Goal: Task Accomplishment & Management: Manage account settings

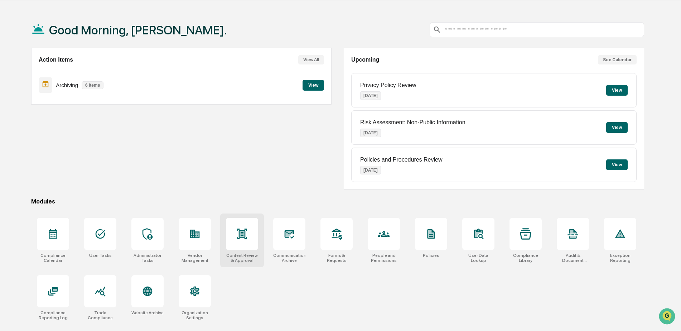
scroll to position [34, 0]
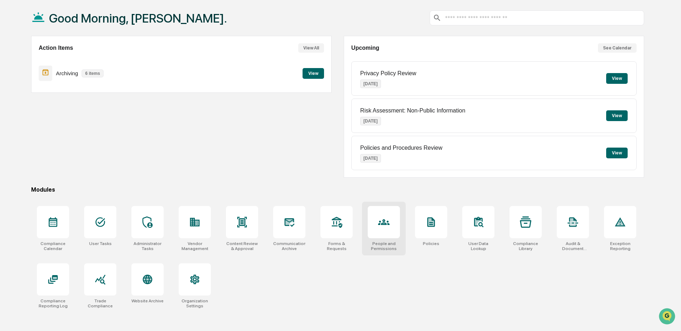
click at [378, 224] on icon at bounding box center [383, 221] width 11 height 11
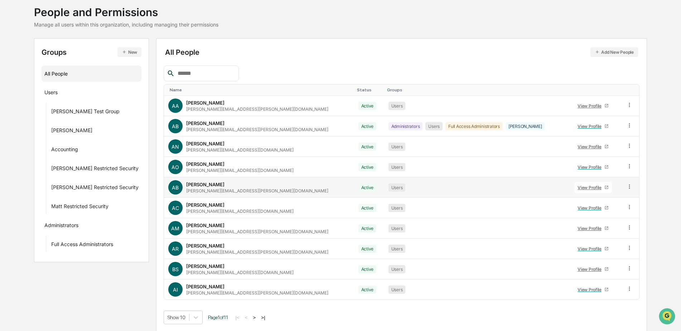
scroll to position [43, 0]
click at [263, 314] on button ">|" at bounding box center [263, 317] width 8 height 6
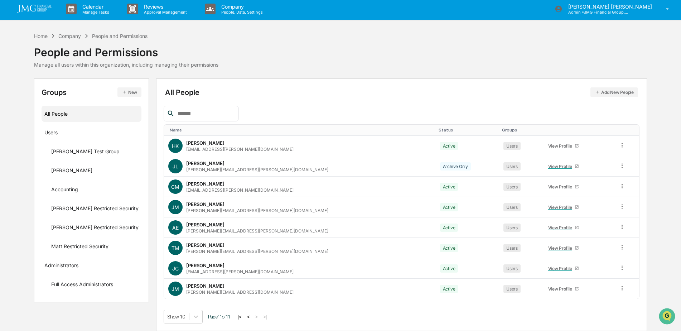
scroll to position [2, 0]
click at [222, 112] on input "text" at bounding box center [205, 113] width 61 height 9
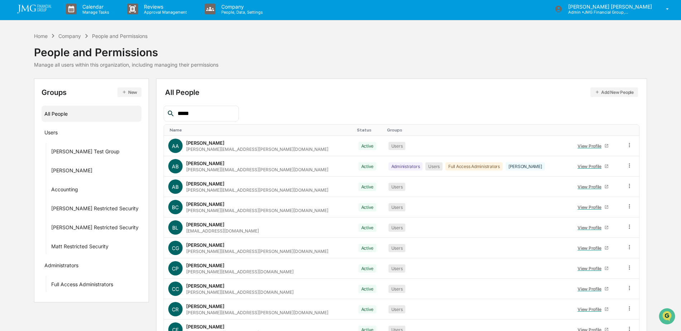
scroll to position [0, 0]
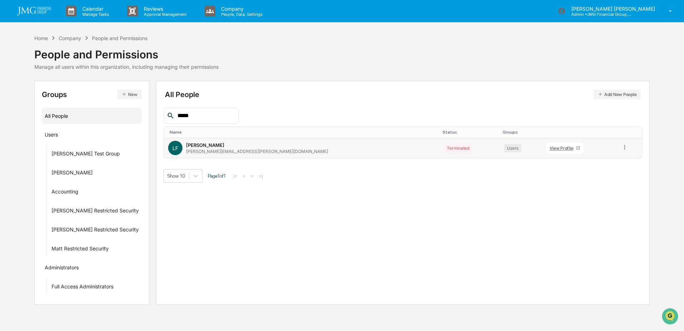
type input "*****"
click at [622, 145] on icon at bounding box center [625, 147] width 7 height 7
click at [612, 221] on div "All People Add New People ***** Name Status Groups LF Lynda Franklin Lynda.Fran…" at bounding box center [403, 193] width 494 height 224
click at [210, 114] on input "*****" at bounding box center [205, 115] width 61 height 9
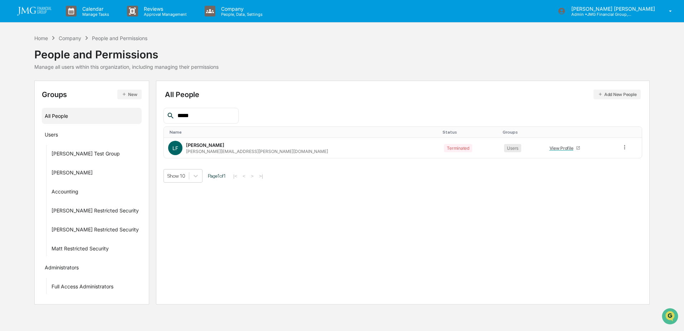
click at [198, 117] on input "*****" at bounding box center [205, 115] width 61 height 9
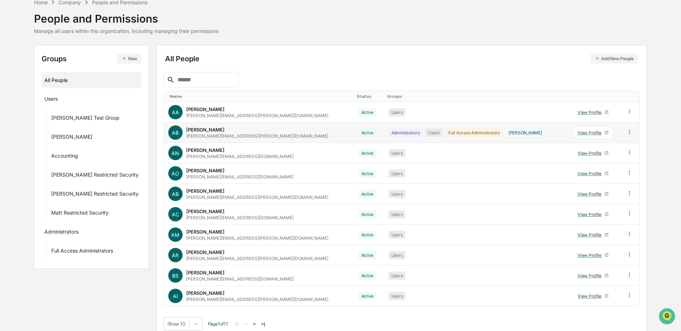
scroll to position [43, 0]
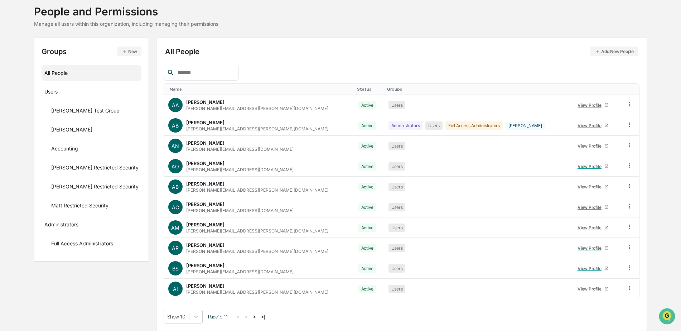
click at [251, 316] on button ">" at bounding box center [254, 317] width 7 height 6
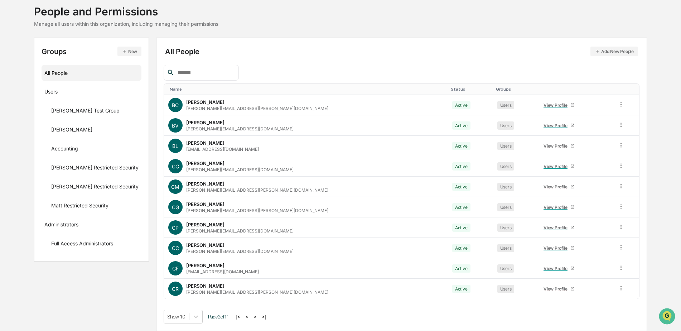
click at [254, 316] on button ">" at bounding box center [255, 317] width 7 height 6
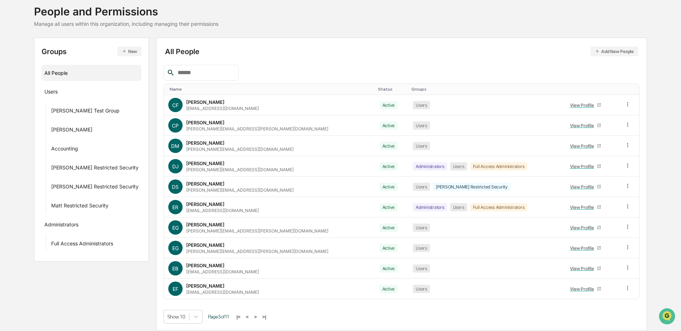
click at [254, 316] on button ">" at bounding box center [255, 317] width 7 height 6
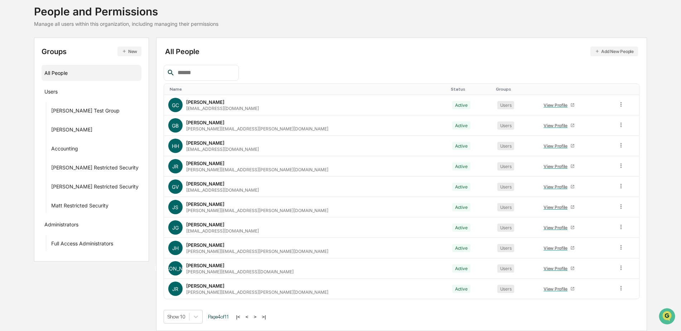
click at [254, 316] on button ">" at bounding box center [255, 317] width 7 height 6
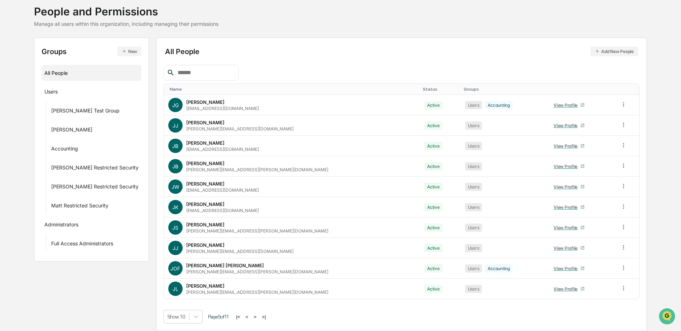
click at [254, 316] on button ">" at bounding box center [255, 317] width 7 height 6
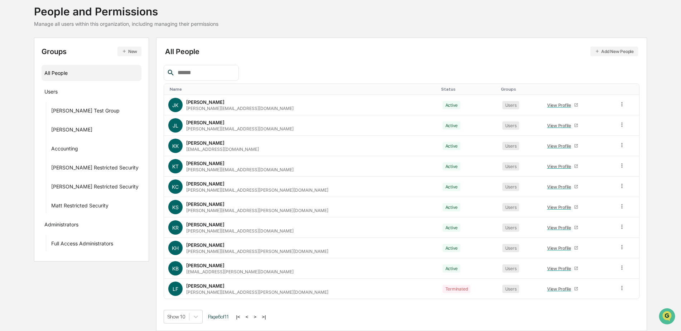
click at [254, 316] on button ">" at bounding box center [255, 317] width 7 height 6
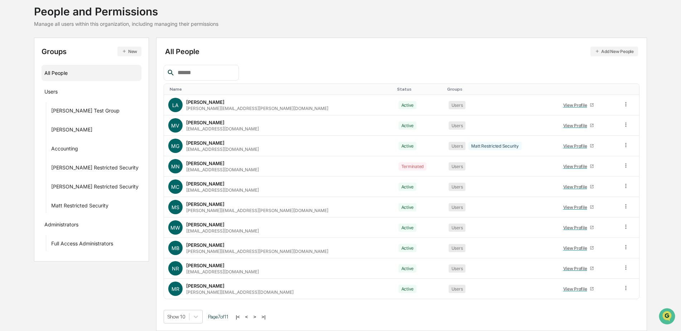
click at [254, 316] on button ">" at bounding box center [254, 317] width 7 height 6
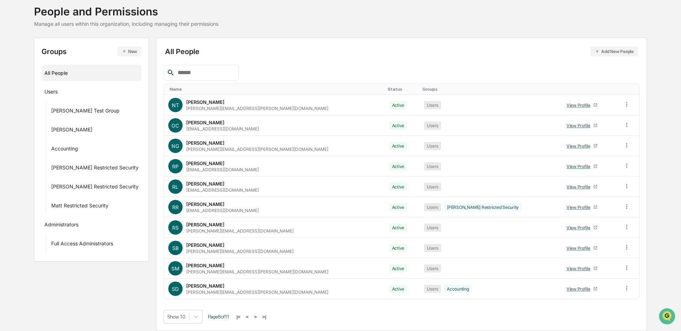
click at [254, 316] on button ">" at bounding box center [255, 317] width 7 height 6
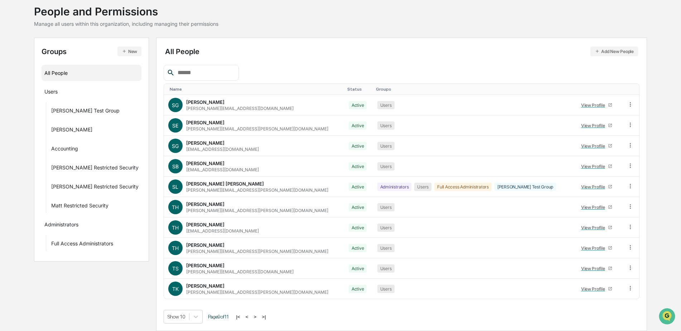
click at [254, 316] on button ">" at bounding box center [255, 317] width 7 height 6
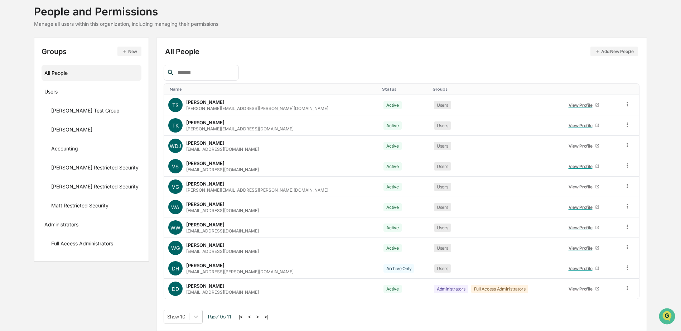
click at [254, 316] on button ">" at bounding box center [257, 317] width 7 height 6
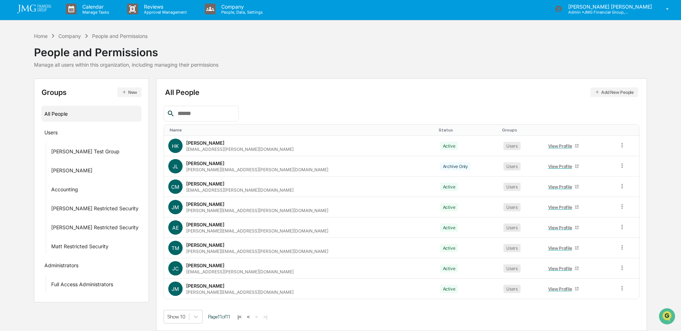
scroll to position [2, 0]
click at [189, 109] on input "text" at bounding box center [205, 113] width 61 height 9
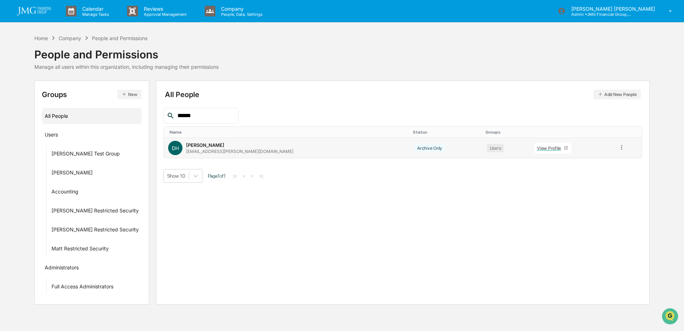
click at [618, 149] on icon at bounding box center [621, 147] width 7 height 7
click at [602, 174] on div "Change Status" at bounding box center [589, 173] width 59 height 9
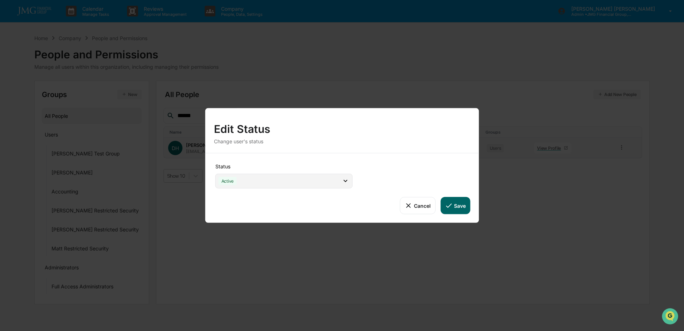
click at [340, 181] on div "Active" at bounding box center [283, 181] width 137 height 15
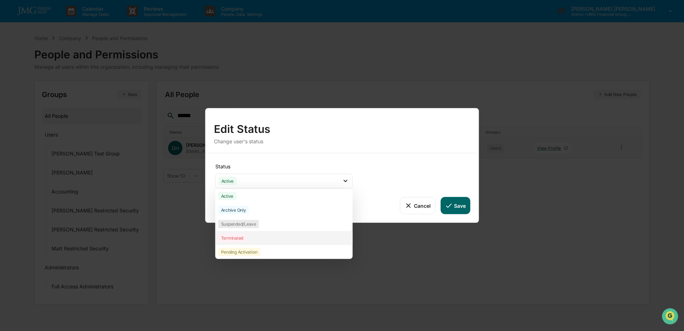
click at [238, 236] on div "Terminated" at bounding box center [232, 238] width 28 height 8
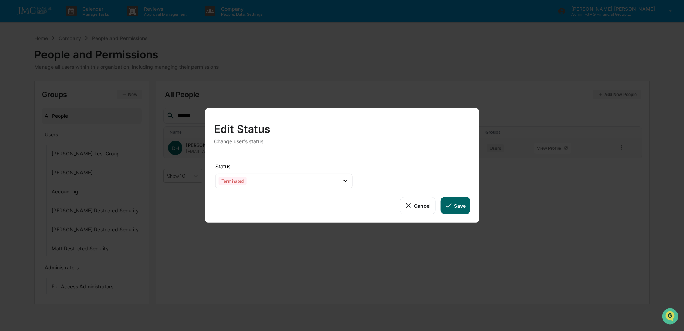
click at [462, 204] on button "Save" at bounding box center [456, 205] width 30 height 17
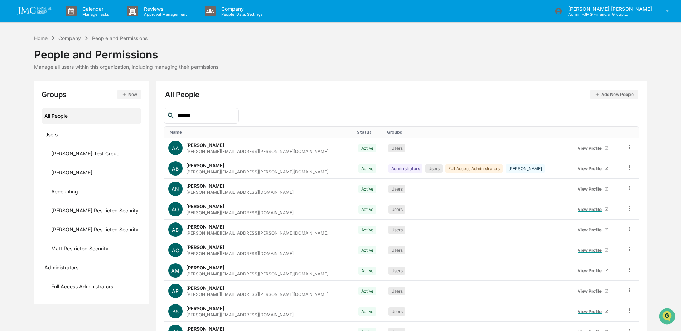
click at [222, 115] on input "******" at bounding box center [205, 115] width 61 height 9
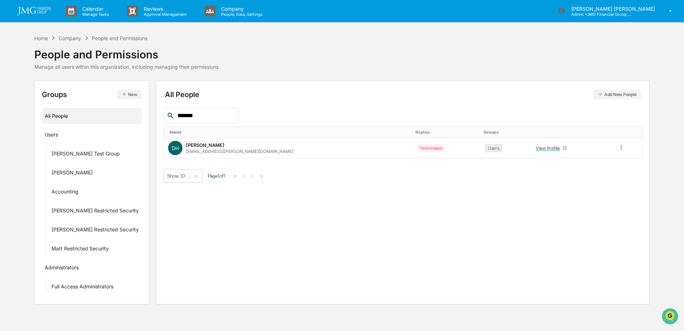
click at [202, 109] on div "*******" at bounding box center [201, 116] width 75 height 16
drag, startPoint x: 202, startPoint y: 109, endPoint x: 202, endPoint y: 116, distance: 6.8
click at [202, 116] on input "*******" at bounding box center [205, 115] width 61 height 9
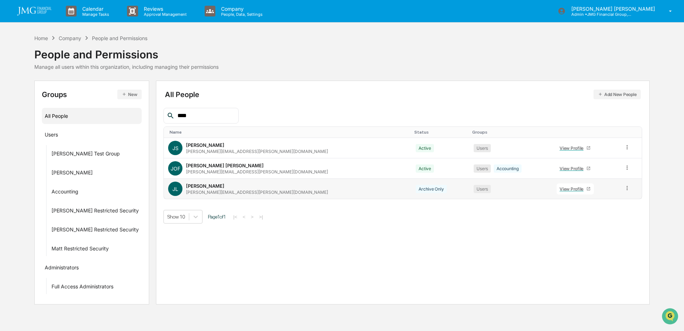
click at [624, 188] on icon at bounding box center [627, 188] width 7 height 7
click at [610, 215] on div "Change Status" at bounding box center [595, 214] width 59 height 9
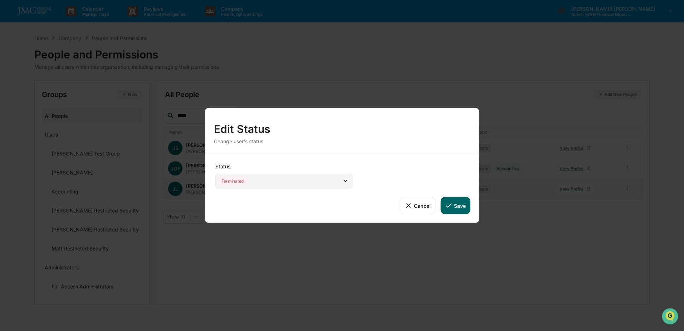
click at [344, 180] on icon at bounding box center [345, 181] width 8 height 8
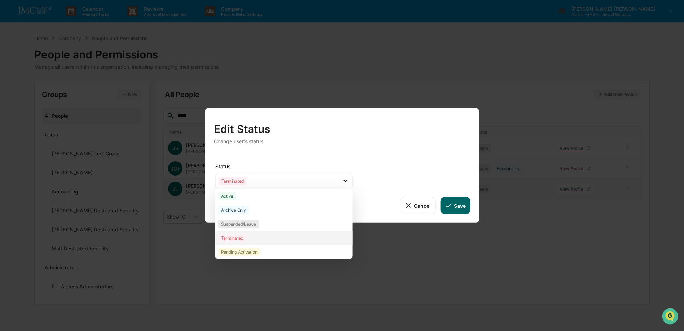
click at [237, 234] on div "Terminated" at bounding box center [232, 238] width 28 height 8
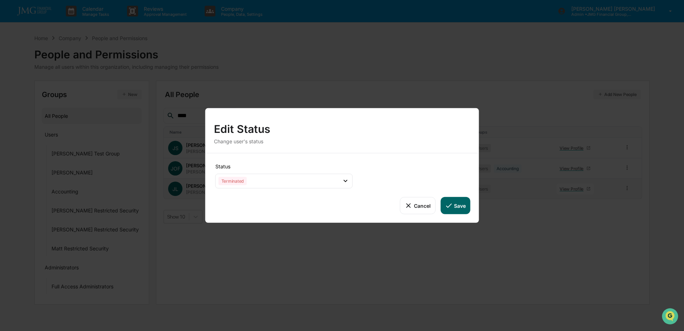
click at [464, 207] on button "Save" at bounding box center [456, 205] width 30 height 17
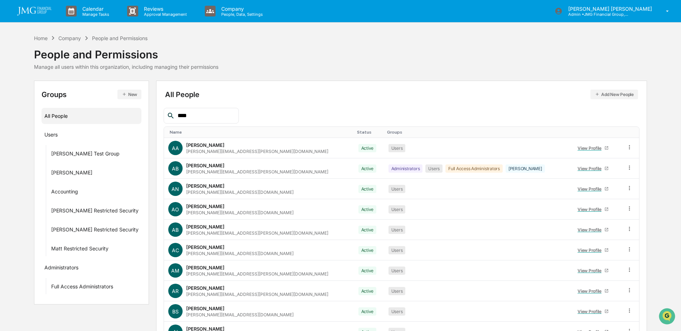
click at [224, 118] on input "****" at bounding box center [205, 115] width 61 height 9
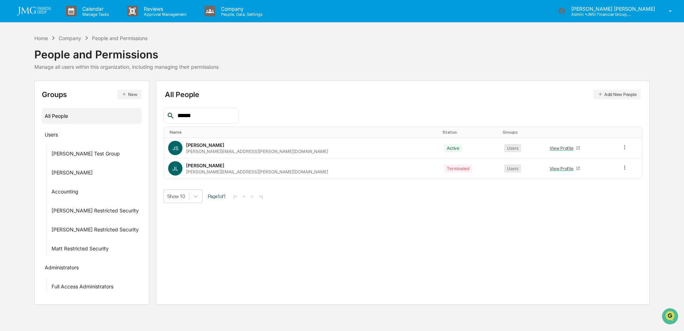
click at [191, 118] on input "******" at bounding box center [205, 115] width 61 height 9
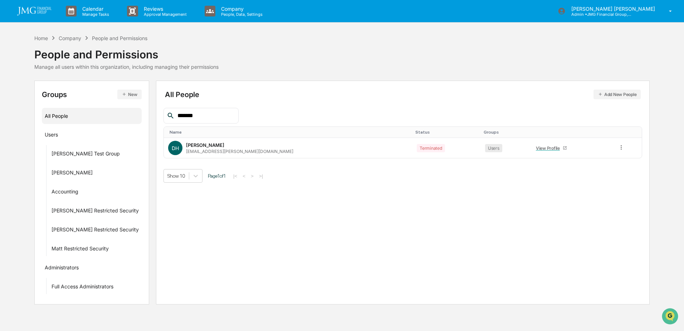
click at [196, 113] on input "*******" at bounding box center [205, 115] width 61 height 9
type input "***"
drag, startPoint x: 159, startPoint y: 117, endPoint x: 153, endPoint y: 116, distance: 5.7
click at [156, 116] on div "All People Add New People *** Name Status Groups JL Joseph Luciano Joseph.Lucia…" at bounding box center [403, 193] width 494 height 224
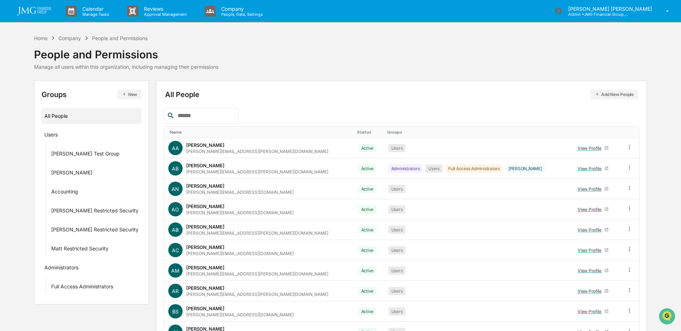
click at [100, 39] on div "People and Permissions" at bounding box center [119, 38] width 55 height 6
click at [112, 36] on div "People and Permissions" at bounding box center [119, 38] width 55 height 6
click at [221, 116] on input "text" at bounding box center [205, 115] width 61 height 9
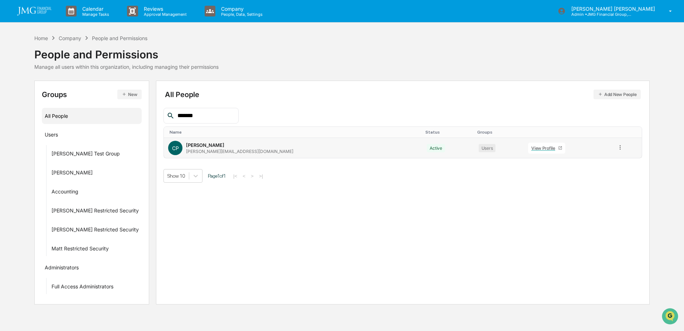
type input "*******"
click at [532, 147] on div "View Profile" at bounding box center [545, 147] width 27 height 5
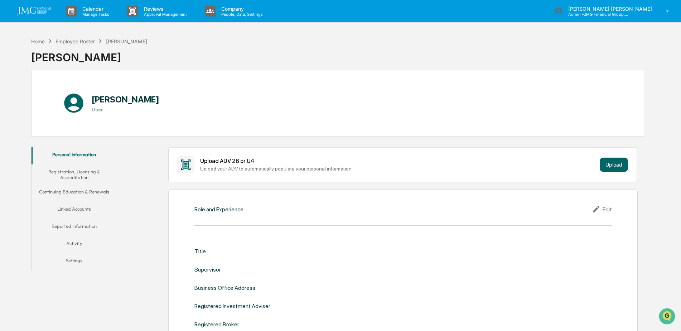
click at [86, 207] on button "Linked Accounts" at bounding box center [74, 210] width 86 height 17
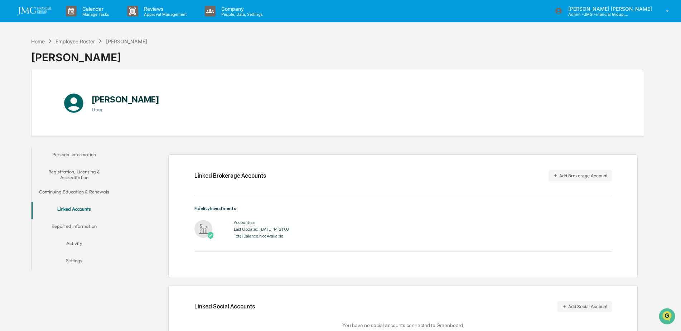
click at [72, 42] on div "Employee Roster" at bounding box center [74, 41] width 39 height 6
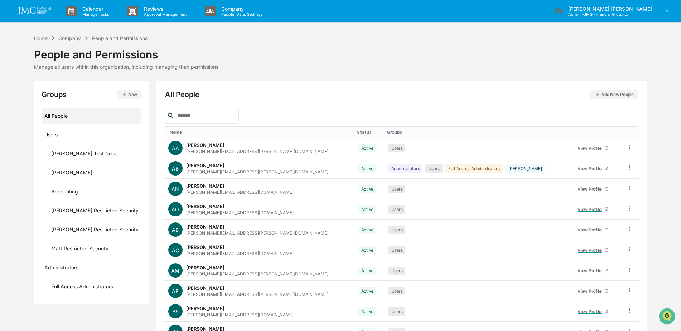
click at [203, 119] on input "text" at bounding box center [205, 115] width 61 height 9
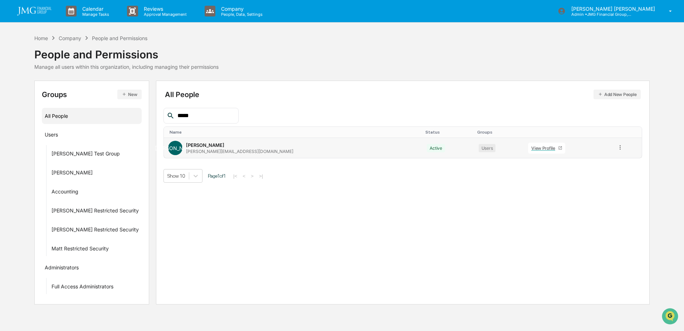
type input "*****"
click at [532, 146] on div "View Profile" at bounding box center [545, 147] width 27 height 5
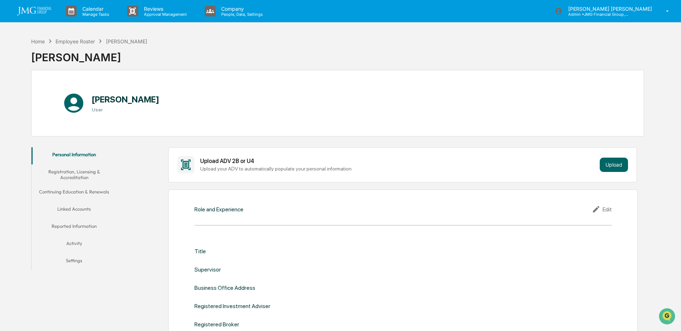
click at [71, 211] on button "Linked Accounts" at bounding box center [74, 210] width 86 height 17
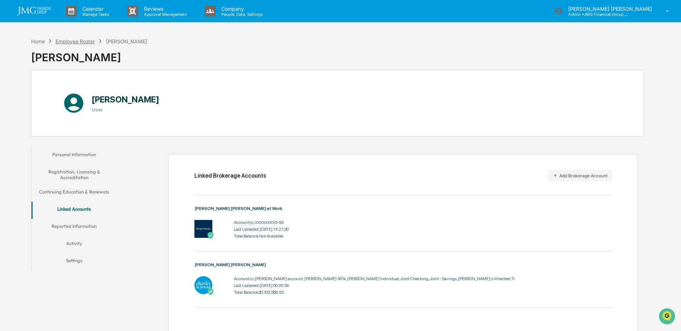
click at [77, 39] on div "Employee Roster" at bounding box center [74, 41] width 39 height 6
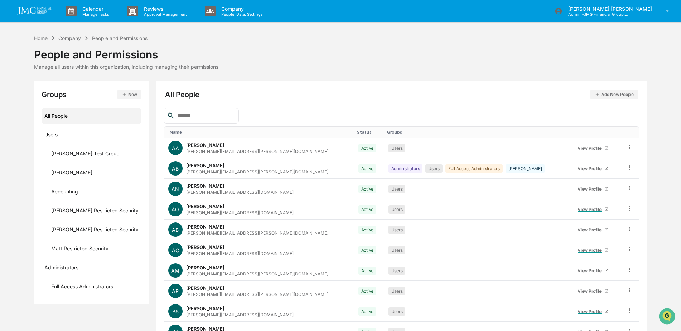
click at [229, 120] on input "text" at bounding box center [205, 115] width 61 height 9
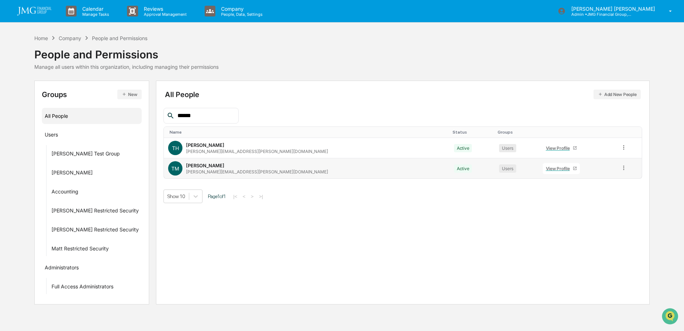
type input "******"
click at [546, 169] on div "View Profile" at bounding box center [559, 168] width 27 height 5
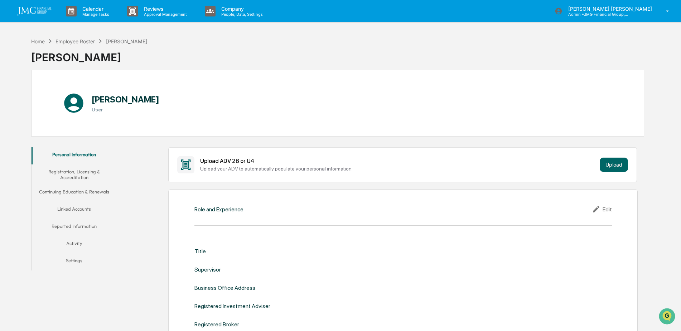
click at [88, 210] on button "Linked Accounts" at bounding box center [74, 210] width 86 height 17
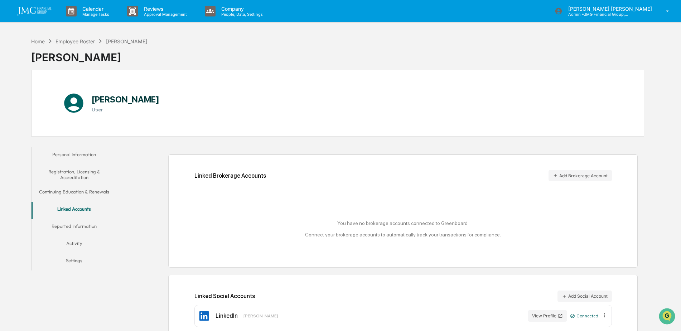
click at [72, 41] on div "Employee Roster" at bounding box center [74, 41] width 39 height 6
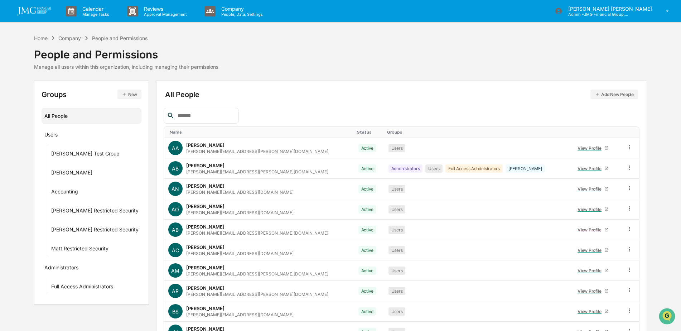
click at [223, 118] on input "text" at bounding box center [205, 115] width 61 height 9
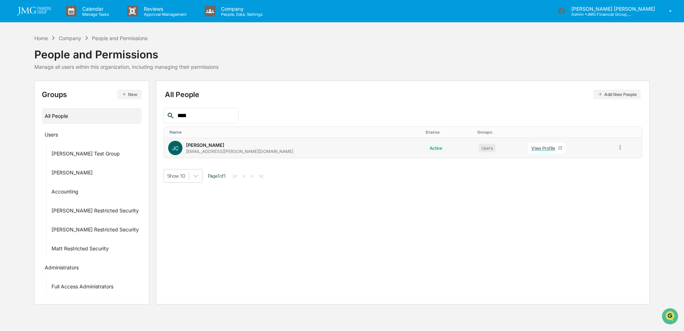
type input "****"
click at [532, 150] on div "View Profile" at bounding box center [545, 147] width 27 height 5
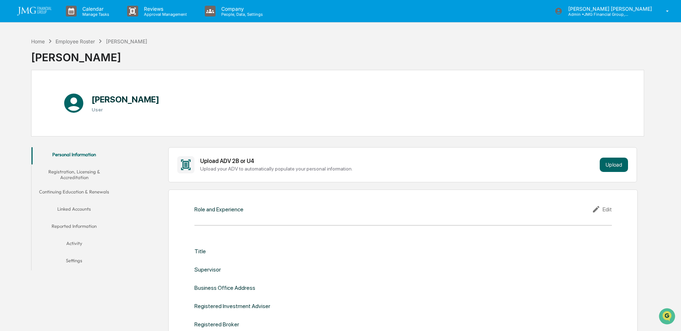
click at [86, 210] on button "Linked Accounts" at bounding box center [74, 210] width 86 height 17
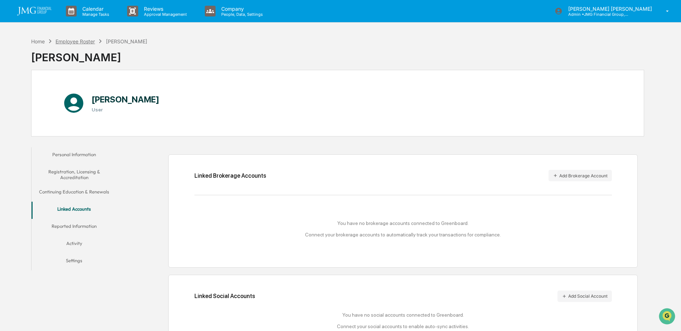
click at [85, 42] on div "Employee Roster" at bounding box center [74, 41] width 39 height 6
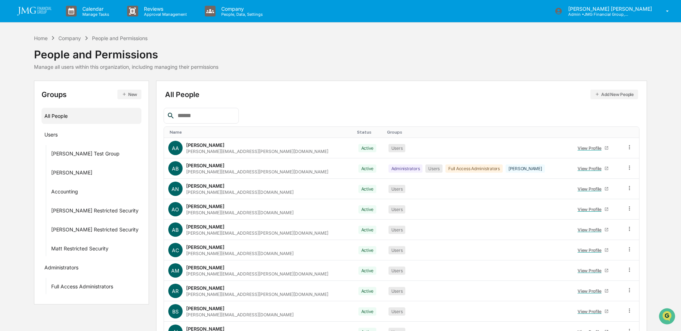
click at [188, 117] on input "text" at bounding box center [205, 115] width 61 height 9
type input "*******"
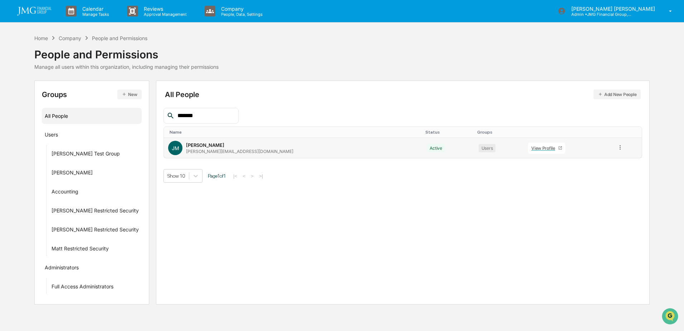
click at [532, 149] on div "View Profile" at bounding box center [545, 147] width 27 height 5
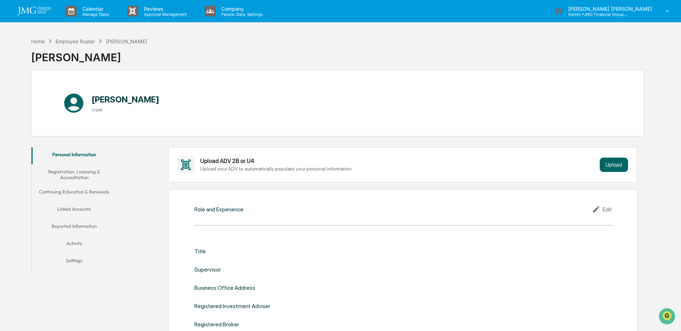
click at [83, 212] on button "Linked Accounts" at bounding box center [74, 210] width 86 height 17
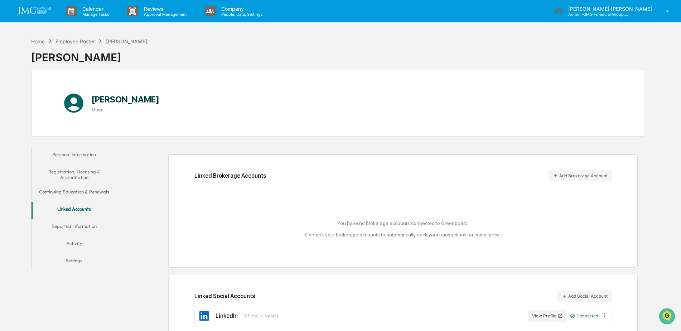
click at [93, 42] on div "Employee Roster" at bounding box center [74, 41] width 39 height 6
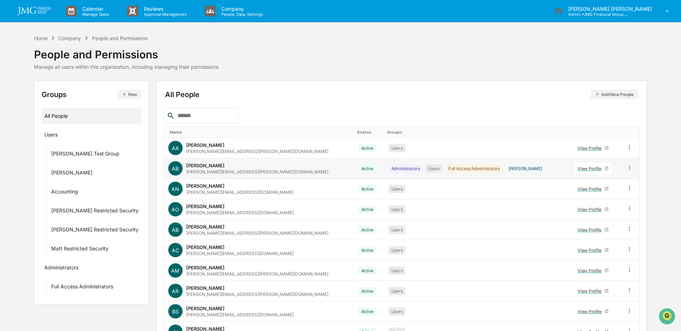
scroll to position [36, 0]
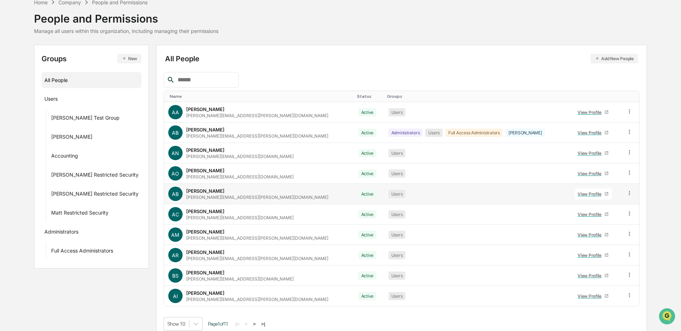
click at [577, 194] on div "View Profile" at bounding box center [590, 193] width 27 height 5
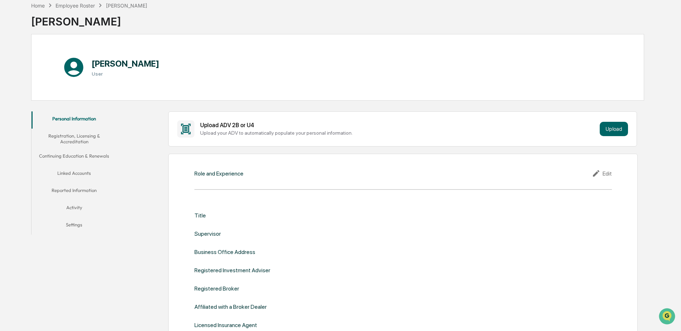
click at [73, 171] on button "Linked Accounts" at bounding box center [74, 174] width 86 height 17
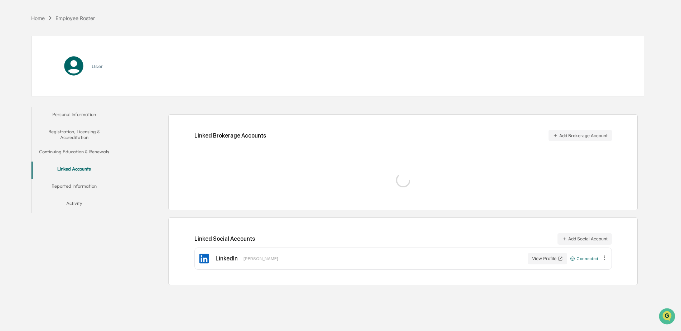
scroll to position [34, 0]
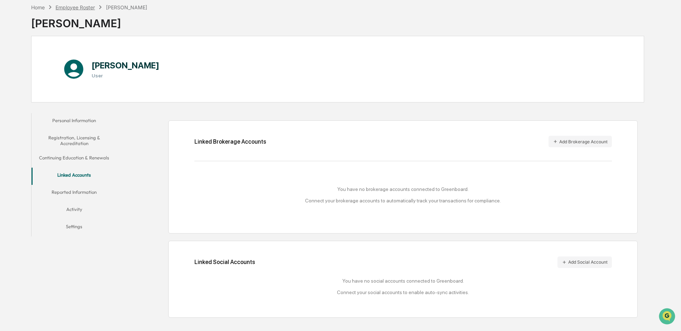
click at [73, 5] on div "Employee Roster" at bounding box center [74, 7] width 39 height 6
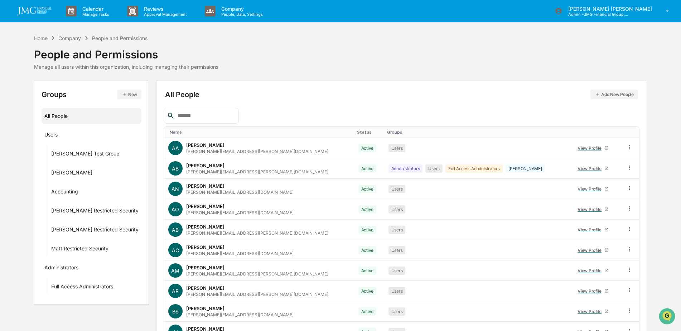
click at [39, 12] on img at bounding box center [34, 11] width 34 height 9
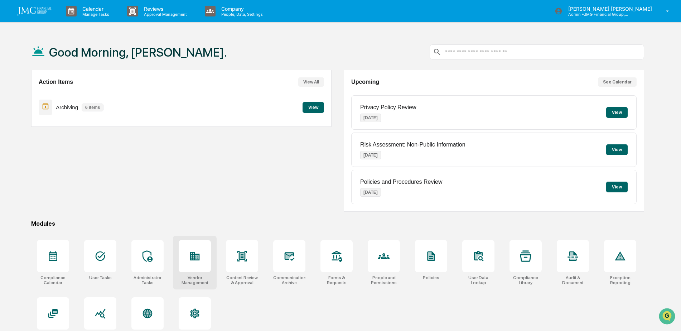
click at [201, 253] on div at bounding box center [195, 256] width 32 height 32
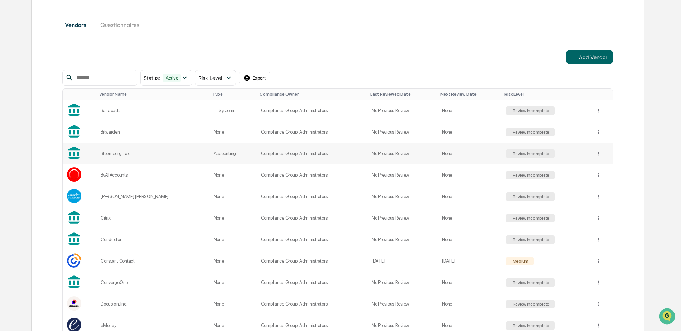
scroll to position [72, 0]
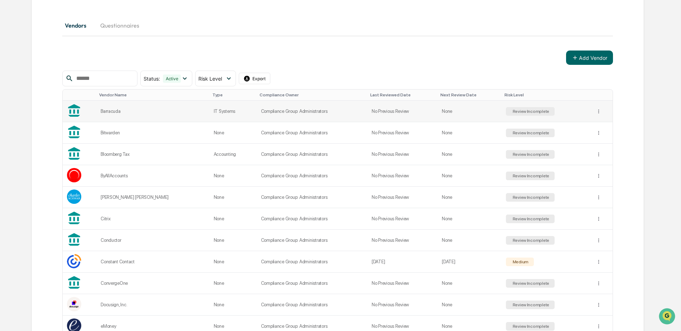
click at [123, 110] on div "Barracuda" at bounding box center [153, 110] width 105 height 5
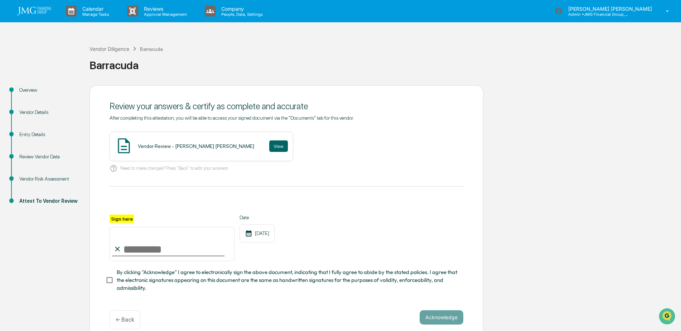
click at [50, 178] on div "Vendor Risk Assessment" at bounding box center [48, 179] width 59 height 8
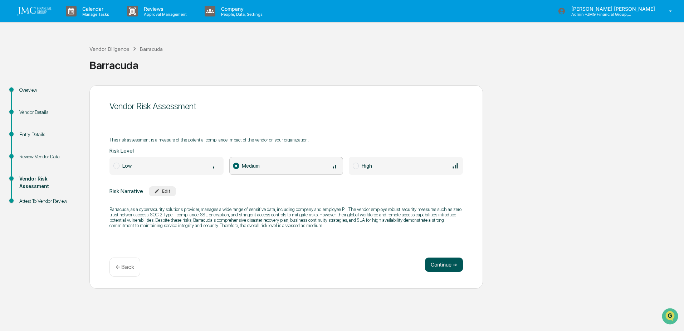
click at [442, 266] on button "Continue ➔" at bounding box center [444, 264] width 38 height 14
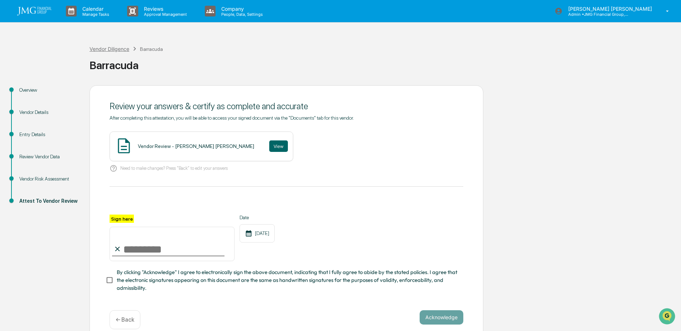
click at [123, 51] on div "Vendor Diligence" at bounding box center [109, 49] width 40 height 6
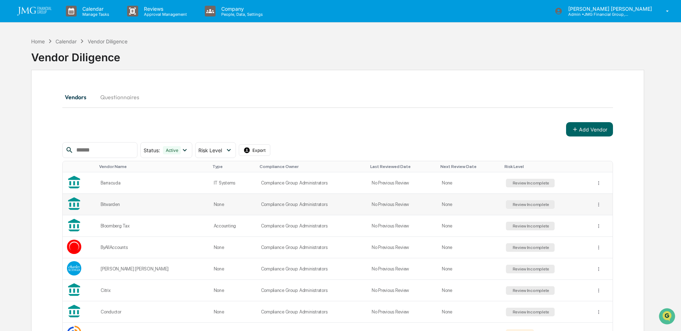
click at [506, 202] on div "Review Incomplete" at bounding box center [530, 204] width 49 height 9
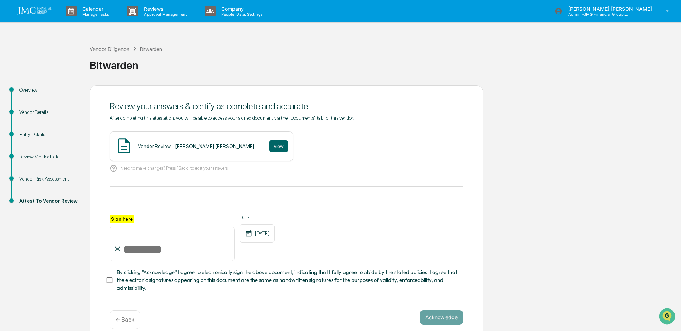
click at [33, 178] on div "Vendor Risk Assessment" at bounding box center [48, 179] width 59 height 8
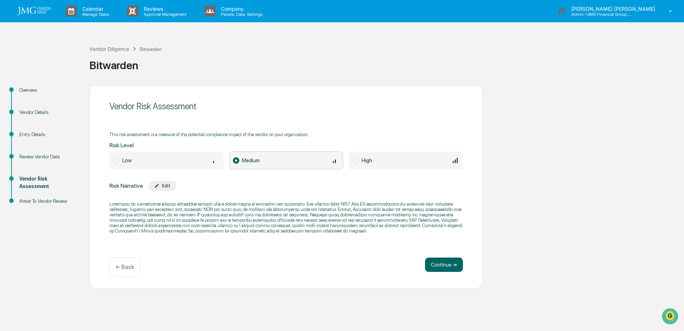
click at [53, 203] on div "Attest To Vendor Review" at bounding box center [48, 201] width 59 height 8
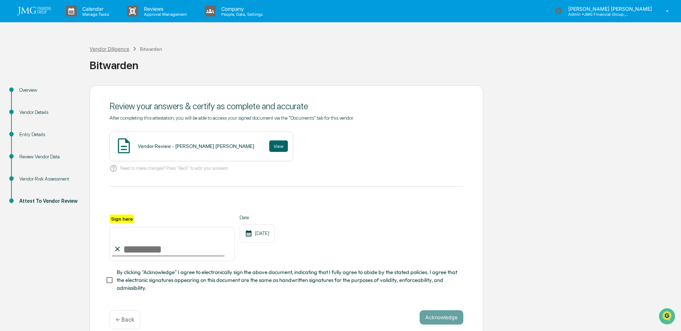
click at [121, 49] on div "Vendor Diligence" at bounding box center [109, 49] width 40 height 6
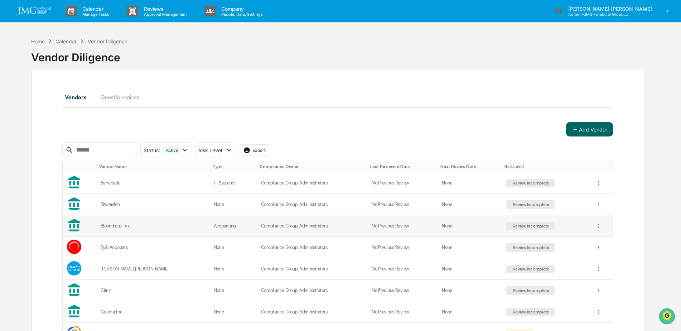
click at [521, 222] on div "Review Incomplete" at bounding box center [530, 226] width 49 height 9
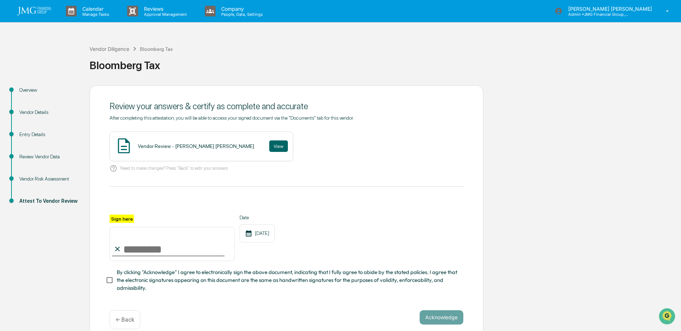
click at [57, 178] on div "Vendor Risk Assessment" at bounding box center [48, 179] width 59 height 8
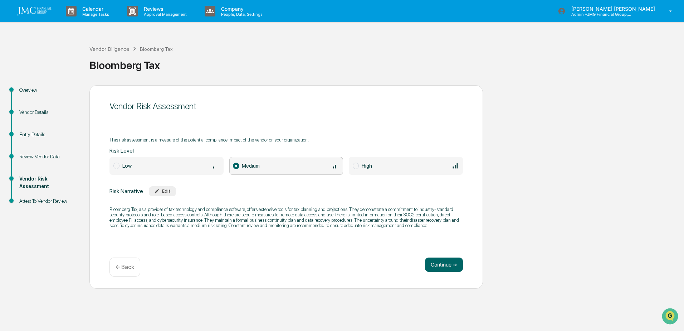
click at [58, 198] on div "Attest To Vendor Review" at bounding box center [48, 201] width 59 height 8
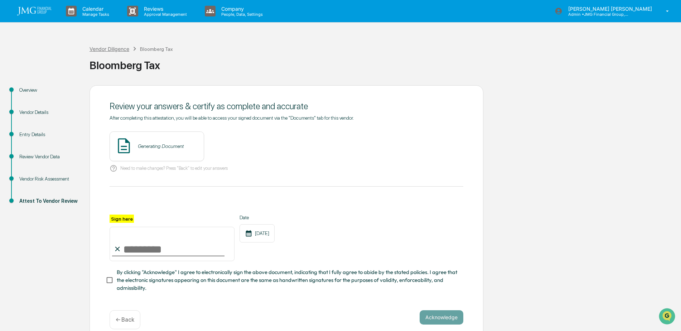
click at [115, 49] on div "Vendor Diligence" at bounding box center [109, 49] width 40 height 6
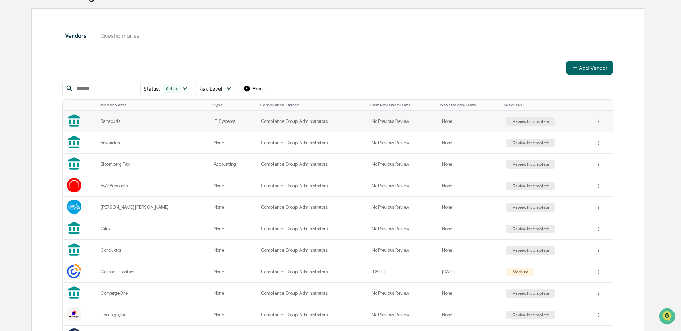
scroll to position [72, 0]
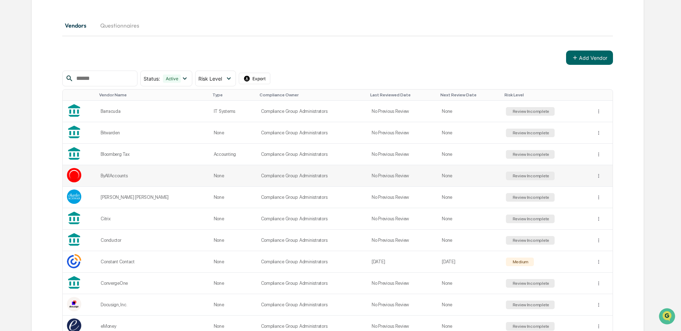
click at [512, 172] on div "Review Incomplete" at bounding box center [530, 175] width 49 height 9
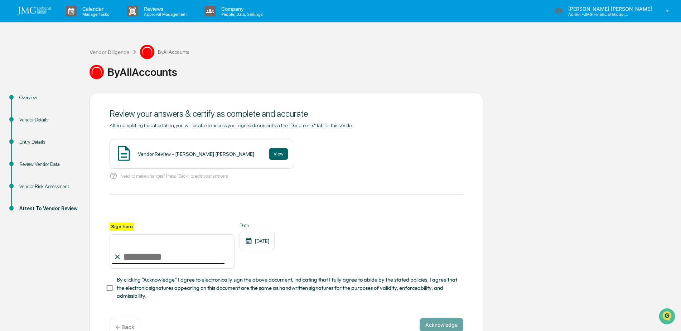
click at [66, 183] on div "Vendor Risk Assessment" at bounding box center [48, 187] width 59 height 8
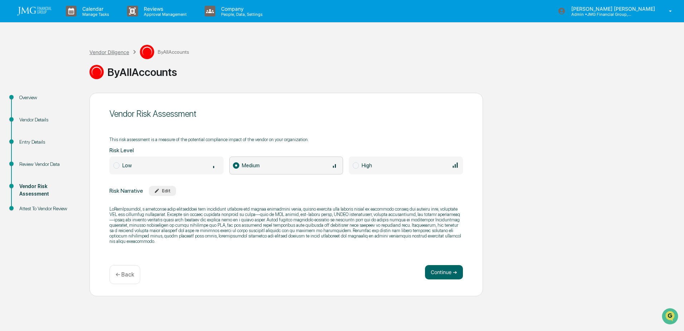
click at [117, 52] on div "Vendor Diligence" at bounding box center [109, 52] width 40 height 6
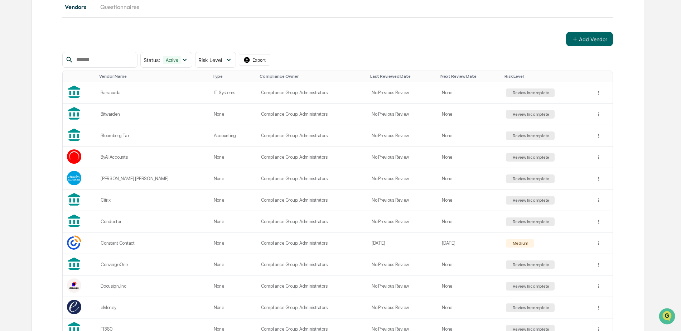
scroll to position [107, 0]
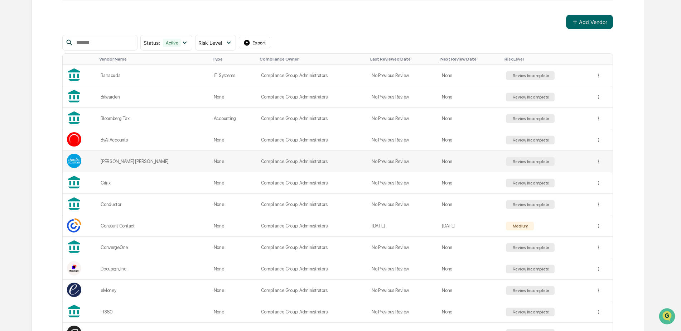
click at [543, 160] on div "Review Incomplete" at bounding box center [530, 161] width 49 height 9
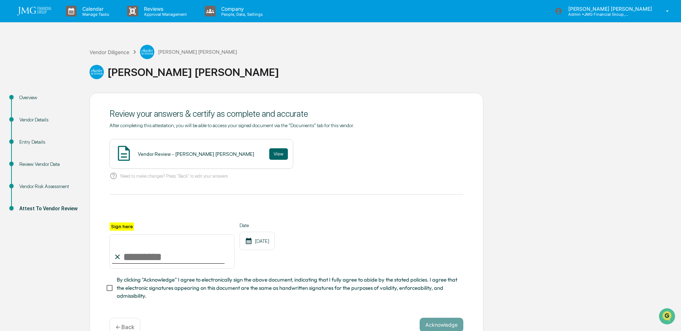
click at [45, 187] on div "Vendor Risk Assessment" at bounding box center [48, 187] width 59 height 8
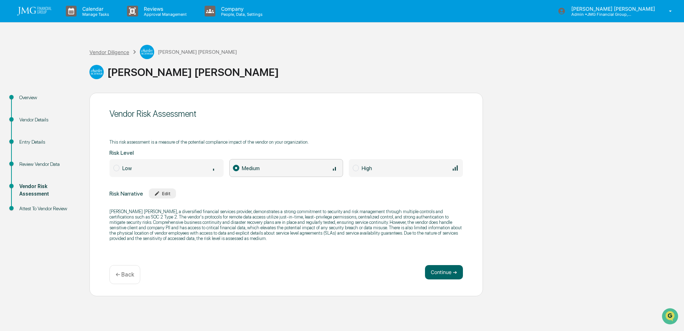
click at [113, 53] on div "Vendor Diligence" at bounding box center [109, 52] width 40 height 6
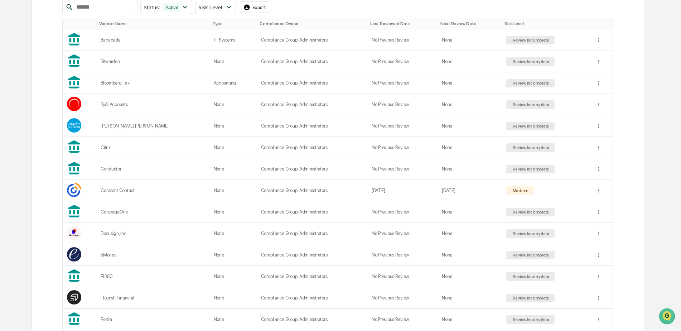
scroll to position [143, 0]
click at [507, 147] on div "Review Incomplete" at bounding box center [530, 147] width 49 height 9
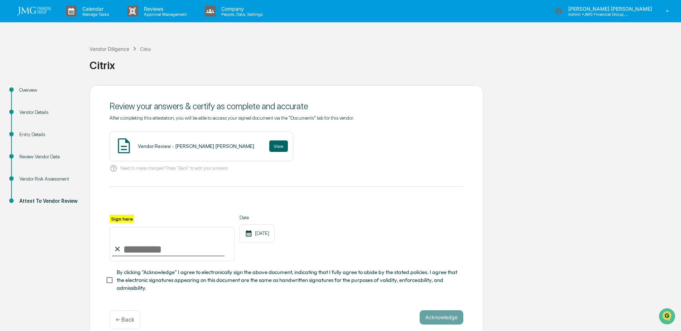
click at [50, 178] on div "Vendor Risk Assessment" at bounding box center [48, 179] width 59 height 8
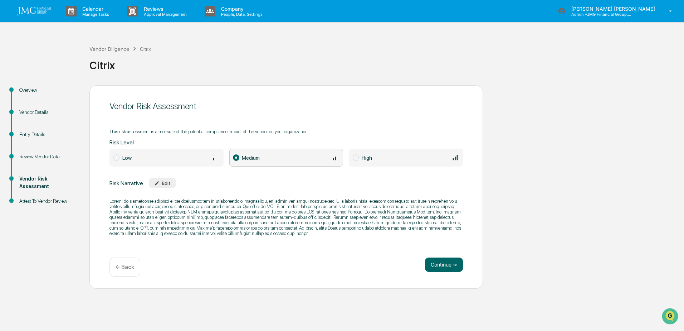
click at [162, 183] on div "Edit" at bounding box center [162, 182] width 16 height 5
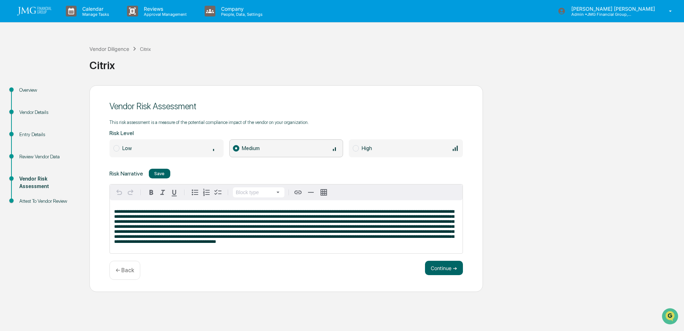
click at [247, 218] on span at bounding box center [284, 226] width 340 height 35
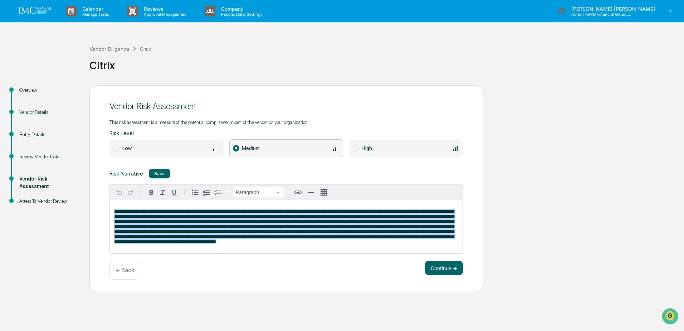
drag, startPoint x: 305, startPoint y: 246, endPoint x: 72, endPoint y: 200, distance: 237.1
click at [72, 200] on div "Overview Vendor Details Entry Details Review Vendor Data Vendor Risk Assessment…" at bounding box center [342, 188] width 677 height 207
copy span "**********"
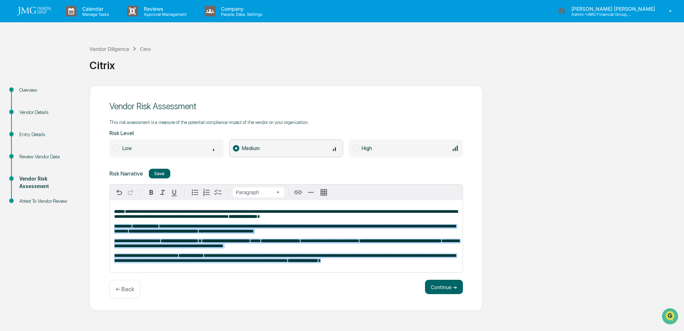
drag, startPoint x: 339, startPoint y: 265, endPoint x: 108, endPoint y: 227, distance: 233.7
click at [108, 227] on div "**********" at bounding box center [286, 198] width 394 height 226
click at [151, 194] on icon "button" at bounding box center [151, 192] width 9 height 9
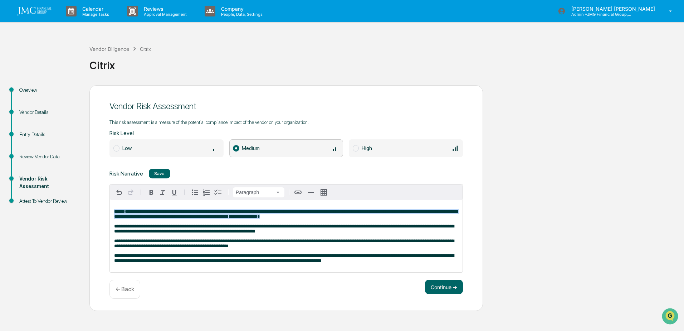
drag, startPoint x: 290, startPoint y: 218, endPoint x: 20, endPoint y: 184, distance: 271.3
click at [20, 184] on div "**********" at bounding box center [342, 198] width 677 height 226
click at [147, 193] on icon "button" at bounding box center [151, 192] width 9 height 9
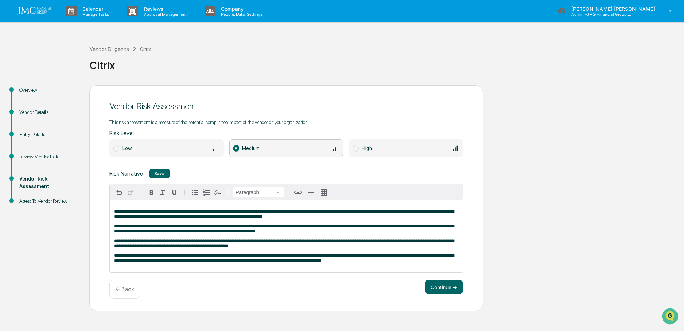
click at [285, 216] on p "**********" at bounding box center [286, 214] width 344 height 10
click at [286, 219] on p "**********" at bounding box center [286, 214] width 344 height 10
click at [447, 290] on button "Continue ➔" at bounding box center [444, 287] width 38 height 14
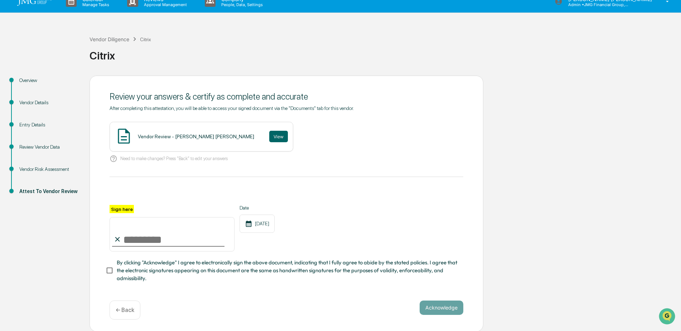
scroll to position [13, 0]
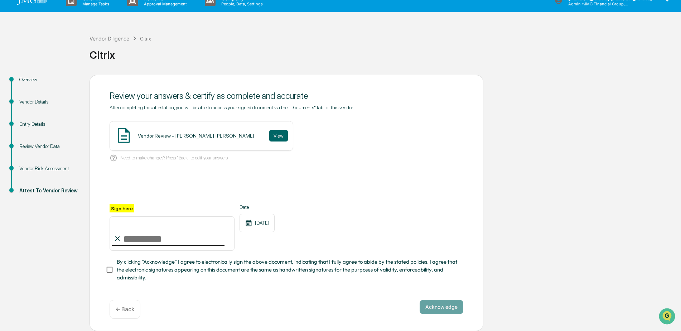
click at [128, 305] on div "← Back" at bounding box center [125, 309] width 31 height 19
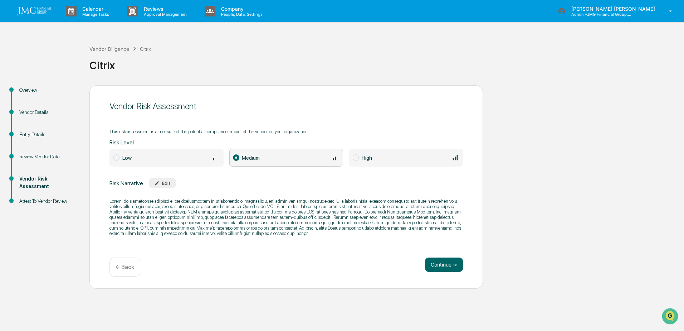
click at [161, 183] on div "Edit" at bounding box center [162, 182] width 16 height 5
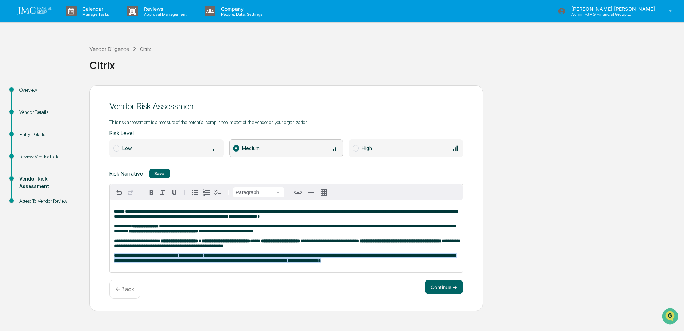
click at [338, 263] on p "**********" at bounding box center [286, 258] width 344 height 10
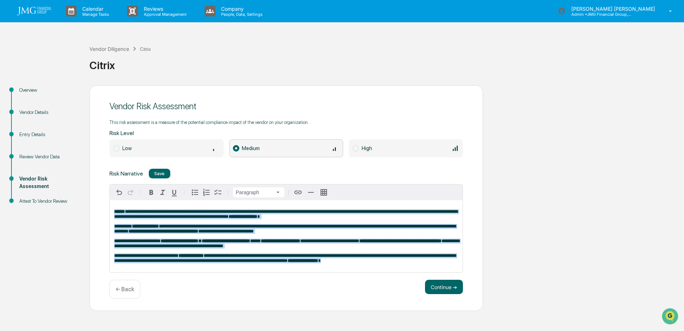
drag, startPoint x: 338, startPoint y: 263, endPoint x: 26, endPoint y: 178, distance: 323.5
click at [26, 178] on div "**********" at bounding box center [342, 198] width 677 height 226
click at [149, 191] on icon "button" at bounding box center [151, 192] width 9 height 9
click at [161, 172] on div "Save" at bounding box center [159, 173] width 10 height 5
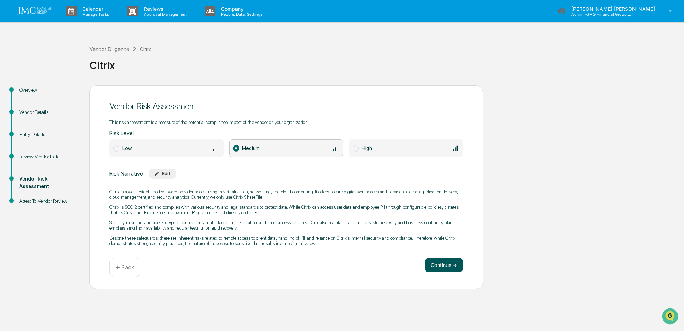
click at [453, 269] on button "Continue ➔" at bounding box center [444, 265] width 38 height 14
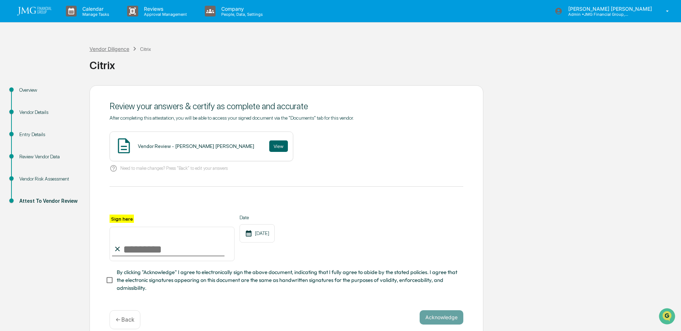
click at [108, 48] on div "Vendor Diligence" at bounding box center [109, 49] width 40 height 6
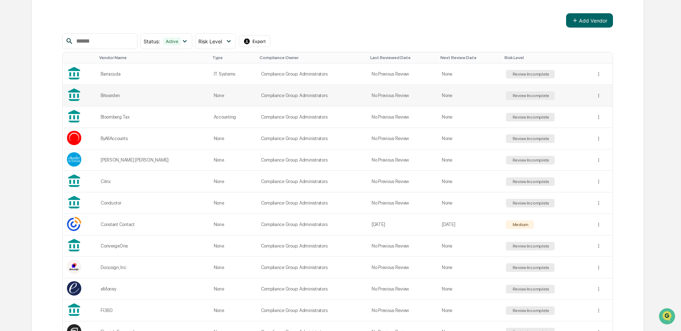
scroll to position [179, 0]
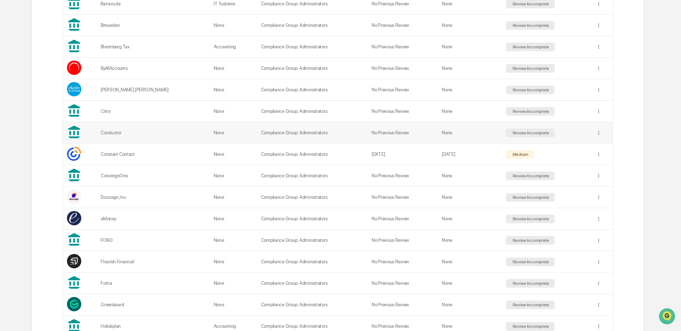
click at [511, 130] on div "Review Incomplete" at bounding box center [530, 132] width 38 height 5
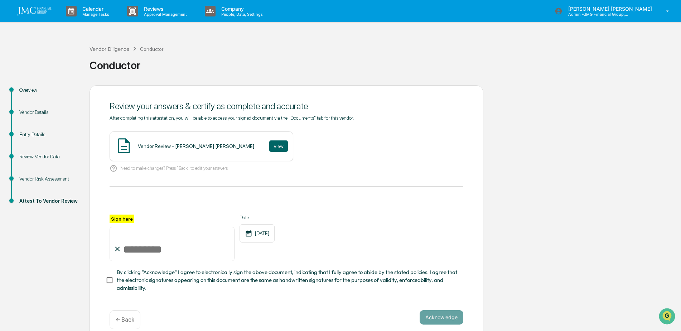
click at [45, 177] on div "Vendor Risk Assessment" at bounding box center [48, 179] width 59 height 8
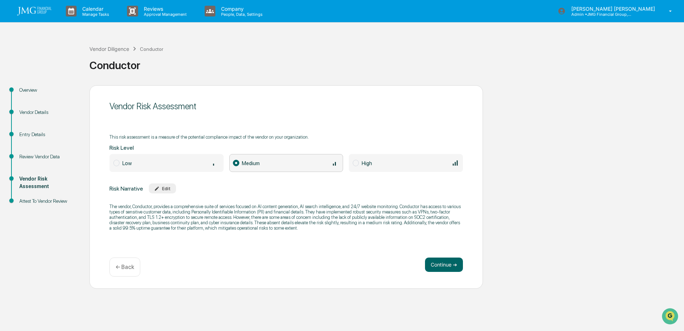
click at [117, 164] on span at bounding box center [116, 163] width 6 height 6
click at [169, 188] on div "Edit" at bounding box center [162, 188] width 16 height 5
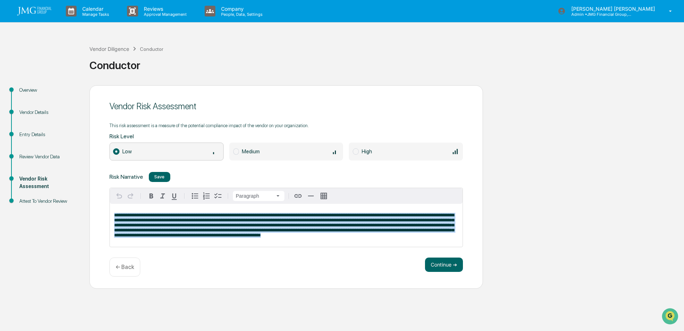
drag, startPoint x: 335, startPoint y: 238, endPoint x: 90, endPoint y: 193, distance: 249.5
click at [90, 193] on div "Vendor Risk Assessment This risk assessment is a measure of the potential compl…" at bounding box center [286, 186] width 394 height 203
copy span "**********"
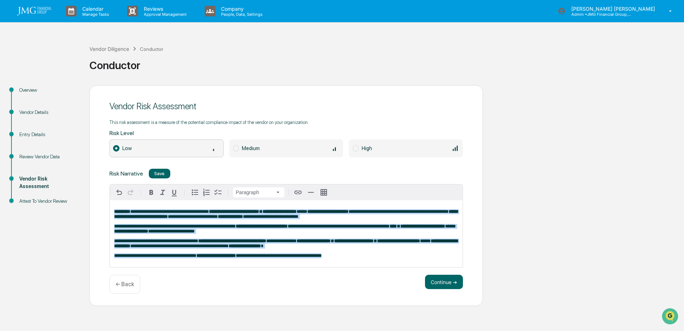
drag, startPoint x: 346, startPoint y: 259, endPoint x: 91, endPoint y: 185, distance: 266.1
click at [91, 185] on div "**********" at bounding box center [286, 195] width 394 height 221
click at [152, 193] on icon "button" at bounding box center [152, 192] width 4 height 5
click at [440, 285] on button "Continue ➔" at bounding box center [444, 282] width 38 height 14
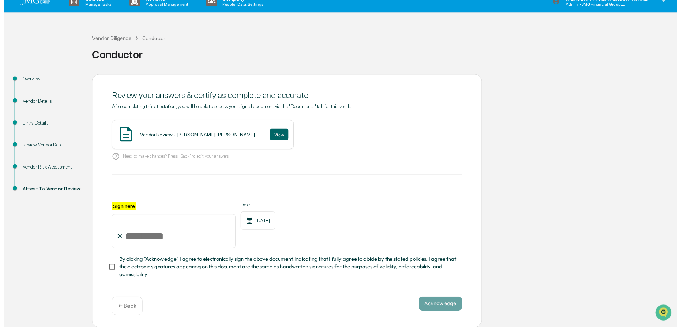
scroll to position [13, 0]
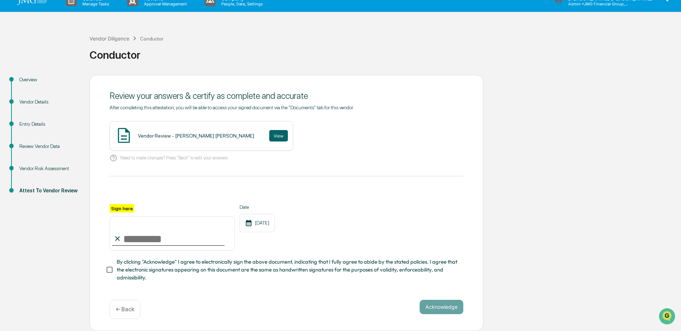
click at [132, 302] on div "← Back" at bounding box center [125, 309] width 31 height 19
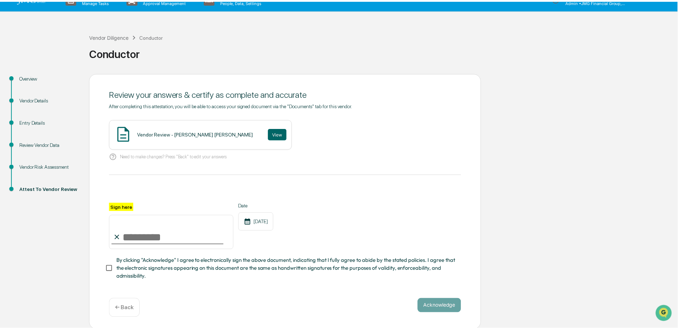
scroll to position [0, 0]
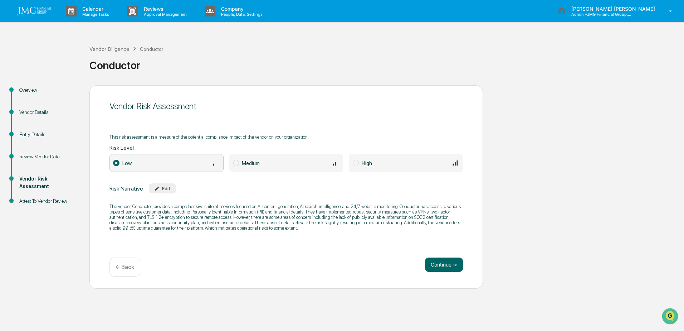
click at [166, 189] on div "Edit" at bounding box center [162, 188] width 16 height 5
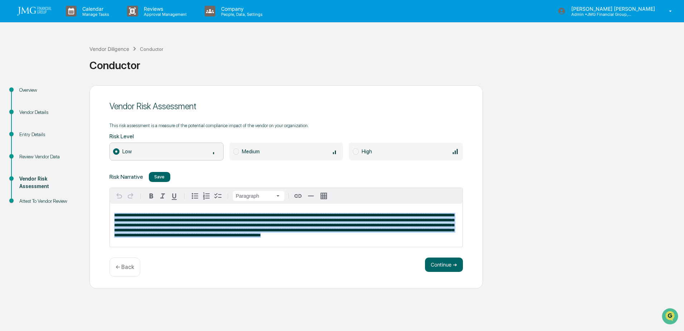
drag, startPoint x: 329, startPoint y: 237, endPoint x: 54, endPoint y: 212, distance: 276.4
click at [54, 212] on div "Overview Vendor Details Entry Details Review Vendor Data Vendor Risk Assessment…" at bounding box center [342, 186] width 677 height 203
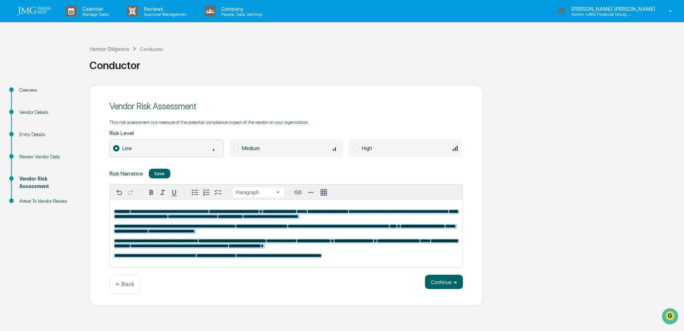
drag, startPoint x: 341, startPoint y: 259, endPoint x: 79, endPoint y: 204, distance: 267.9
click at [79, 204] on div "**********" at bounding box center [342, 195] width 677 height 221
click at [150, 191] on icon "button" at bounding box center [152, 192] width 4 height 5
click at [161, 171] on div "Save" at bounding box center [159, 173] width 10 height 5
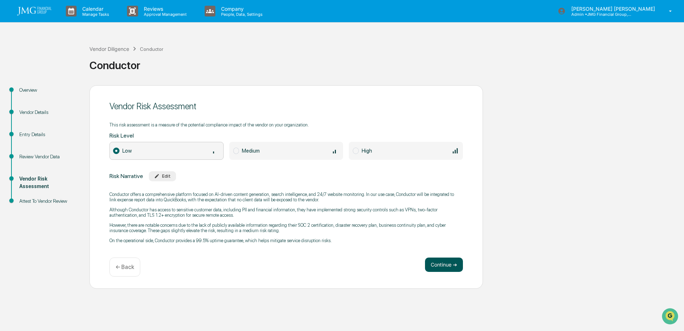
click at [442, 266] on button "Continue ➔" at bounding box center [444, 264] width 38 height 14
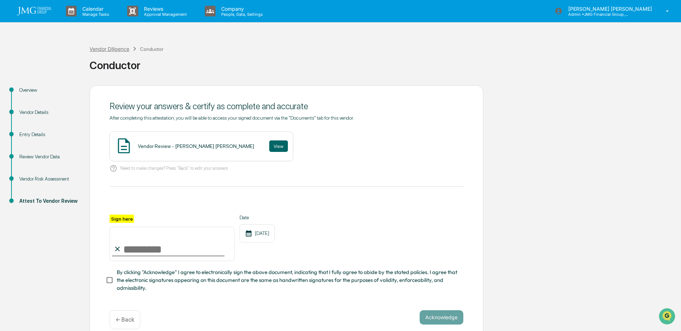
click at [112, 47] on div "Vendor Diligence" at bounding box center [109, 49] width 40 height 6
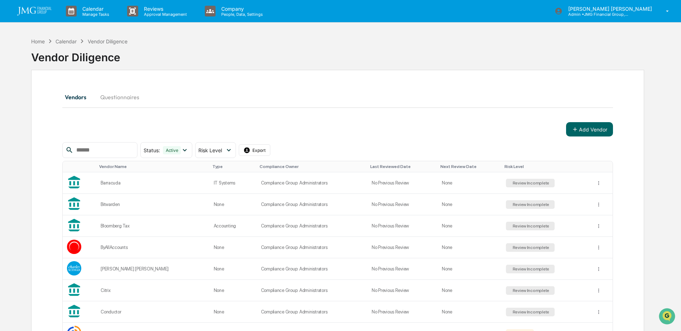
click at [474, 130] on div "Add Vendor" at bounding box center [337, 129] width 551 height 14
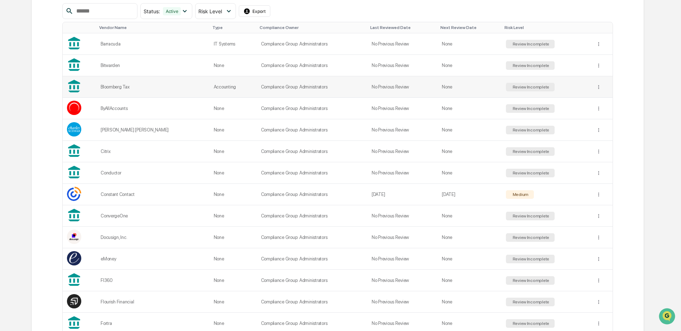
scroll to position [143, 0]
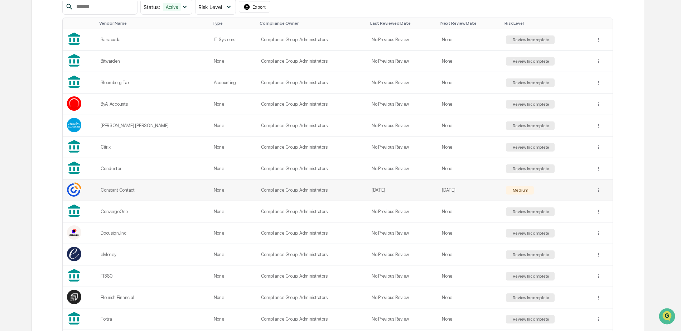
click at [524, 189] on div "Medium" at bounding box center [520, 190] width 28 height 9
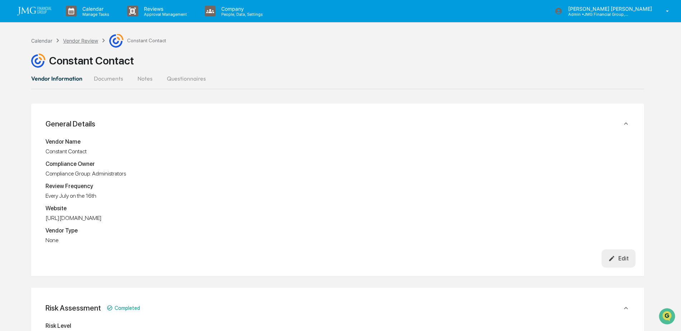
click at [89, 40] on div "Vendor Review" at bounding box center [80, 41] width 35 height 6
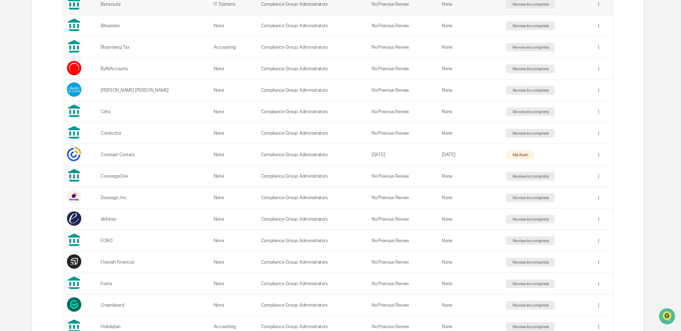
scroll to position [179, 0]
click at [501, 174] on td "Review Incomplete" at bounding box center [546, 175] width 90 height 21
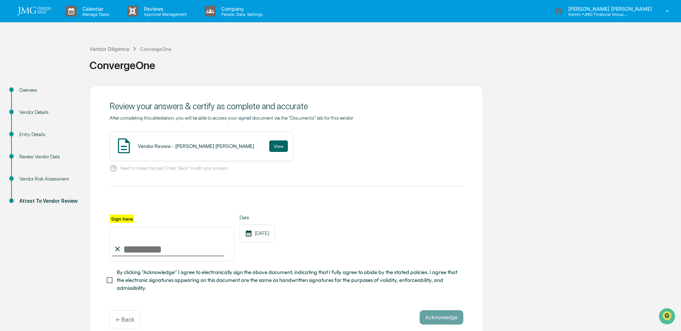
click at [62, 175] on div "Vendor Risk Assessment" at bounding box center [48, 179] width 59 height 8
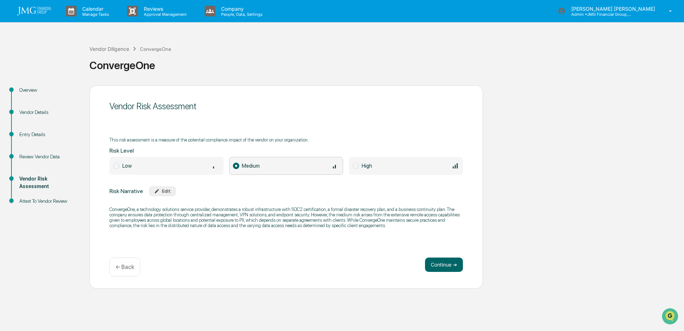
click at [161, 193] on div "Edit" at bounding box center [162, 190] width 16 height 5
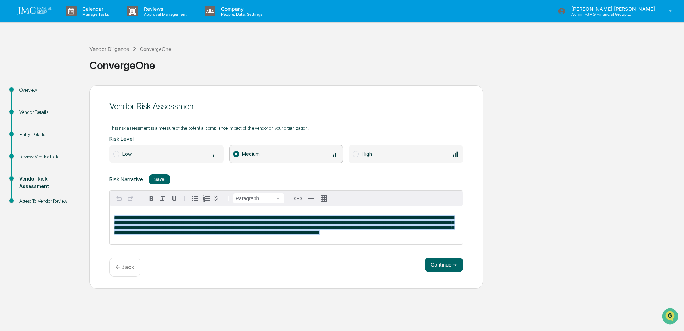
drag, startPoint x: 422, startPoint y: 234, endPoint x: 63, endPoint y: 205, distance: 359.8
click at [63, 205] on div "**********" at bounding box center [342, 186] width 677 height 203
copy span "**********"
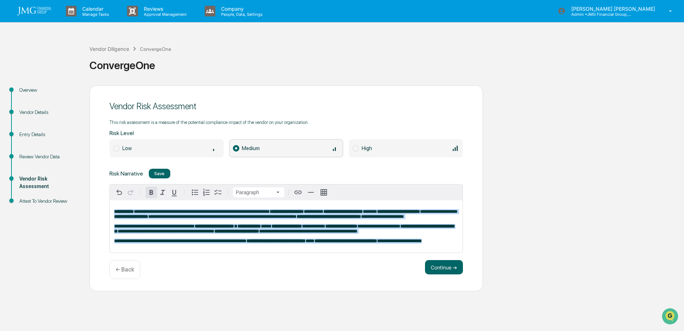
click at [151, 192] on icon "button" at bounding box center [152, 192] width 4 height 5
click at [161, 171] on div "Save" at bounding box center [159, 173] width 10 height 5
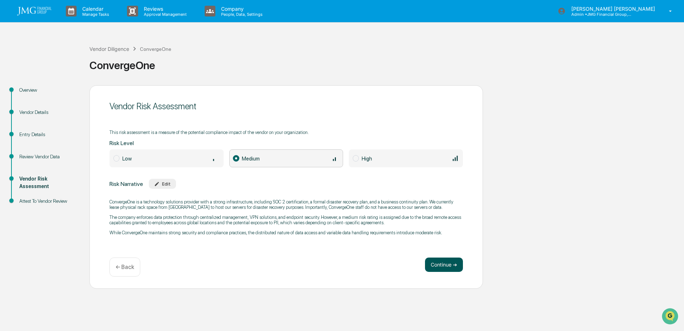
click at [445, 266] on button "Continue ➔" at bounding box center [444, 264] width 38 height 14
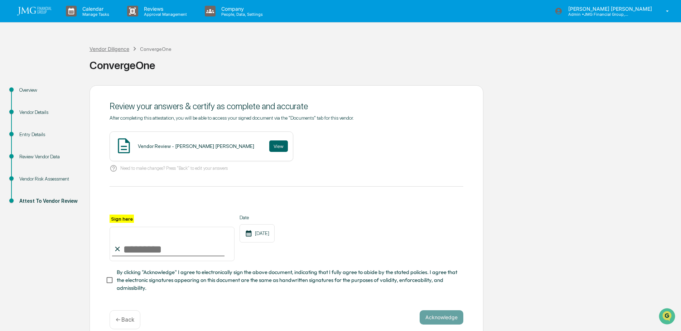
click at [103, 50] on div "Vendor Diligence" at bounding box center [109, 49] width 40 height 6
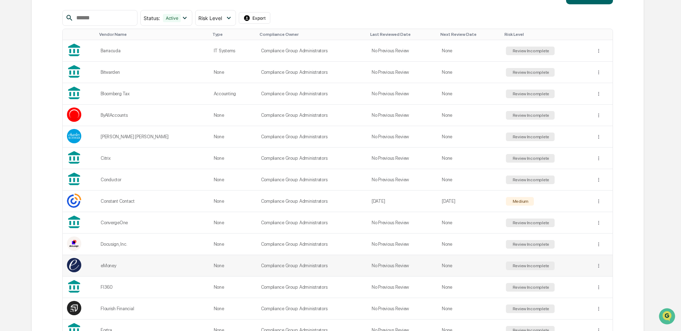
scroll to position [143, 0]
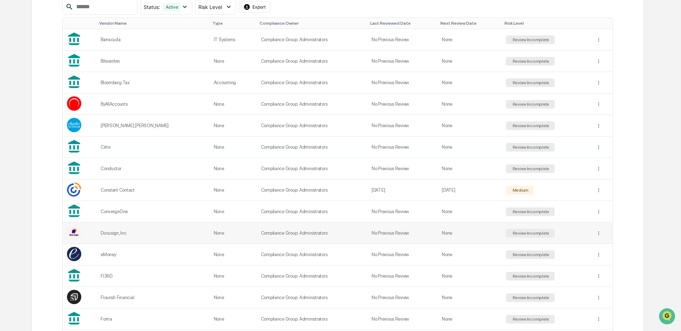
click at [112, 234] on div "Docusign, Inc." at bounding box center [153, 232] width 105 height 5
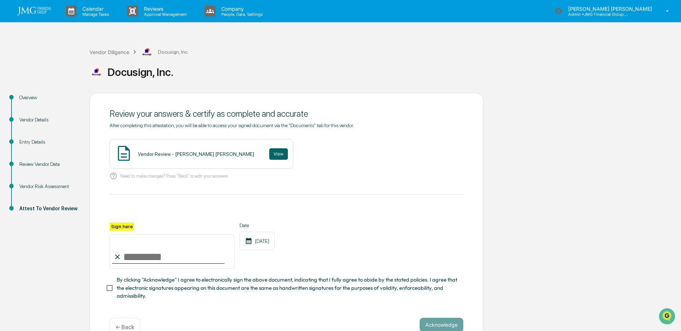
click at [44, 187] on div "Vendor Risk Assessment" at bounding box center [48, 187] width 59 height 8
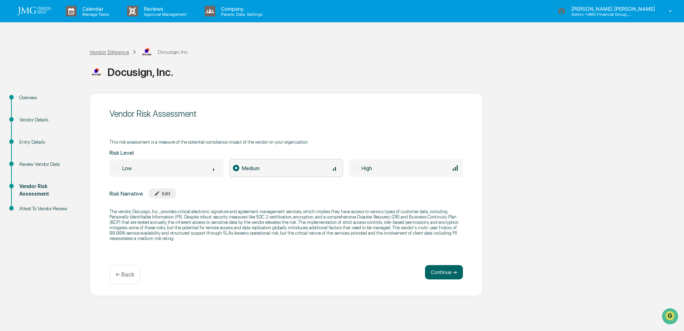
click at [117, 52] on div "Vendor Diligence" at bounding box center [109, 52] width 40 height 6
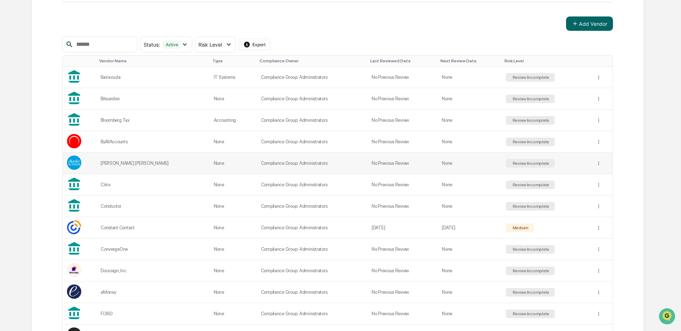
scroll to position [107, 0]
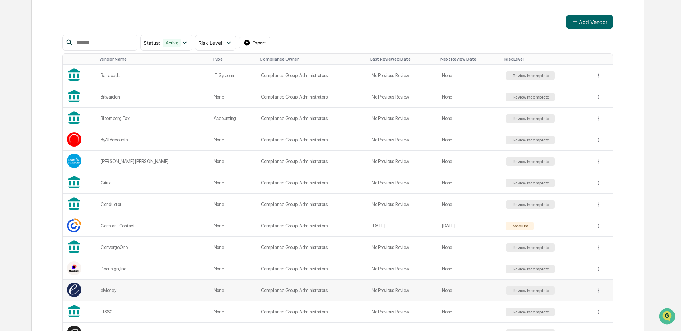
click at [108, 291] on div "eMoney" at bounding box center [153, 289] width 105 height 5
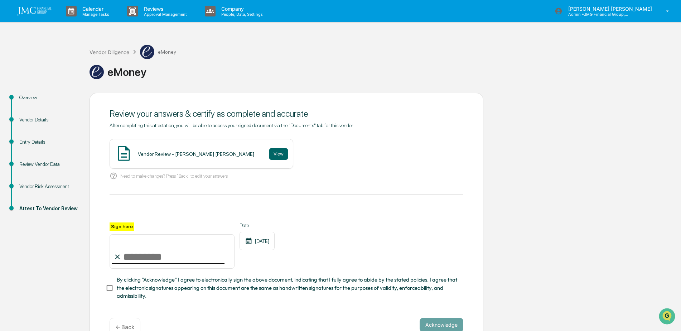
click at [49, 187] on div "Vendor Risk Assessment" at bounding box center [48, 187] width 59 height 8
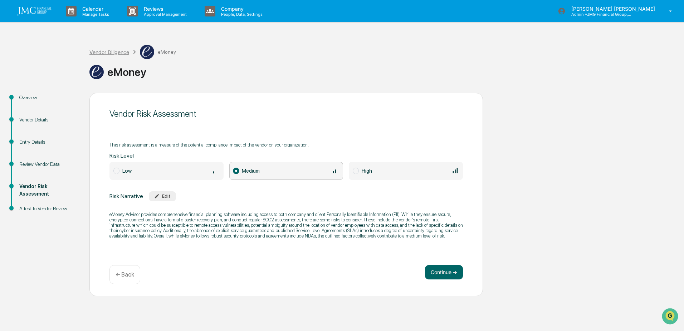
click at [110, 53] on div "Vendor Diligence" at bounding box center [109, 52] width 40 height 6
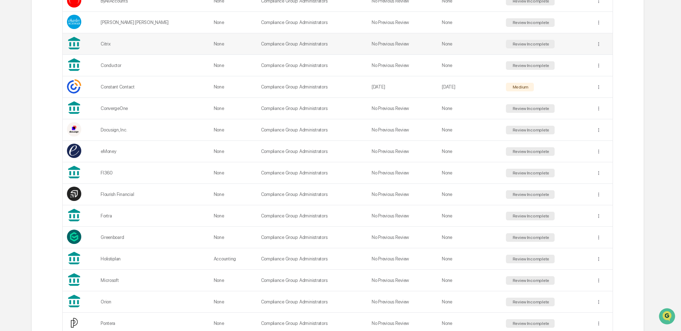
scroll to position [251, 0]
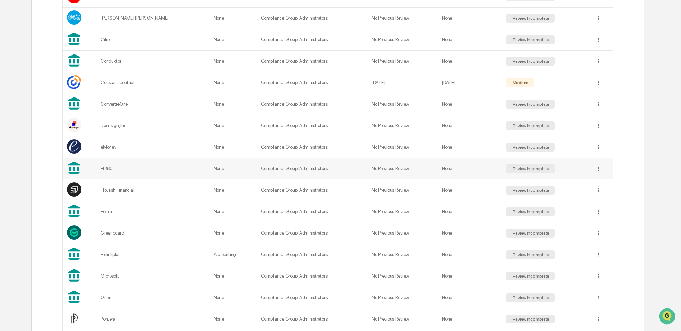
click at [110, 171] on div "FI360" at bounding box center [153, 168] width 105 height 5
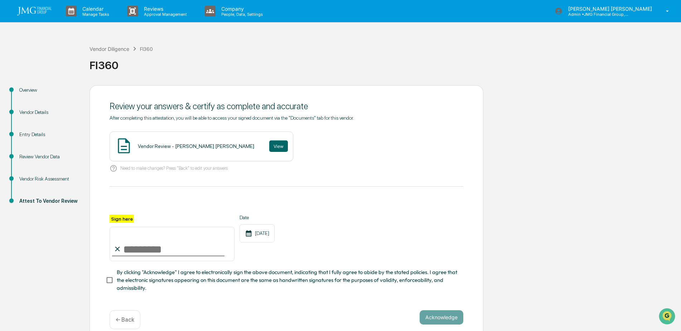
click at [49, 180] on div "Vendor Risk Assessment" at bounding box center [48, 179] width 59 height 8
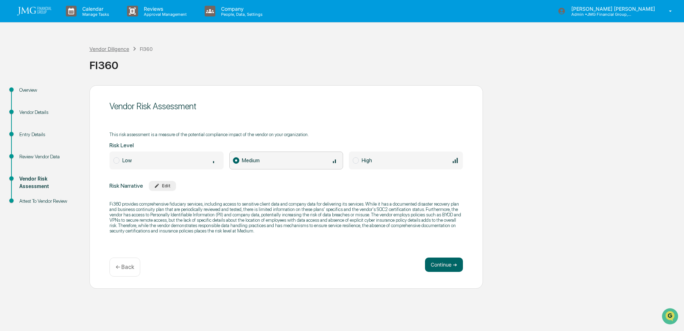
click at [109, 48] on div "Vendor Diligence" at bounding box center [109, 49] width 40 height 6
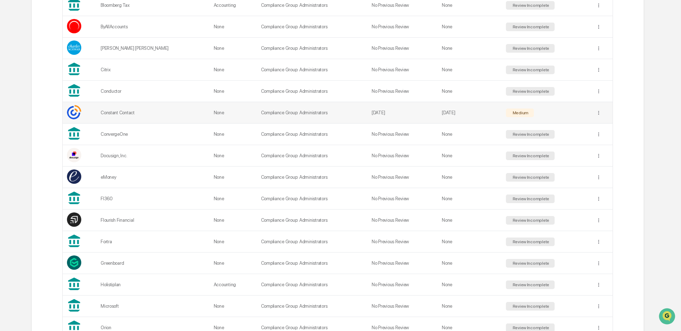
scroll to position [251, 0]
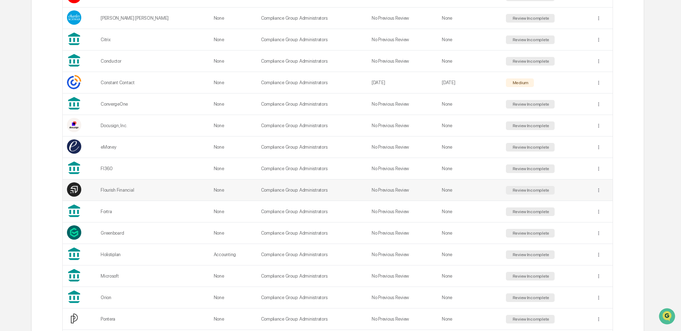
click at [119, 191] on div "Flourish Financial" at bounding box center [153, 189] width 105 height 5
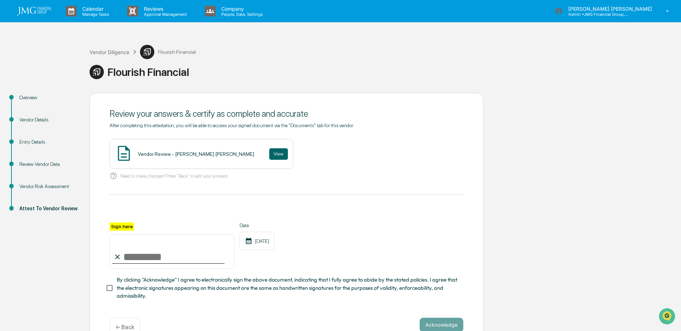
click at [49, 183] on div "Vendor Risk Assessment" at bounding box center [48, 187] width 59 height 8
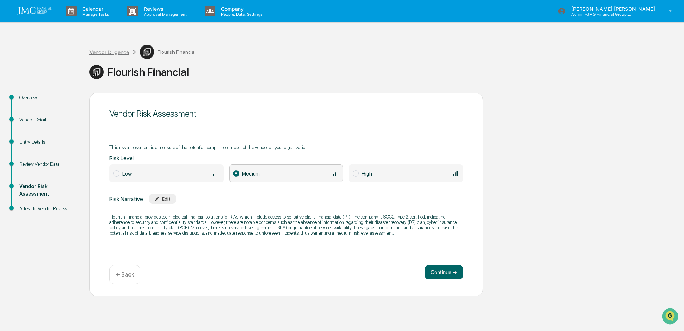
click at [113, 54] on div "Vendor Diligence" at bounding box center [109, 52] width 40 height 6
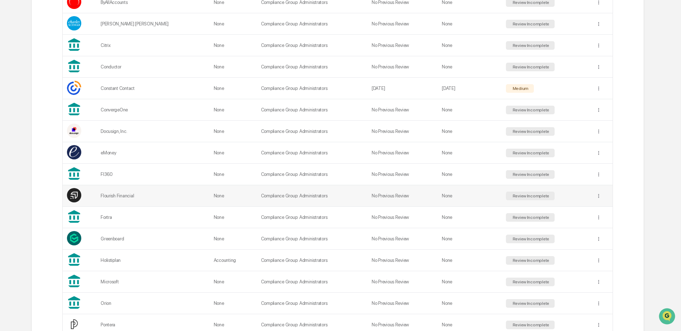
scroll to position [251, 0]
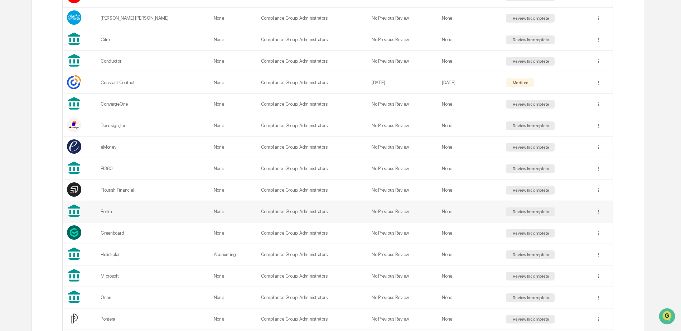
click at [105, 212] on div "Fortra" at bounding box center [153, 211] width 105 height 5
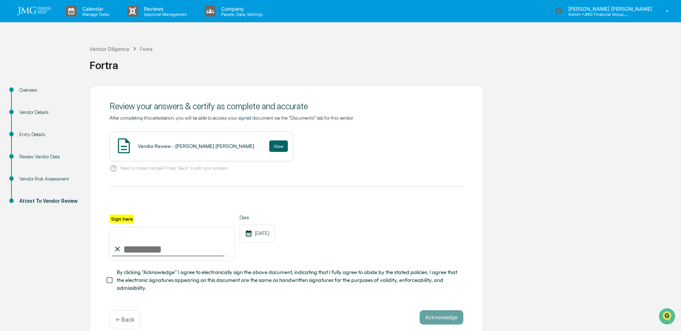
click at [52, 181] on div "Vendor Risk Assessment" at bounding box center [48, 179] width 59 height 8
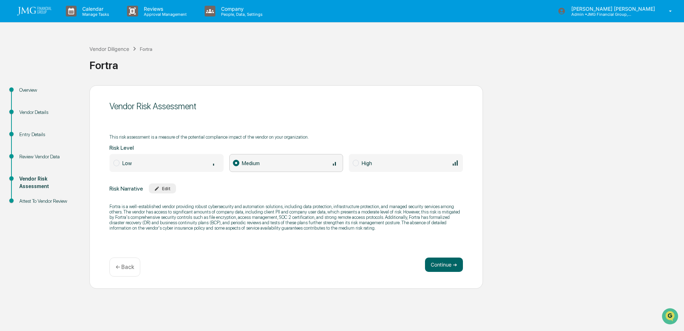
click at [164, 187] on div "Edit" at bounding box center [162, 188] width 16 height 5
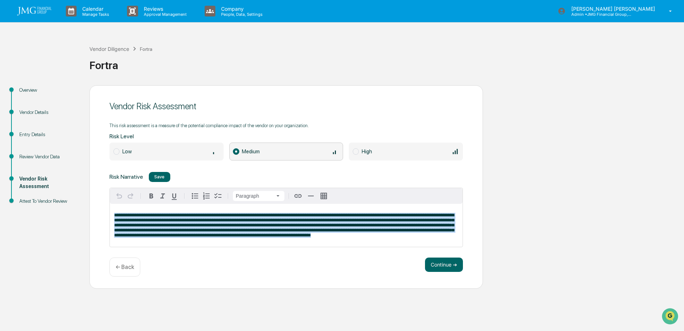
drag, startPoint x: 396, startPoint y: 237, endPoint x: 96, endPoint y: 196, distance: 302.7
click at [97, 196] on div "Vendor Risk Assessment This risk assessment is a measure of the potential compl…" at bounding box center [286, 186] width 394 height 203
copy span "**********"
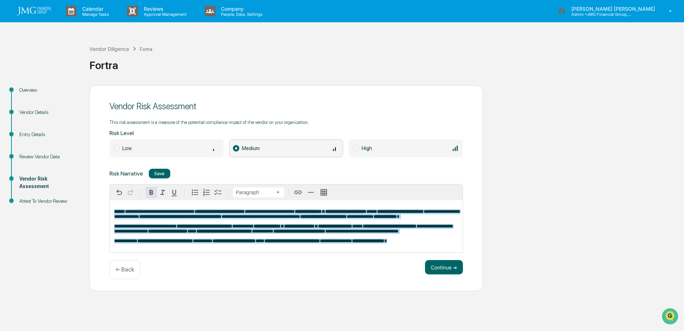
click at [153, 191] on icon "button" at bounding box center [152, 192] width 4 height 5
click at [440, 268] on button "Continue ➔" at bounding box center [444, 267] width 38 height 14
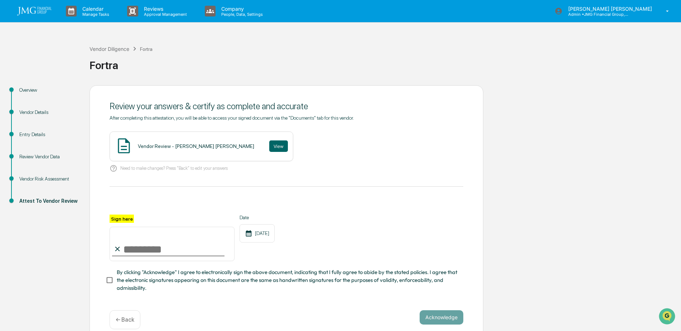
click at [31, 181] on div "Vendor Risk Assessment" at bounding box center [48, 179] width 59 height 8
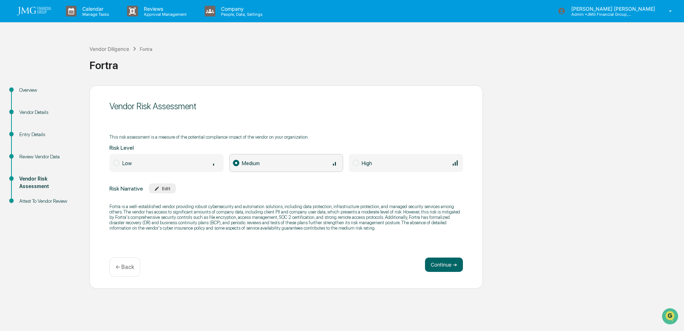
click at [162, 189] on div "Edit" at bounding box center [162, 188] width 16 height 5
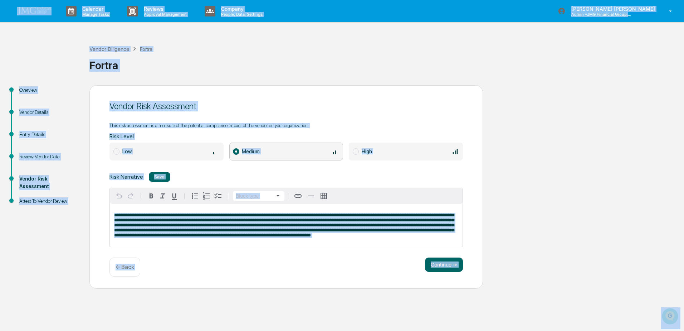
click at [409, 241] on div "**********" at bounding box center [286, 225] width 353 height 43
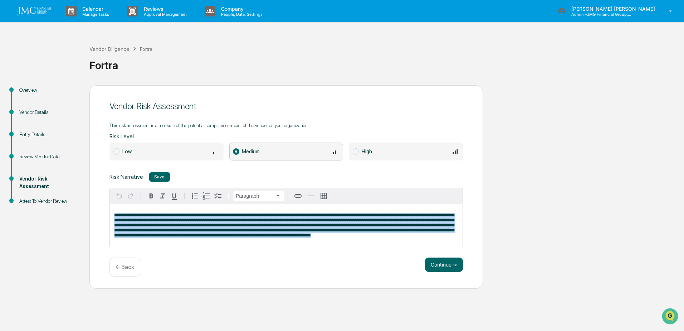
drag, startPoint x: 406, startPoint y: 237, endPoint x: 73, endPoint y: 206, distance: 334.4
click at [73, 206] on div "Overview Vendor Details Entry Details Review Vendor Data Vendor Risk Assessment…" at bounding box center [342, 186] width 677 height 203
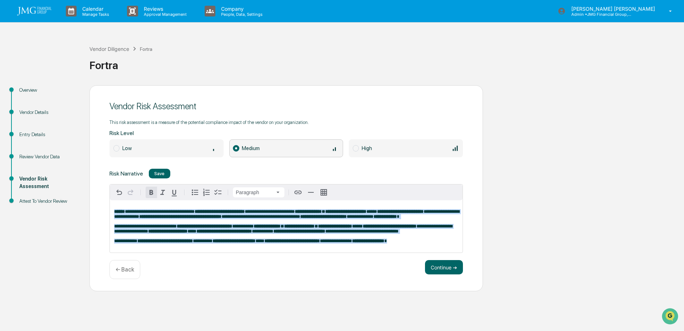
click at [155, 193] on icon "button" at bounding box center [151, 192] width 9 height 9
click at [156, 171] on div "Save" at bounding box center [159, 173] width 10 height 5
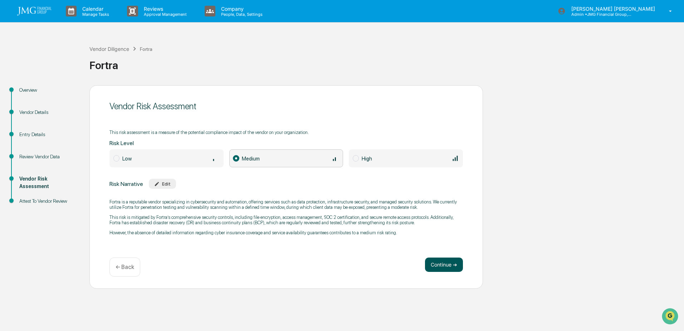
click at [446, 263] on button "Continue ➔" at bounding box center [444, 264] width 38 height 14
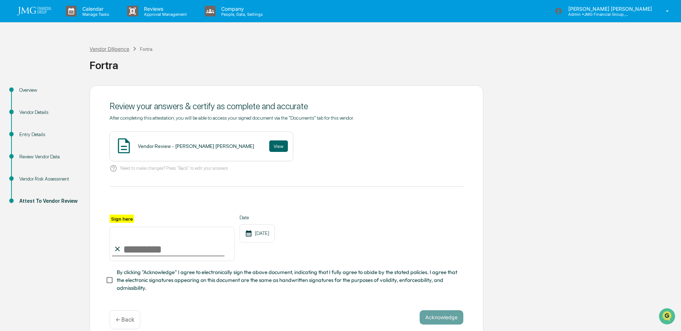
click at [125, 50] on div "Vendor Diligence" at bounding box center [109, 49] width 40 height 6
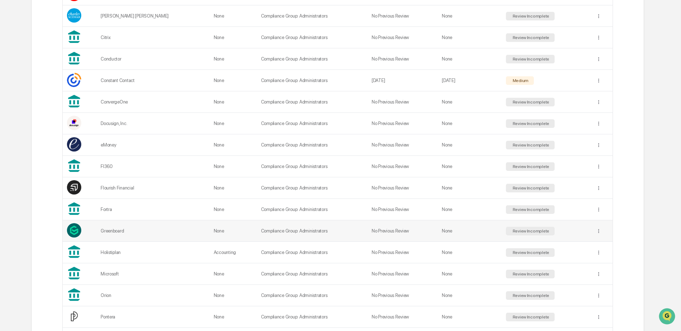
scroll to position [286, 0]
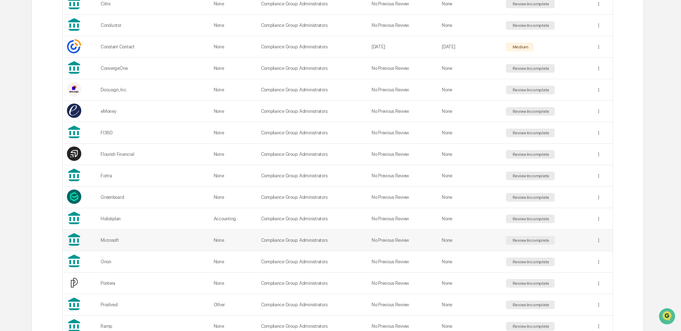
click at [115, 241] on div "Microsoft" at bounding box center [153, 239] width 105 height 5
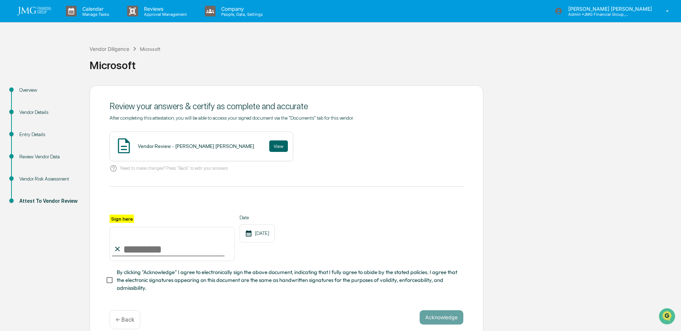
click at [39, 180] on div "Vendor Risk Assessment" at bounding box center [48, 179] width 59 height 8
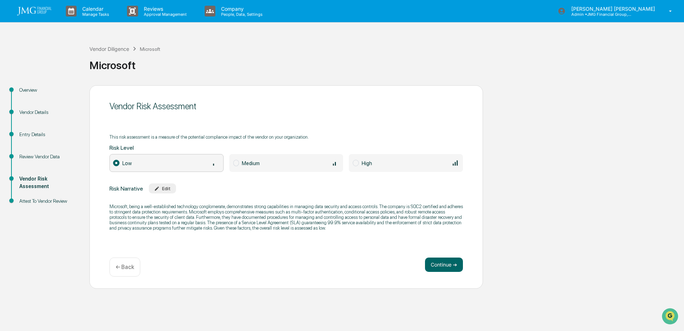
click at [161, 189] on div "Edit" at bounding box center [162, 188] width 16 height 5
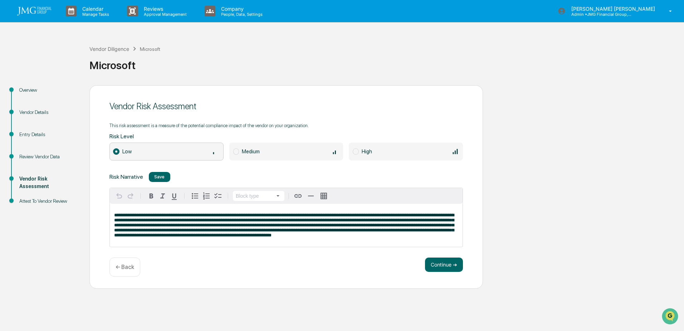
click at [236, 150] on span at bounding box center [236, 151] width 6 height 6
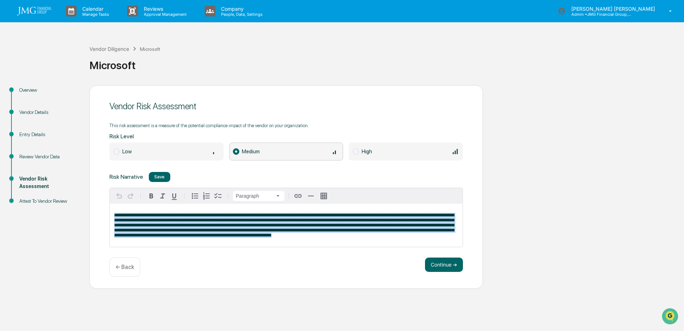
drag, startPoint x: 374, startPoint y: 238, endPoint x: 70, endPoint y: 198, distance: 307.3
click at [71, 197] on div "Overview Vendor Details Entry Details Review Vendor Data Vendor Risk Assessment…" at bounding box center [342, 186] width 677 height 203
copy span "**********"
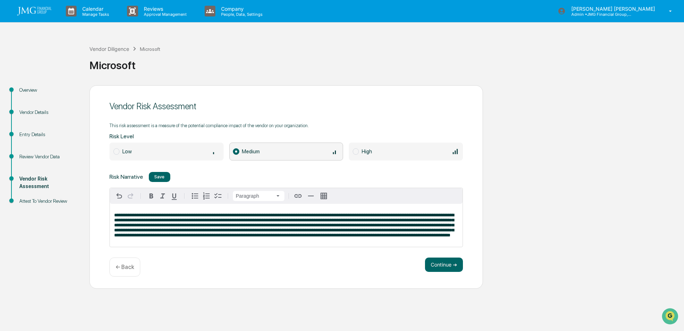
click at [163, 172] on button "Save" at bounding box center [159, 177] width 21 height 10
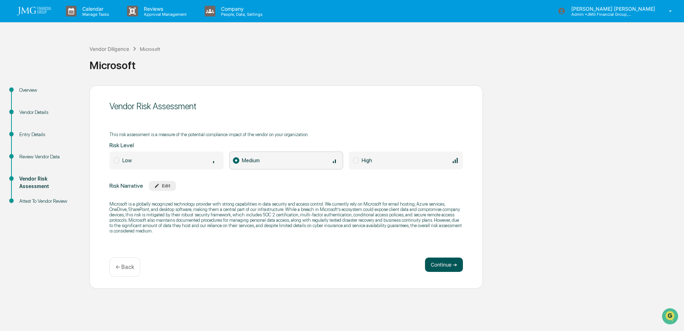
click at [452, 266] on button "Continue ➔" at bounding box center [444, 264] width 38 height 14
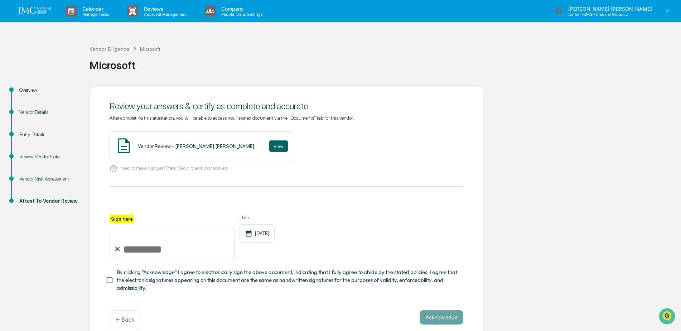
click at [117, 53] on div "Microsoft" at bounding box center [383, 62] width 588 height 19
click at [116, 50] on div "Vendor Diligence" at bounding box center [109, 49] width 40 height 6
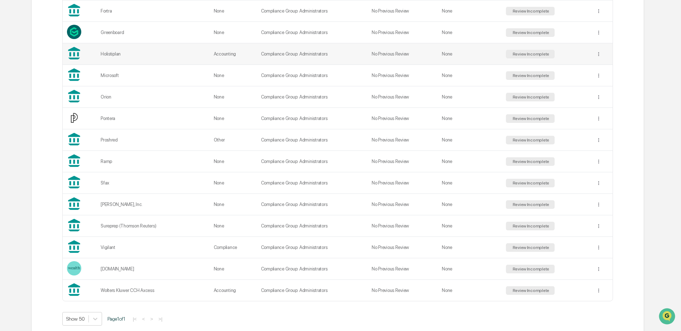
scroll to position [465, 0]
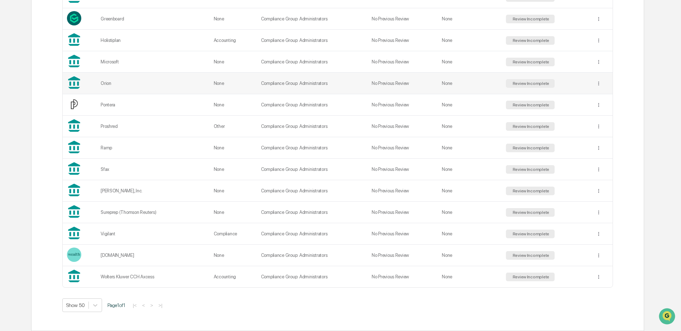
click at [103, 85] on div "Orion" at bounding box center [153, 83] width 105 height 5
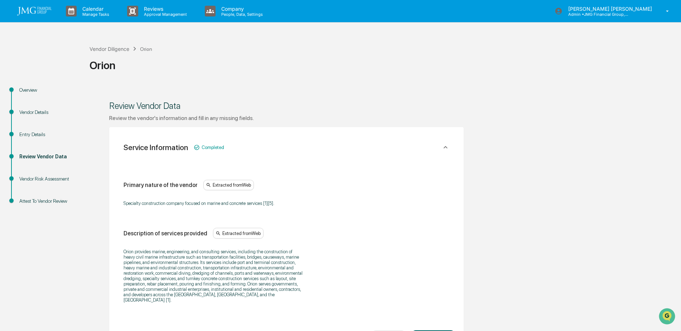
click at [50, 175] on div "Vendor Risk Assessment" at bounding box center [48, 179] width 59 height 8
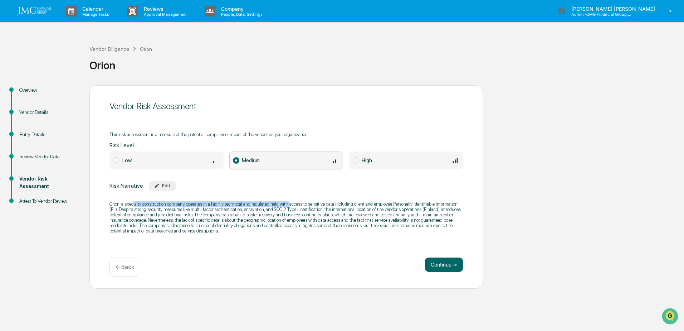
drag, startPoint x: 144, startPoint y: 204, endPoint x: 133, endPoint y: 204, distance: 11.1
click at [133, 204] on p "Orion, a specialty construction company, operates in a highly technical and reg…" at bounding box center [287, 217] width 354 height 32
click at [42, 116] on div "Vendor Details" at bounding box center [48, 112] width 59 height 8
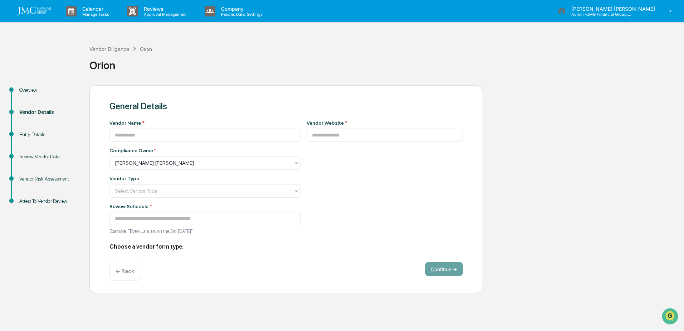
type input "*****"
type input "**********"
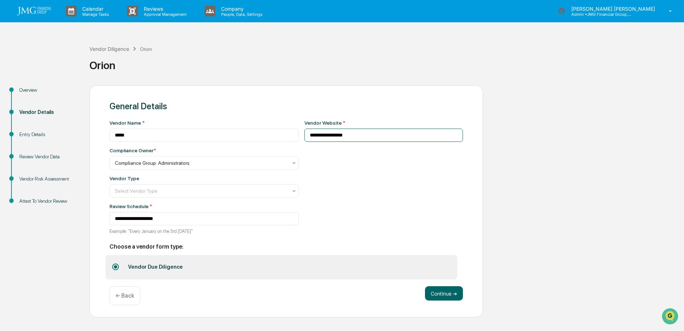
click at [362, 140] on input "**********" at bounding box center [384, 134] width 159 height 13
drag, startPoint x: 362, startPoint y: 139, endPoint x: 270, endPoint y: 128, distance: 92.3
click at [270, 128] on div "**********" at bounding box center [287, 179] width 354 height 118
paste input
type input "**********"
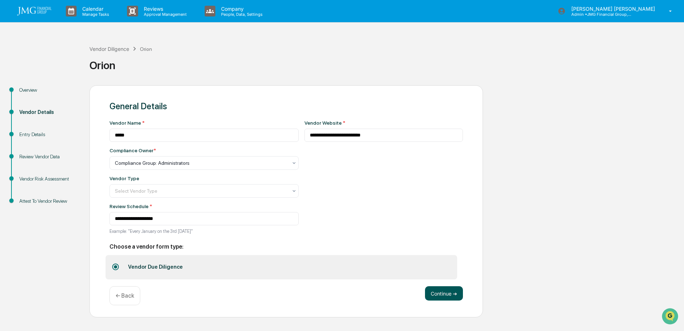
click at [440, 294] on button "Continue ➔" at bounding box center [444, 293] width 38 height 14
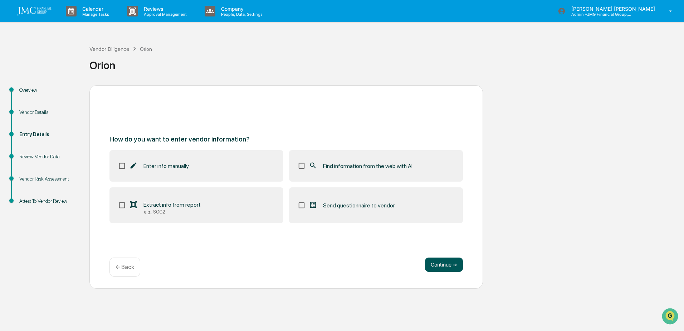
click at [447, 263] on button "Continue ➔" at bounding box center [444, 264] width 38 height 14
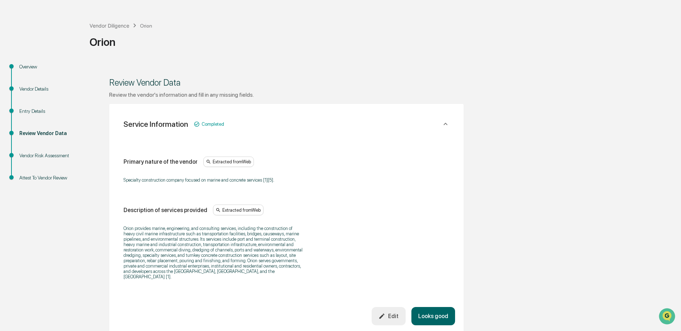
scroll to position [36, 0]
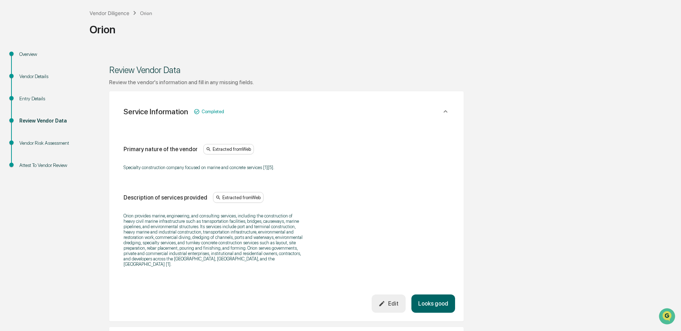
click at [389, 300] on div "Edit" at bounding box center [388, 303] width 20 height 7
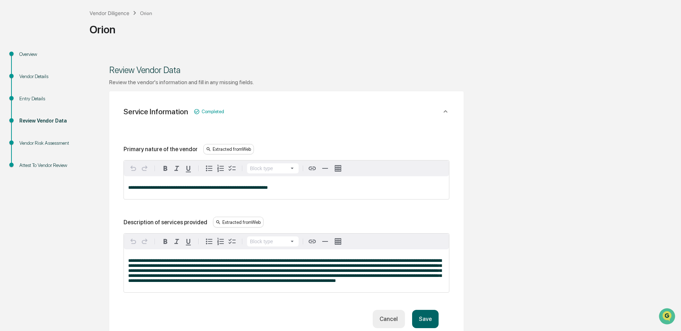
click at [393, 318] on button "Cancel" at bounding box center [389, 319] width 32 height 18
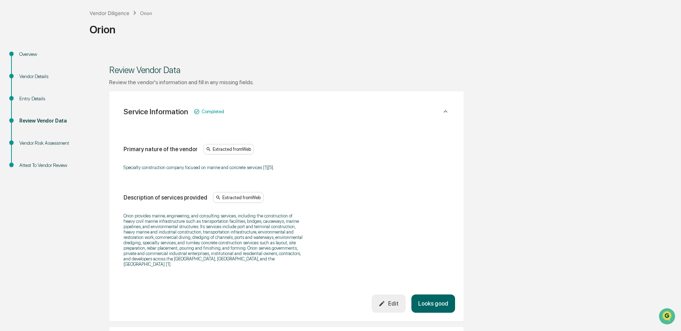
click at [33, 77] on div "Vendor Details" at bounding box center [48, 77] width 59 height 8
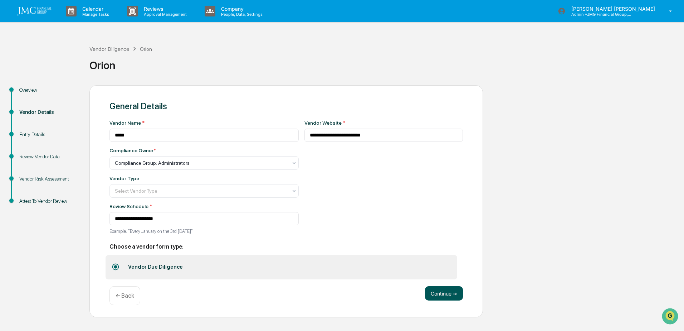
click at [448, 294] on button "Continue ➔" at bounding box center [444, 293] width 38 height 14
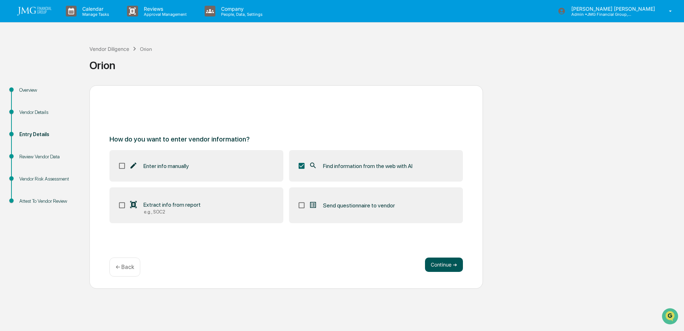
click at [433, 265] on button "Continue ➔" at bounding box center [444, 264] width 38 height 14
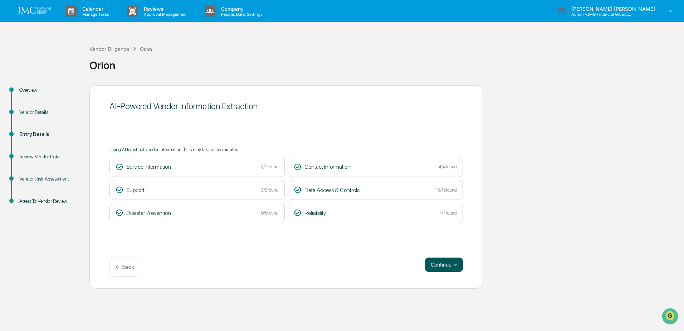
click at [445, 266] on button "Continue ➔" at bounding box center [444, 264] width 38 height 14
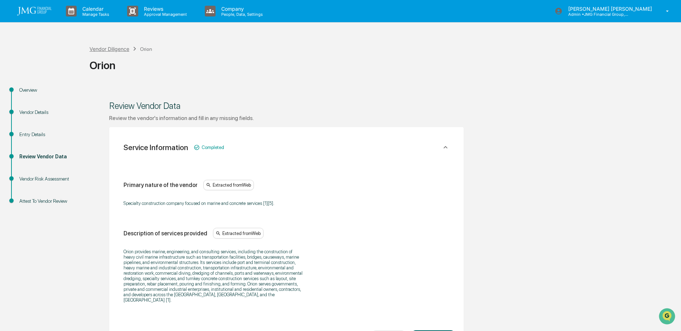
click at [106, 48] on div "Vendor Diligence" at bounding box center [109, 49] width 40 height 6
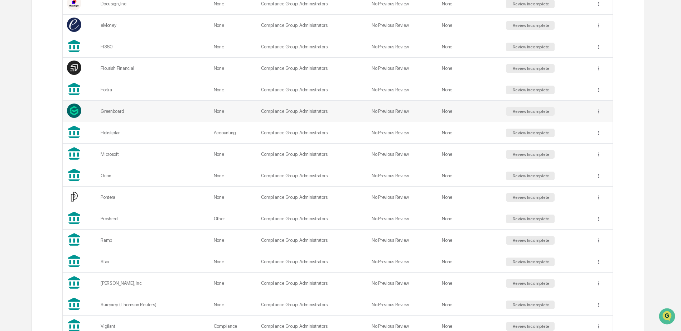
scroll to position [465, 0]
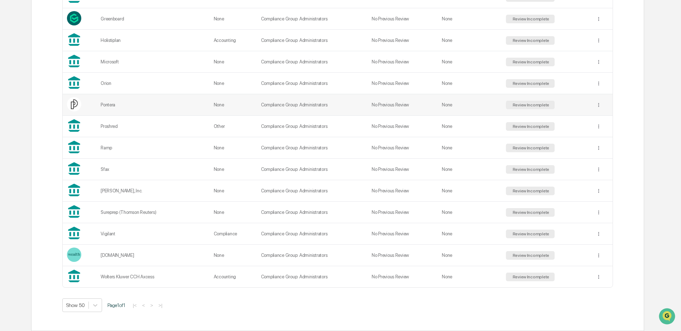
click at [110, 105] on div "Pontera" at bounding box center [153, 104] width 105 height 5
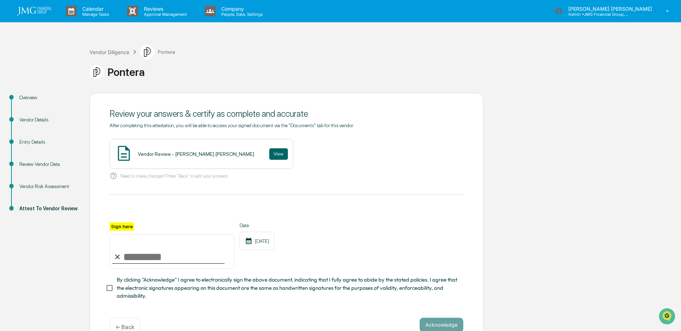
click at [41, 184] on div "Vendor Risk Assessment" at bounding box center [48, 187] width 59 height 8
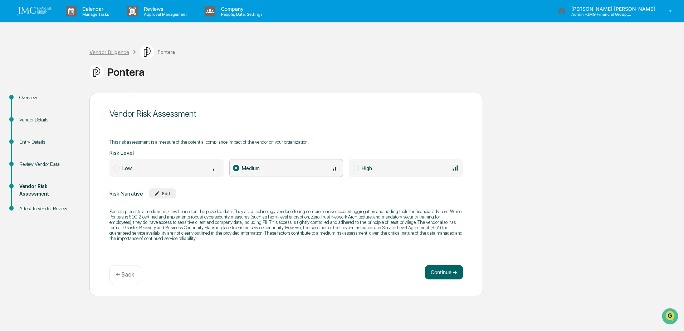
click at [114, 52] on div "Vendor Diligence" at bounding box center [109, 52] width 40 height 6
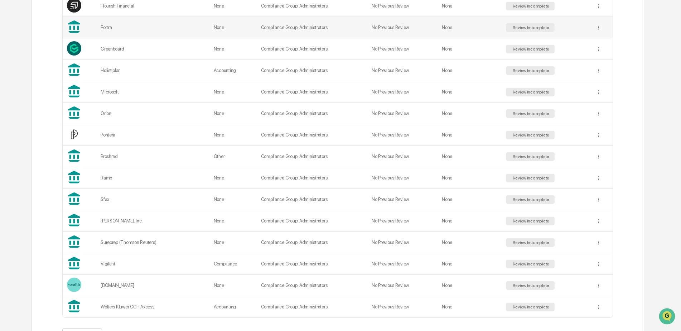
scroll to position [465, 0]
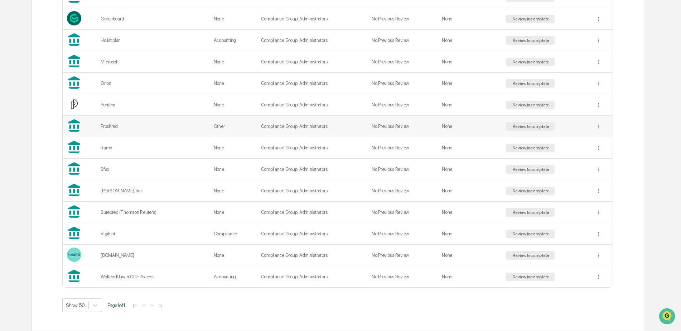
click at [111, 127] on div "Proshred" at bounding box center [153, 125] width 105 height 5
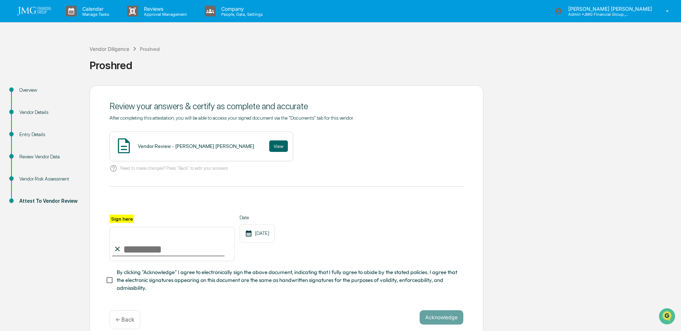
click at [37, 178] on div "Vendor Risk Assessment" at bounding box center [48, 179] width 59 height 8
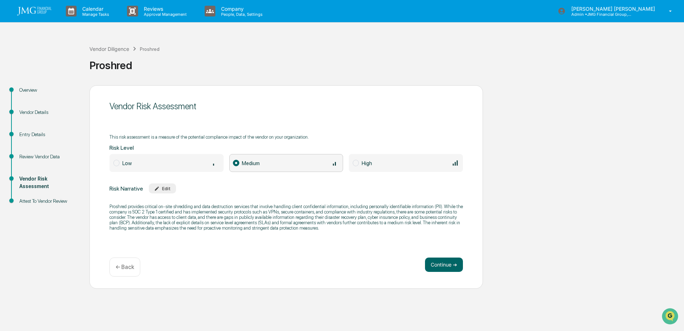
click at [27, 91] on div "Overview" at bounding box center [48, 90] width 59 height 8
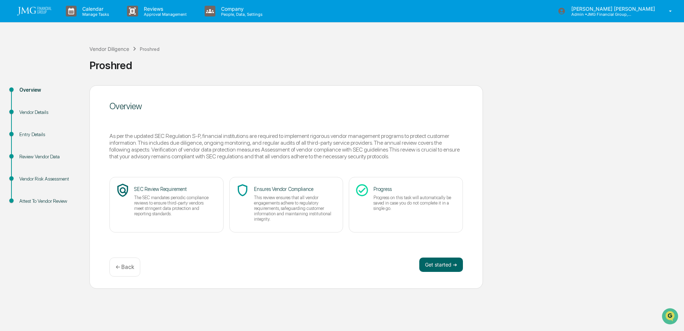
click at [28, 111] on div "Vendor Details" at bounding box center [48, 112] width 59 height 8
click at [25, 111] on div "Vendor Details" at bounding box center [48, 112] width 59 height 8
click at [148, 47] on div "Proshred" at bounding box center [150, 49] width 20 height 6
click at [147, 49] on div "Proshred" at bounding box center [150, 49] width 20 height 6
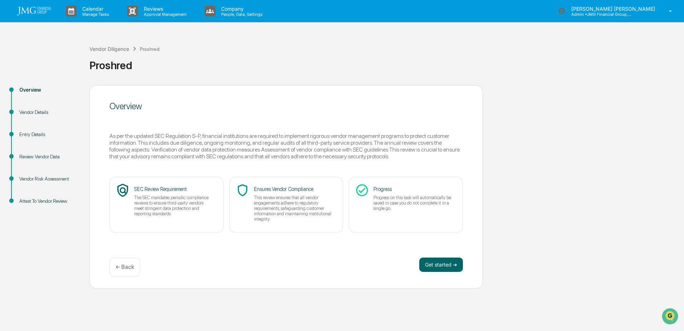
click at [30, 115] on div "Vendor Details" at bounding box center [48, 112] width 59 height 8
click at [444, 262] on button "Get started ➔" at bounding box center [441, 264] width 44 height 14
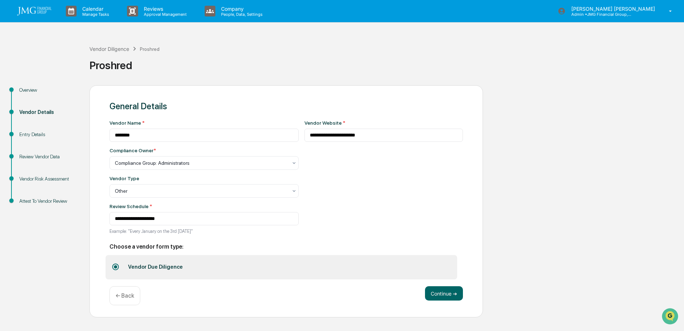
click at [26, 180] on div "Vendor Risk Assessment" at bounding box center [48, 179] width 59 height 8
click at [128, 294] on p "← Back" at bounding box center [125, 295] width 19 height 7
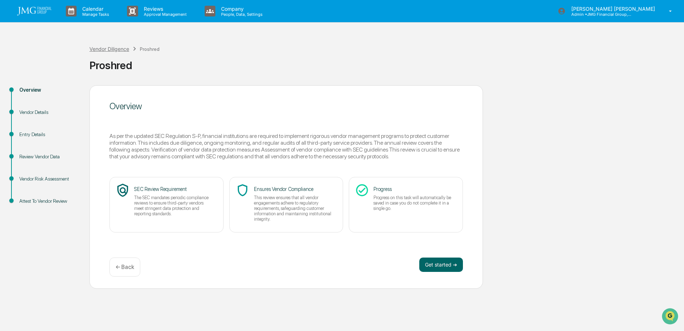
click at [108, 50] on div "Vendor Diligence" at bounding box center [109, 49] width 40 height 6
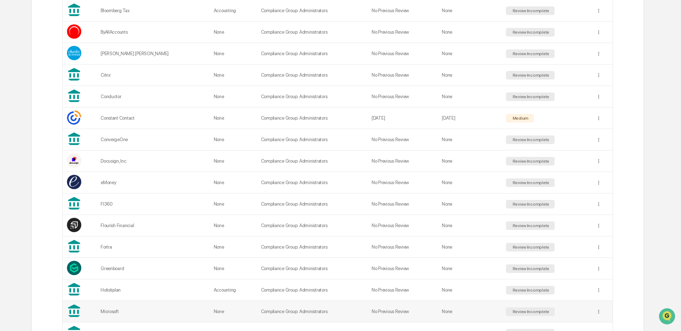
scroll to position [286, 0]
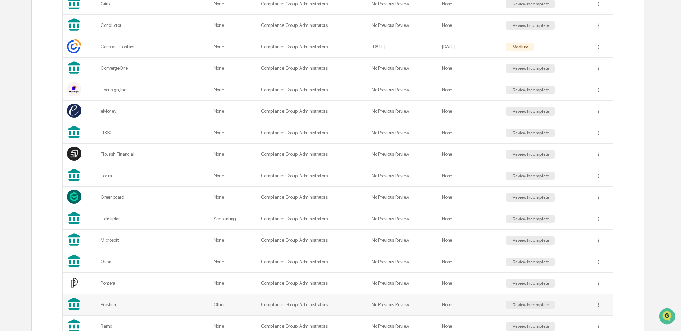
click at [111, 305] on div "Proshred" at bounding box center [153, 304] width 105 height 5
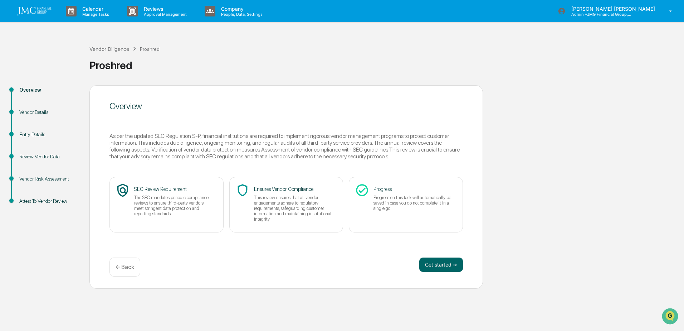
click at [32, 180] on div "Vendor Risk Assessment" at bounding box center [48, 179] width 59 height 8
click at [33, 178] on div "Vendor Risk Assessment" at bounding box center [48, 179] width 59 height 8
click at [34, 178] on div "Vendor Risk Assessment" at bounding box center [48, 179] width 59 height 8
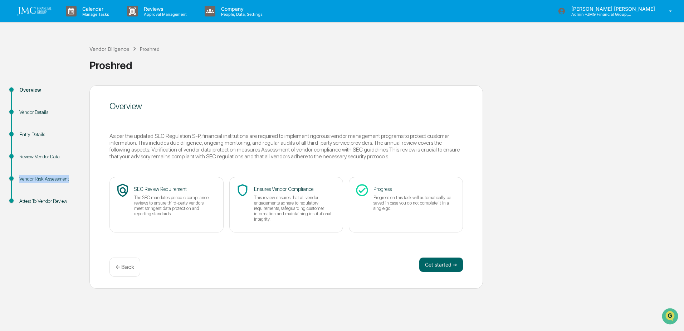
click at [34, 178] on div "Vendor Risk Assessment" at bounding box center [48, 179] width 59 height 8
click at [72, 135] on div "Entry Details" at bounding box center [48, 135] width 59 height 8
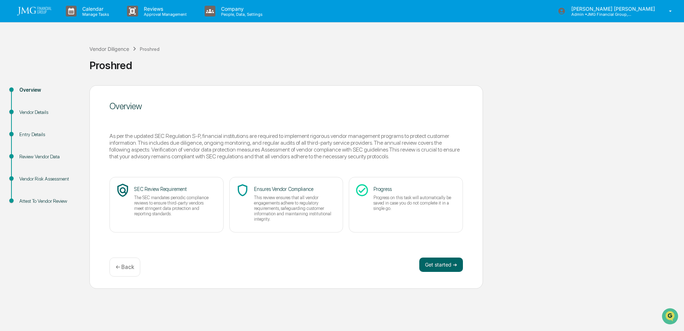
click at [39, 177] on div "Vendor Risk Assessment" at bounding box center [48, 179] width 59 height 8
click at [38, 178] on div "Vendor Risk Assessment" at bounding box center [48, 179] width 59 height 8
drag, startPoint x: 38, startPoint y: 178, endPoint x: 82, endPoint y: 101, distance: 88.5
click at [82, 101] on div "Overview" at bounding box center [49, 98] width 70 height 22
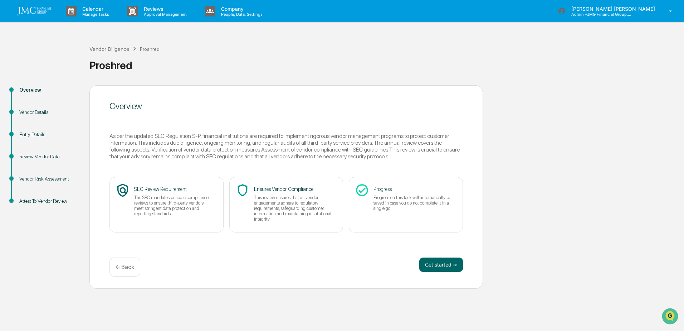
click at [428, 272] on div "Get started ➔ ← Back" at bounding box center [287, 266] width 354 height 19
click at [427, 265] on button "Get started ➔" at bounding box center [441, 264] width 44 height 14
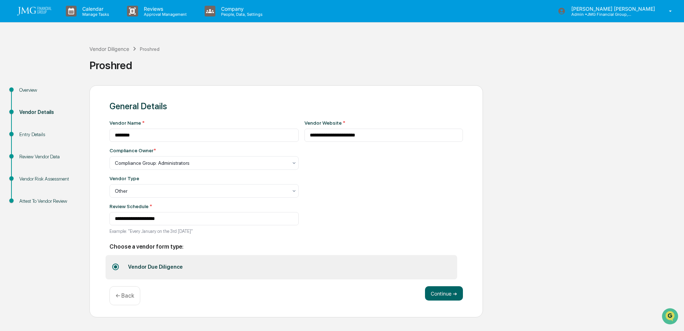
click at [427, 266] on label "Vendor Due Diligence" at bounding box center [282, 267] width 352 height 24
click at [441, 292] on button "Continue ➔" at bounding box center [444, 293] width 38 height 14
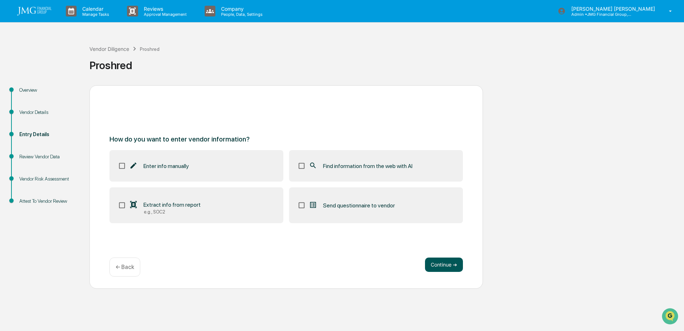
click at [444, 268] on button "Continue ➔" at bounding box center [444, 264] width 38 height 14
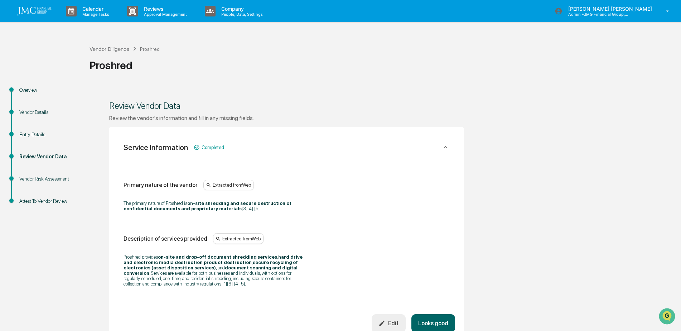
click at [436, 319] on button "Looks good" at bounding box center [433, 323] width 44 height 18
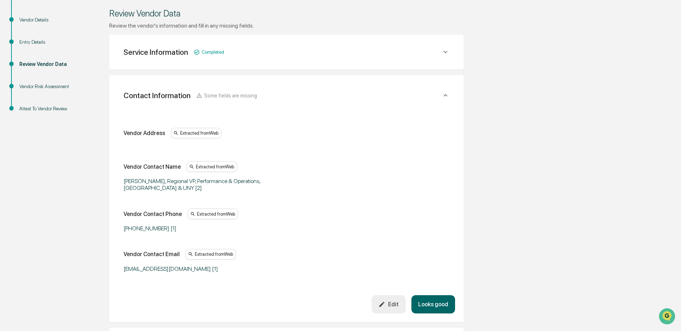
scroll to position [127, 0]
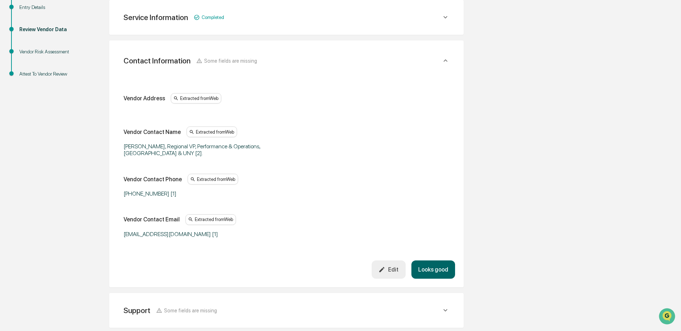
click at [430, 270] on button "Looks good" at bounding box center [433, 269] width 44 height 18
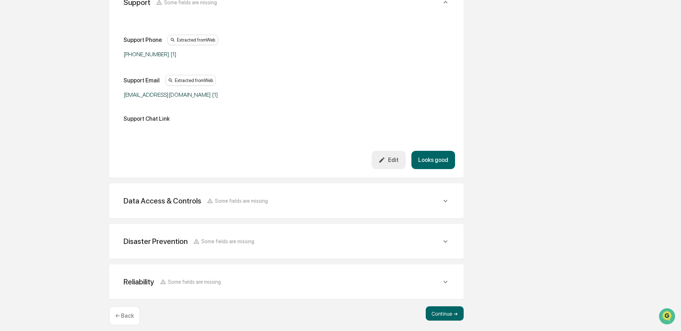
scroll to position [232, 0]
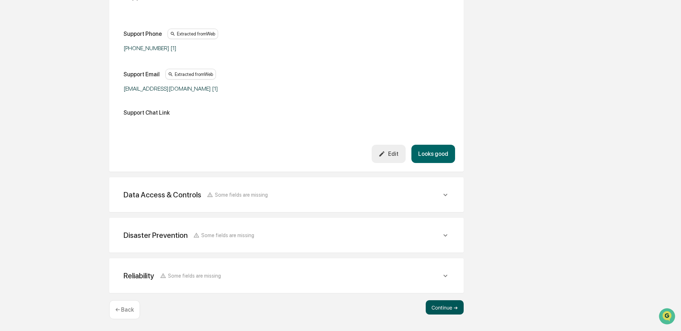
click at [438, 307] on button "Continue ➔" at bounding box center [445, 307] width 38 height 14
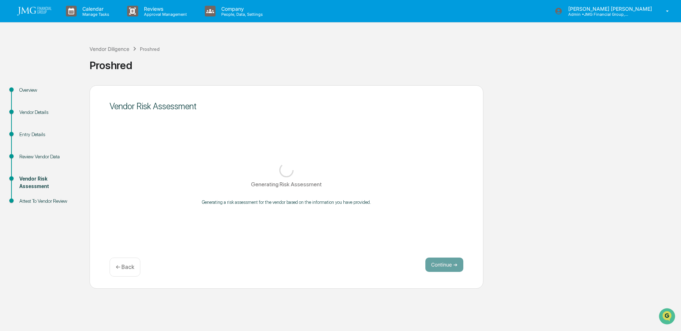
scroll to position [0, 0]
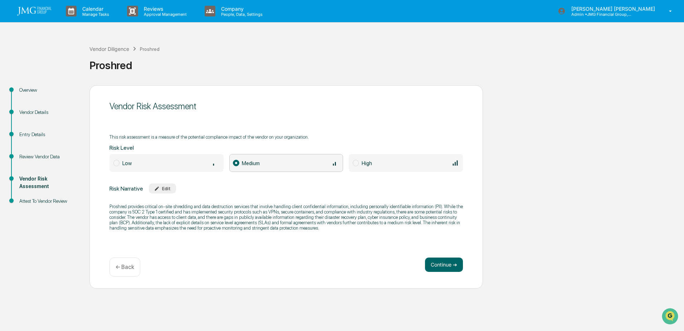
click at [119, 162] on span at bounding box center [116, 163] width 6 height 6
click at [171, 189] on button "Edit" at bounding box center [162, 188] width 27 height 10
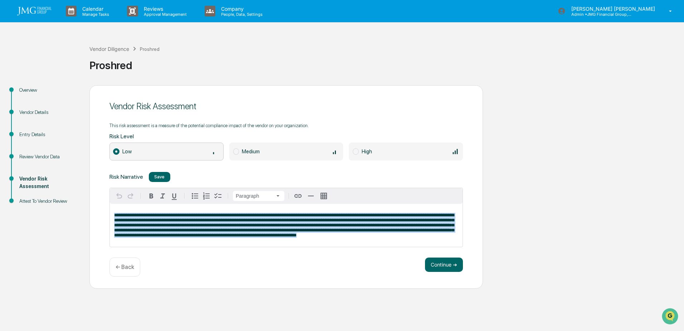
drag, startPoint x: 354, startPoint y: 235, endPoint x: 106, endPoint y: 203, distance: 250.2
click at [106, 203] on div "Vendor Risk Assessment This risk assessment is a measure of the potential compl…" at bounding box center [286, 186] width 394 height 203
copy span "**********"
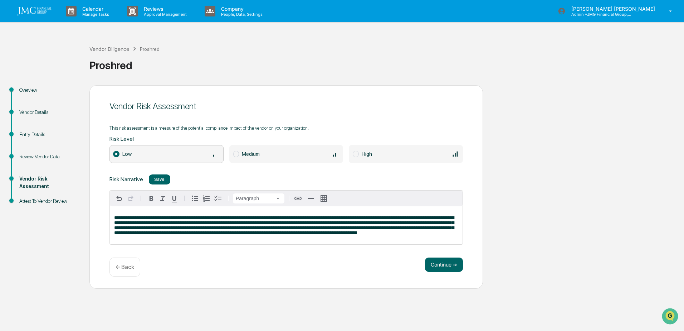
click at [154, 179] on div "Save" at bounding box center [159, 178] width 10 height 5
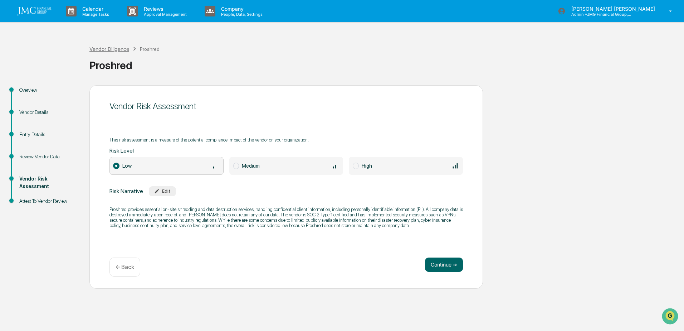
click at [101, 49] on div "Vendor Diligence" at bounding box center [109, 49] width 40 height 6
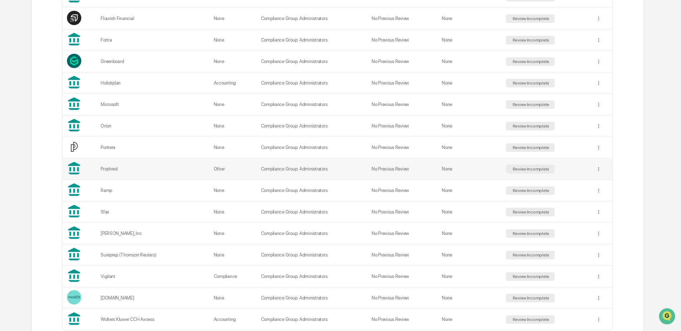
scroll to position [430, 0]
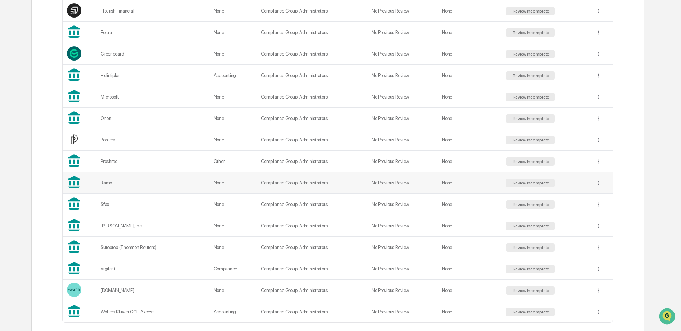
click at [105, 184] on div "Ramp" at bounding box center [153, 182] width 105 height 5
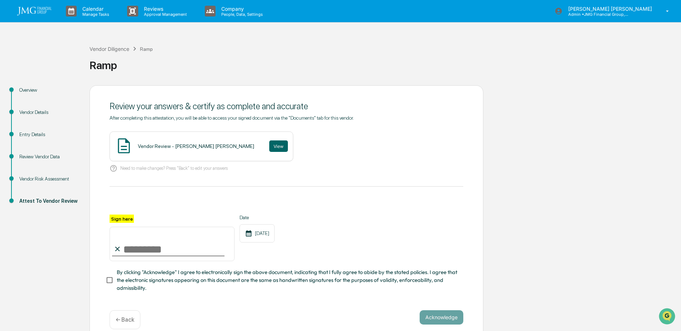
click at [39, 179] on div "Vendor Risk Assessment" at bounding box center [48, 179] width 59 height 8
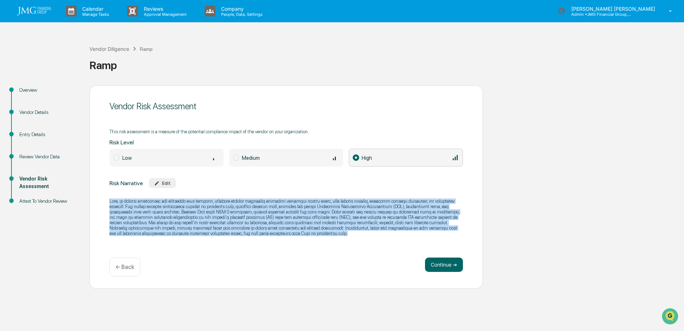
drag, startPoint x: 281, startPoint y: 233, endPoint x: 108, endPoint y: 200, distance: 175.3
click at [108, 200] on div "Vendor Risk Assessment This risk assessment is a measure of the potential compl…" at bounding box center [286, 186] width 394 height 203
copy p "Ramp, an expense management and corporate card platform, provides various finan…"
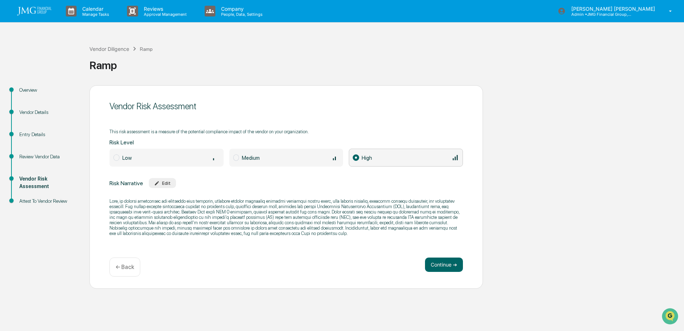
click at [114, 158] on span at bounding box center [116, 157] width 6 height 6
click at [167, 185] on div "Edit" at bounding box center [162, 182] width 16 height 5
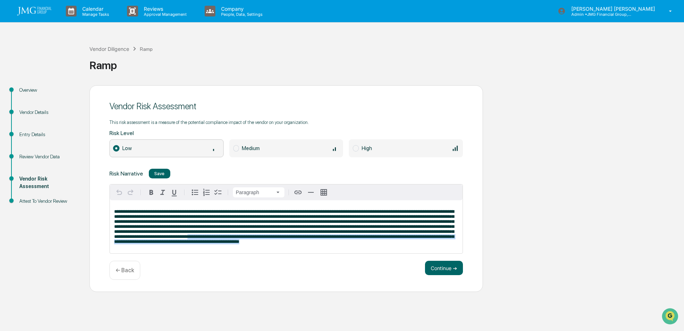
drag, startPoint x: 350, startPoint y: 244, endPoint x: 277, endPoint y: 240, distance: 73.1
click at [277, 240] on p at bounding box center [286, 226] width 344 height 35
click at [345, 243] on p at bounding box center [286, 226] width 344 height 35
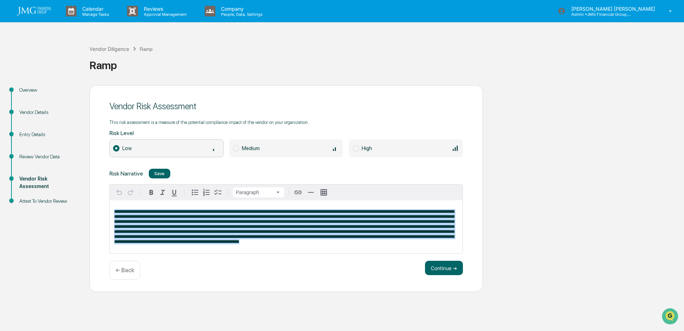
drag, startPoint x: 344, startPoint y: 245, endPoint x: 92, endPoint y: 188, distance: 258.1
click at [92, 188] on div "Vendor Risk Assessment This risk assessment is a measure of the potential compl…" at bounding box center [286, 188] width 394 height 207
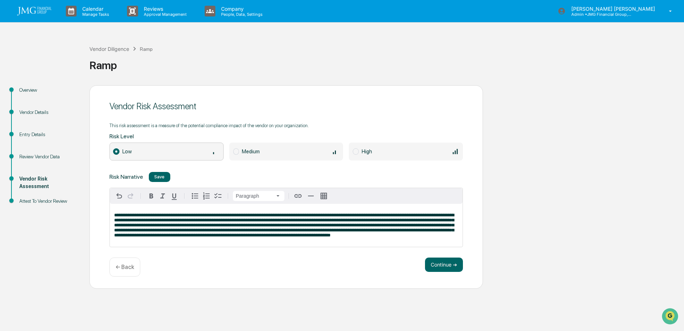
click at [157, 176] on div "Save" at bounding box center [159, 176] width 10 height 5
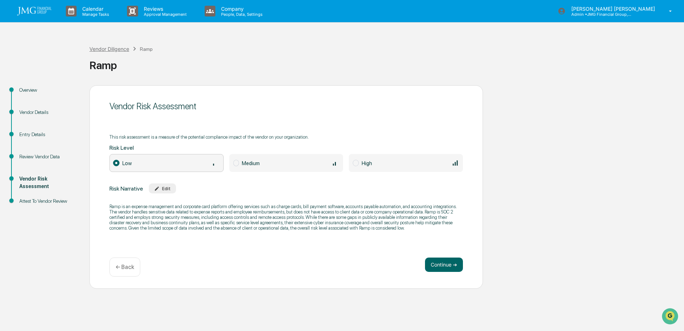
click at [107, 48] on div "Vendor Diligence" at bounding box center [109, 49] width 40 height 6
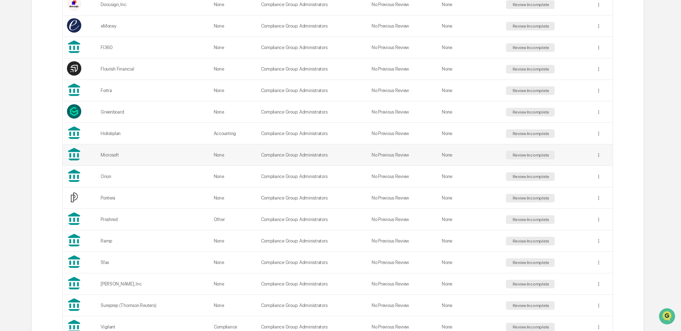
scroll to position [430, 0]
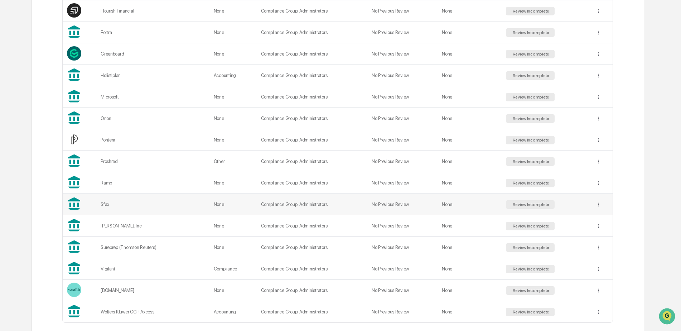
click at [106, 206] on div "Sfax" at bounding box center [153, 204] width 105 height 5
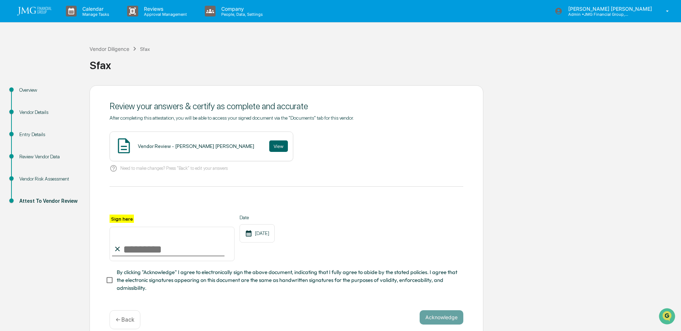
click at [29, 181] on div "Vendor Risk Assessment" at bounding box center [48, 179] width 59 height 8
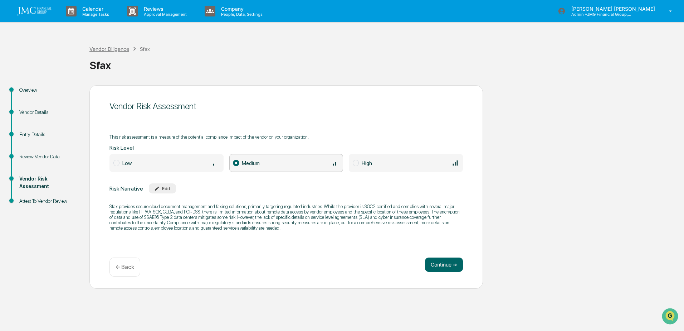
click at [104, 50] on div "Vendor Diligence" at bounding box center [109, 49] width 40 height 6
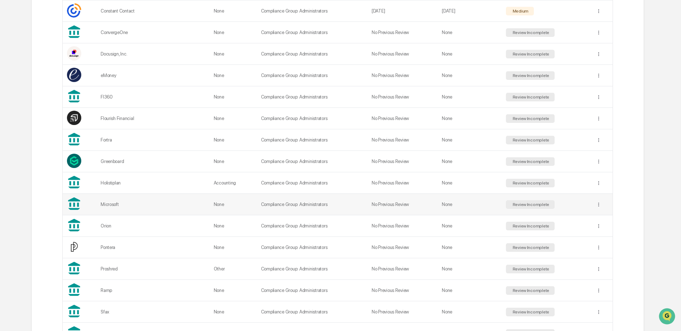
scroll to position [465, 0]
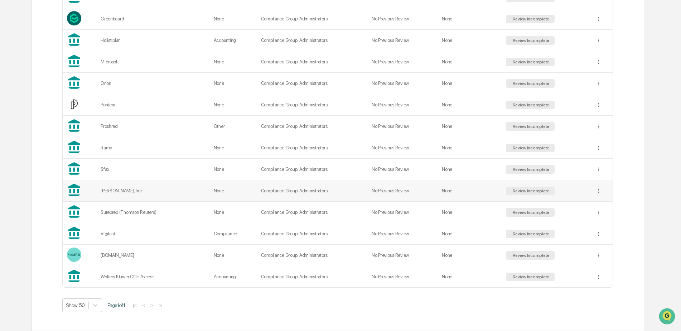
click at [108, 191] on div "Smarsh, Inc." at bounding box center [153, 190] width 105 height 5
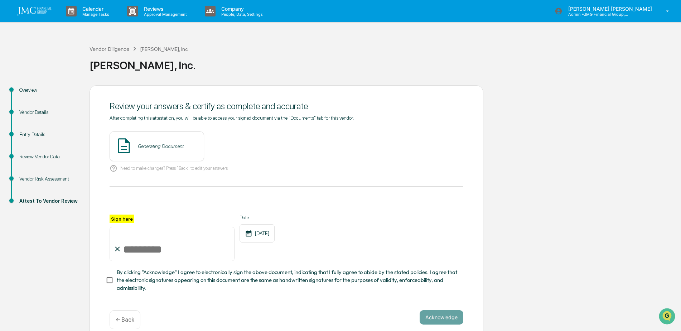
click at [72, 194] on div "Vendor Risk Assessment" at bounding box center [49, 187] width 70 height 22
click at [24, 180] on div "Vendor Risk Assessment" at bounding box center [48, 179] width 59 height 8
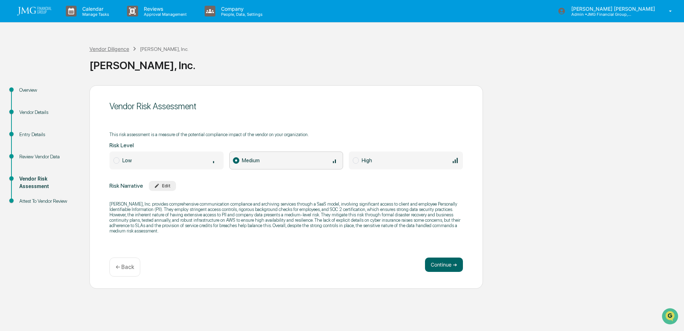
click at [110, 48] on div "Vendor Diligence" at bounding box center [109, 49] width 40 height 6
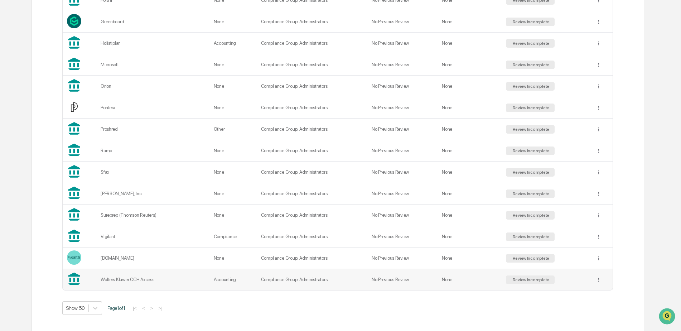
scroll to position [465, 0]
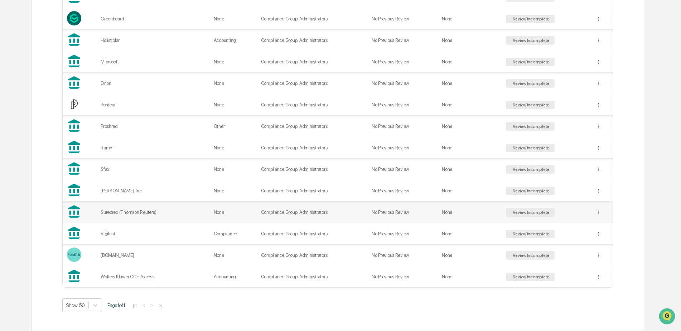
click at [107, 214] on div "Sureprep (Thomson Reuters)" at bounding box center [153, 211] width 105 height 5
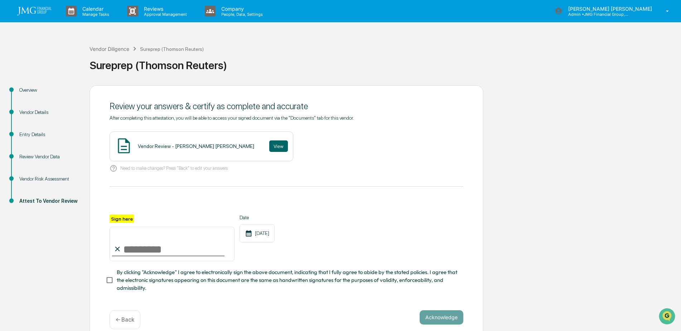
click at [43, 180] on div "Vendor Risk Assessment" at bounding box center [48, 179] width 59 height 8
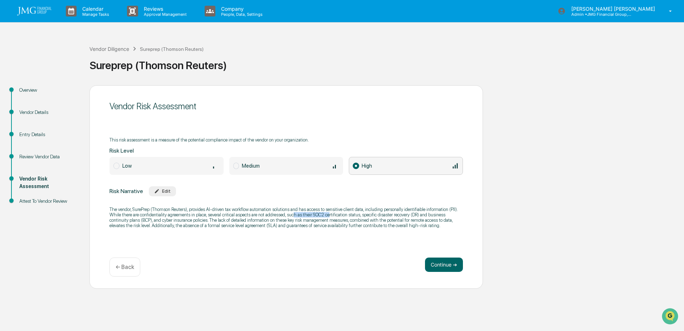
drag, startPoint x: 292, startPoint y: 214, endPoint x: 328, endPoint y: 215, distance: 36.2
click at [328, 215] on p "The vendor, SurePrep (Thomson Reuters), provides AI-driven tax workflow automat…" at bounding box center [287, 217] width 354 height 21
drag, startPoint x: 246, startPoint y: 226, endPoint x: 404, endPoint y: 226, distance: 157.8
click at [404, 226] on p "The vendor, SurePrep (Thomson Reuters), provides AI-driven tax workflow automat…" at bounding box center [287, 217] width 354 height 21
click at [115, 50] on div "Vendor Diligence" at bounding box center [109, 49] width 40 height 6
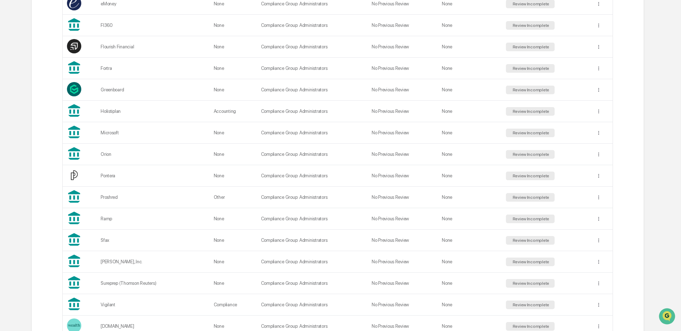
scroll to position [465, 0]
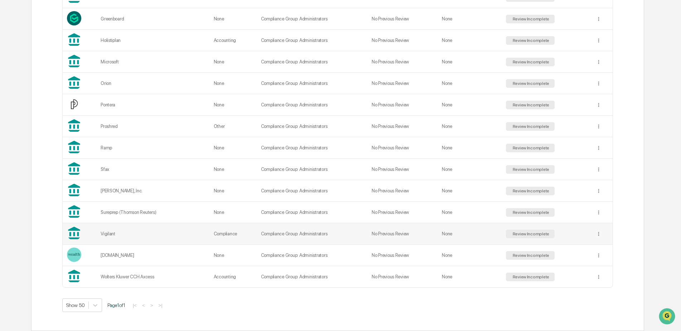
click at [110, 234] on div "Vigilant" at bounding box center [153, 233] width 105 height 5
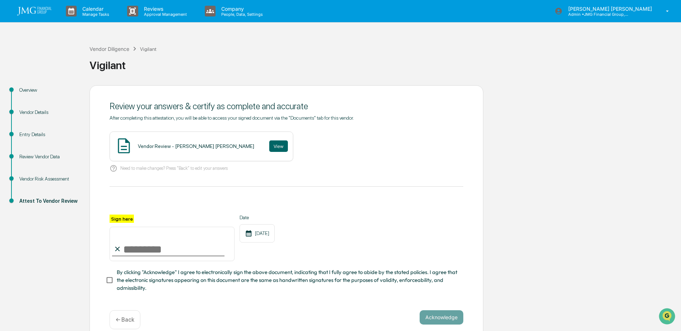
click at [24, 179] on div "Vendor Risk Assessment" at bounding box center [48, 179] width 59 height 8
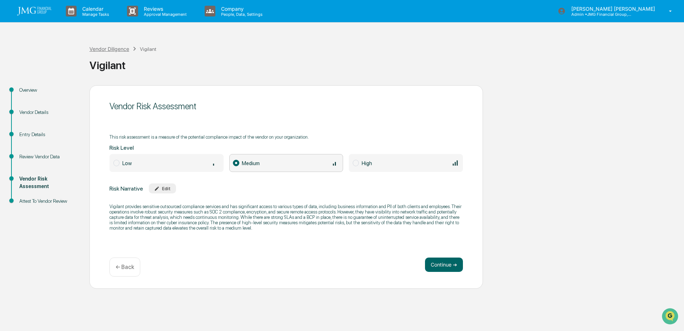
click at [120, 48] on div "Vendor Diligence" at bounding box center [109, 49] width 40 height 6
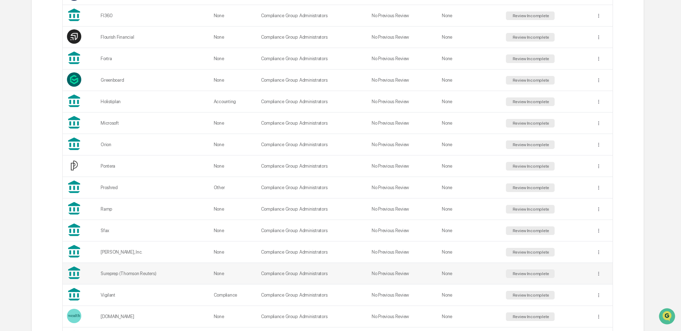
scroll to position [465, 0]
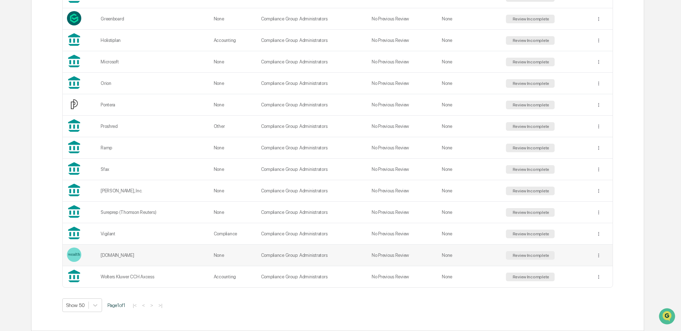
click at [106, 257] on div "wealth.com" at bounding box center [153, 254] width 105 height 5
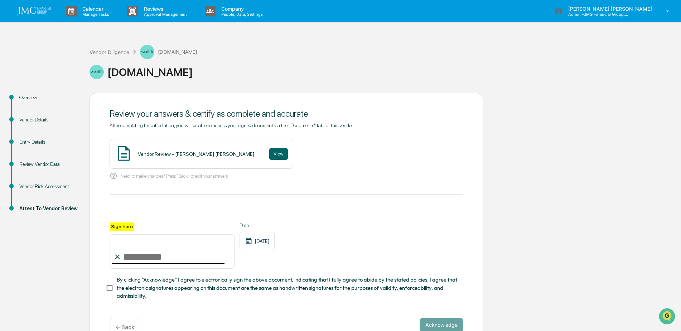
click at [52, 189] on div "Vendor Risk Assessment" at bounding box center [48, 187] width 59 height 8
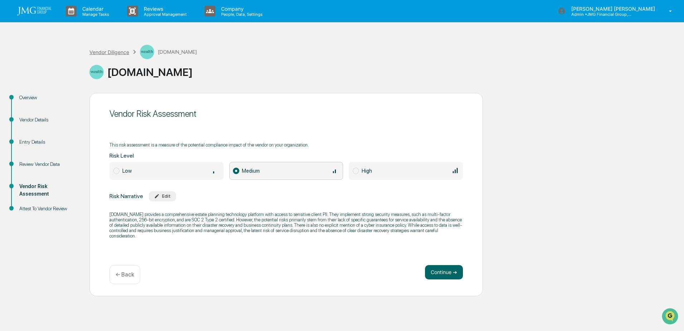
click at [105, 53] on div "Vendor Diligence" at bounding box center [109, 52] width 40 height 6
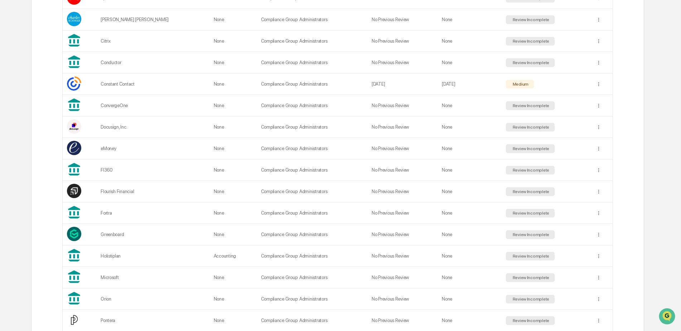
scroll to position [465, 0]
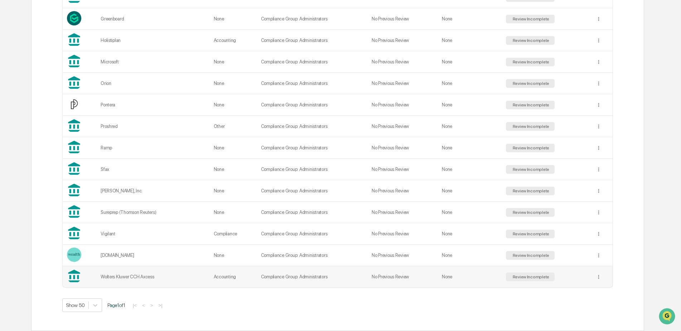
click at [136, 279] on div "Wolters Kluwer CCH Axcess" at bounding box center [153, 276] width 105 height 5
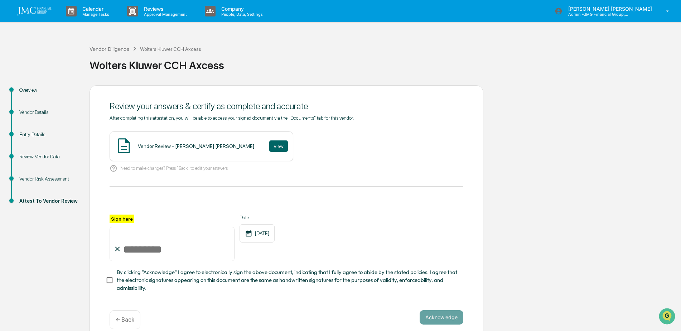
click at [48, 181] on div "Vendor Risk Assessment" at bounding box center [48, 179] width 59 height 8
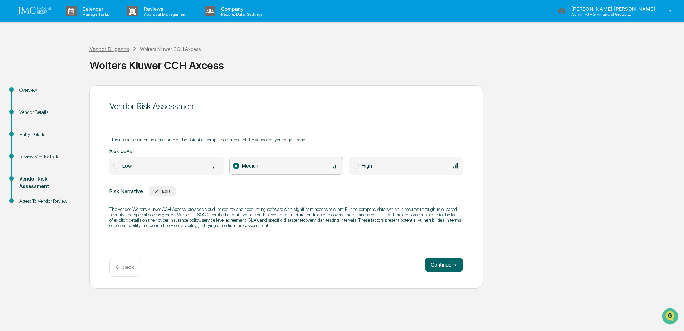
click at [104, 48] on div "Vendor Diligence" at bounding box center [109, 49] width 40 height 6
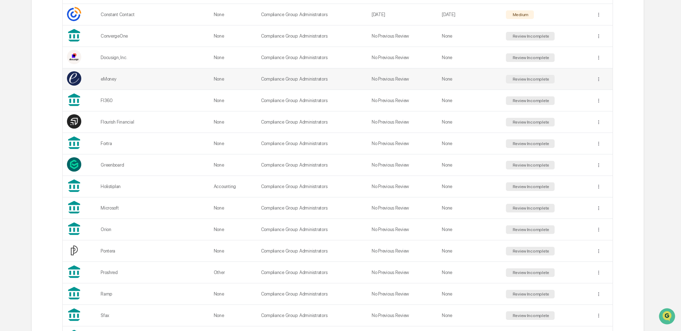
scroll to position [322, 0]
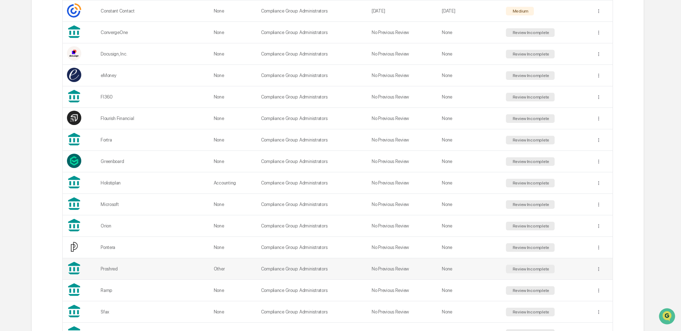
click at [108, 271] on div "Proshred" at bounding box center [153, 268] width 105 height 5
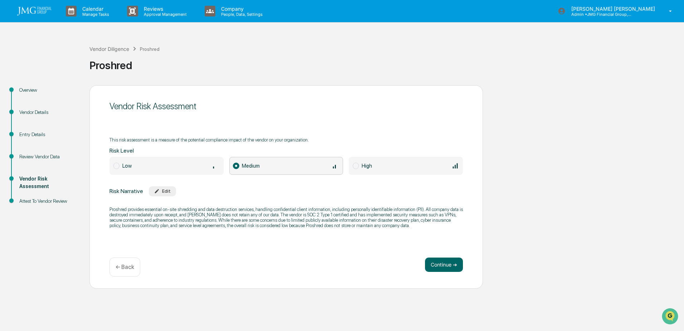
click at [116, 166] on span at bounding box center [116, 165] width 6 height 6
click at [157, 192] on icon "button" at bounding box center [156, 190] width 5 height 5
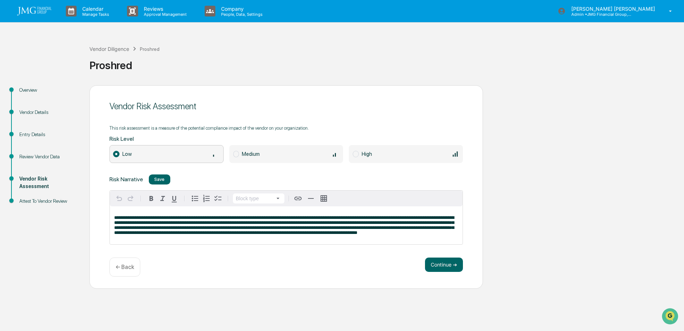
click at [155, 179] on div "Save" at bounding box center [159, 178] width 10 height 5
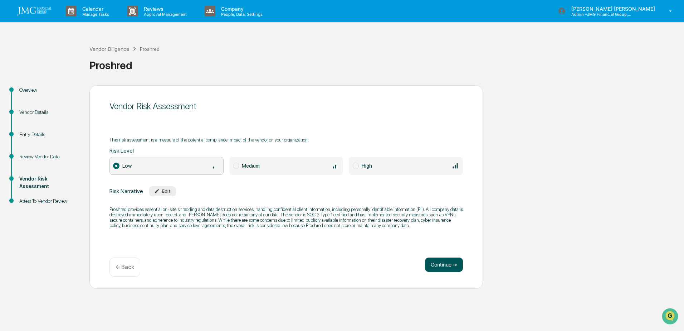
click at [437, 261] on button "Continue ➔" at bounding box center [444, 264] width 38 height 14
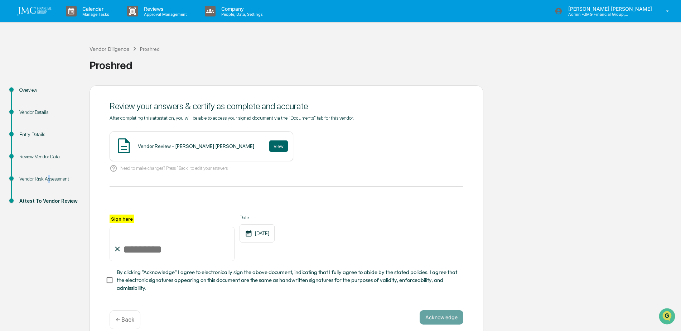
click at [48, 181] on div "Vendor Risk Assessment" at bounding box center [48, 179] width 59 height 8
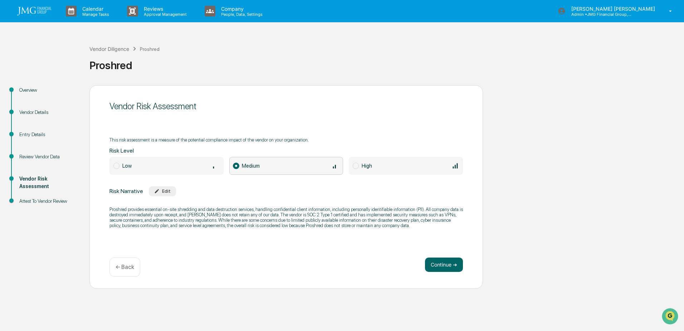
click at [117, 168] on span at bounding box center [116, 165] width 6 height 6
click at [109, 46] on div "Vendor Diligence" at bounding box center [109, 49] width 40 height 6
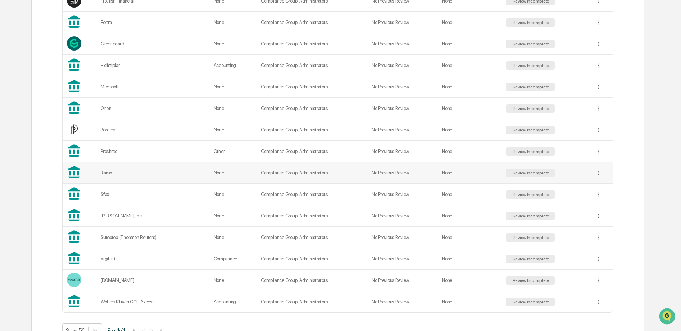
scroll to position [429, 0]
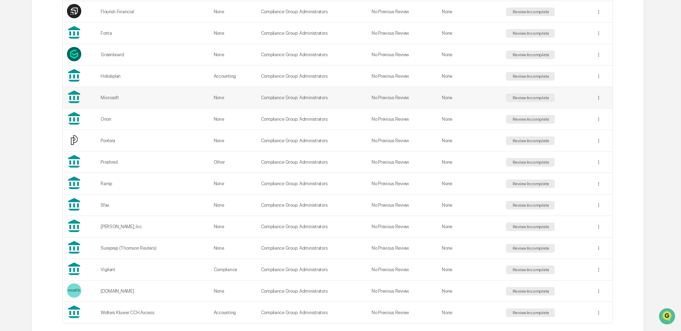
click at [112, 100] on div "Microsoft" at bounding box center [153, 97] width 105 height 5
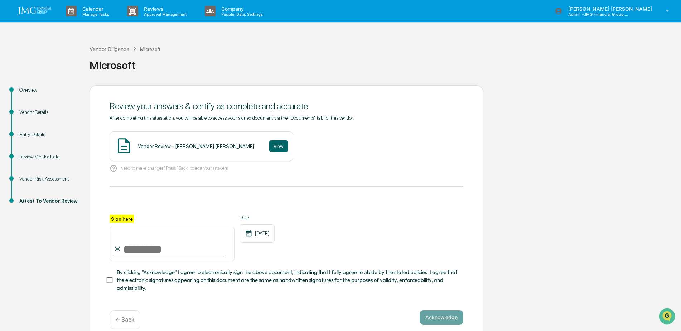
click at [26, 181] on div "Vendor Risk Assessment" at bounding box center [48, 179] width 59 height 8
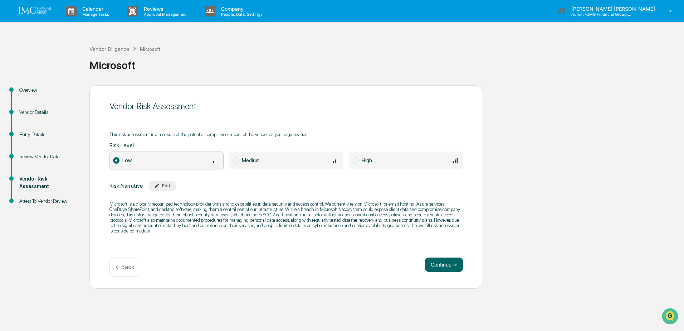
click at [29, 178] on div "Vendor Risk Assessment" at bounding box center [48, 182] width 59 height 15
click at [124, 51] on div "Vendor Diligence" at bounding box center [109, 49] width 40 height 6
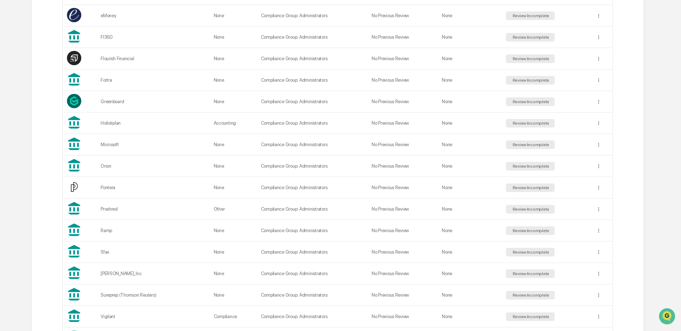
scroll to position [394, 0]
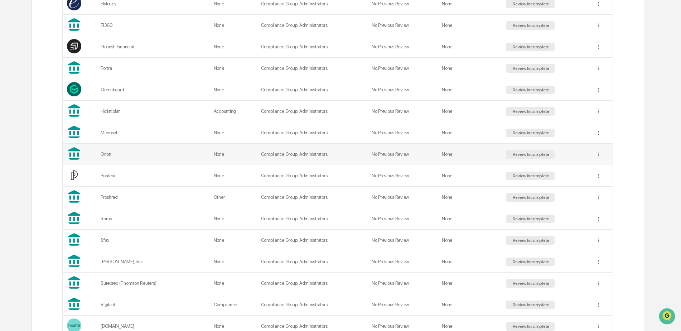
click at [511, 154] on div "Review Incomplete" at bounding box center [530, 154] width 38 height 5
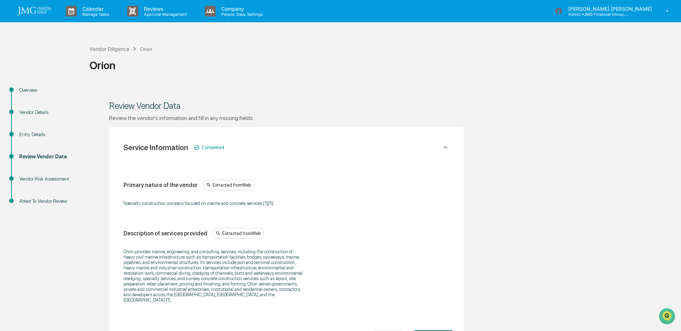
click at [42, 111] on div "Vendor Details" at bounding box center [48, 112] width 59 height 8
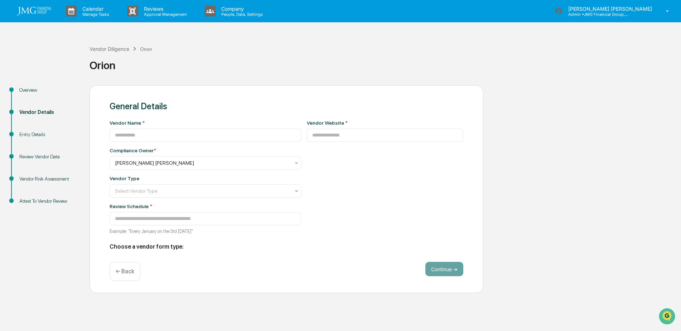
type input "*****"
type input "**********"
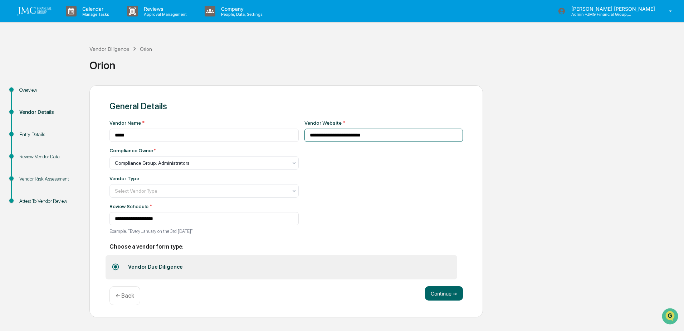
drag, startPoint x: 372, startPoint y: 135, endPoint x: 292, endPoint y: 135, distance: 80.2
click at [292, 135] on div "**********" at bounding box center [287, 179] width 354 height 118
click at [401, 168] on div "**********" at bounding box center [384, 179] width 159 height 118
click at [111, 48] on div "Vendor Diligence" at bounding box center [109, 49] width 40 height 6
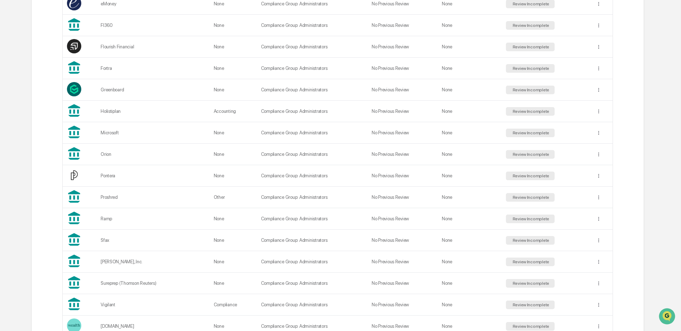
scroll to position [465, 0]
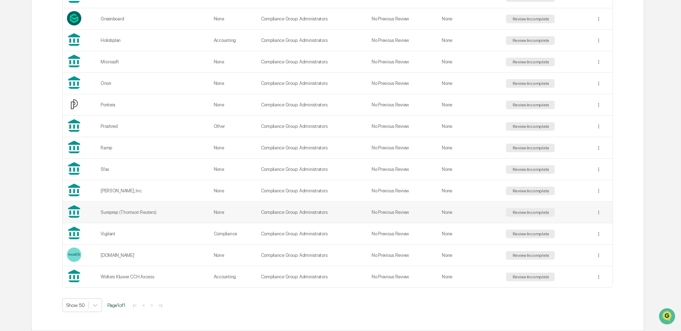
click at [513, 214] on div "Review Incomplete" at bounding box center [530, 212] width 38 height 5
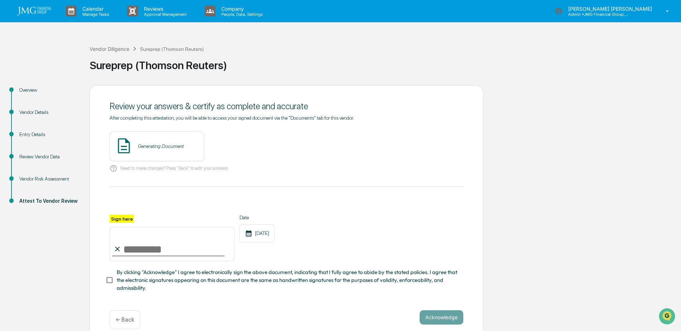
click at [59, 179] on div "Vendor Risk Assessment" at bounding box center [48, 179] width 59 height 8
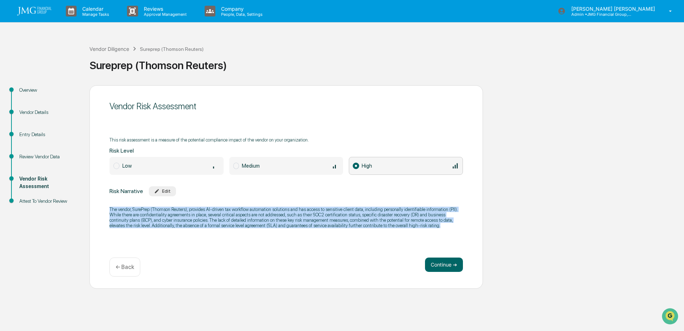
drag, startPoint x: 109, startPoint y: 210, endPoint x: 406, endPoint y: 223, distance: 297.3
click at [406, 223] on div "Vendor Risk Assessment This risk assessment is a measure of the potential compl…" at bounding box center [286, 186] width 394 height 203
drag, startPoint x: 406, startPoint y: 223, endPoint x: 389, endPoint y: 221, distance: 16.9
copy p "The vendor, SurePrep (Thomson Reuters), provides AI-driven tax workflow automat…"
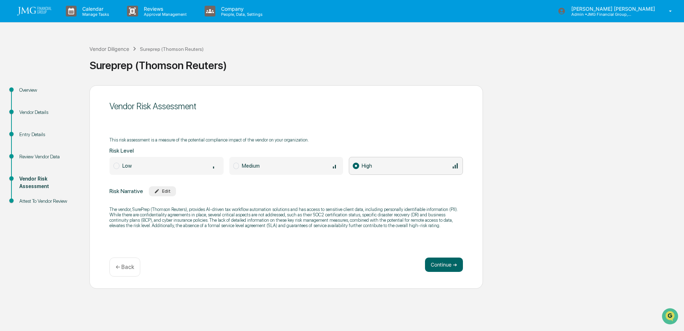
click at [427, 104] on div "Vendor Risk Assessment" at bounding box center [287, 106] width 354 height 10
click at [37, 13] on img at bounding box center [34, 11] width 34 height 9
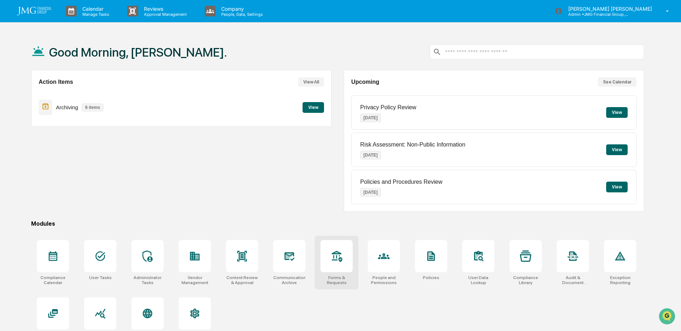
scroll to position [34, 0]
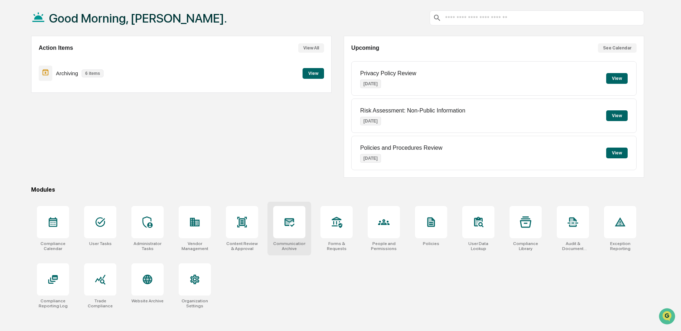
click at [276, 221] on div at bounding box center [289, 222] width 32 height 32
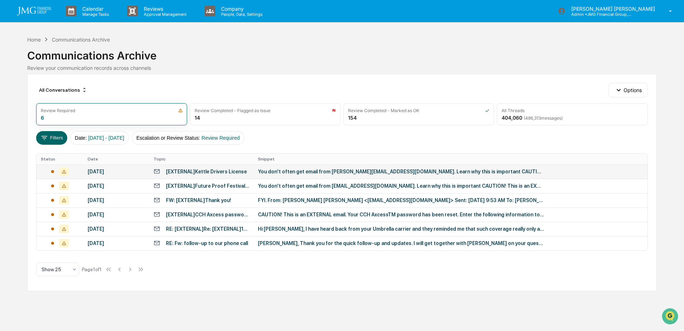
click at [286, 169] on div "You don't often get email from thom.kettle@comcast.net. Learn why this is impor…" at bounding box center [401, 172] width 286 height 6
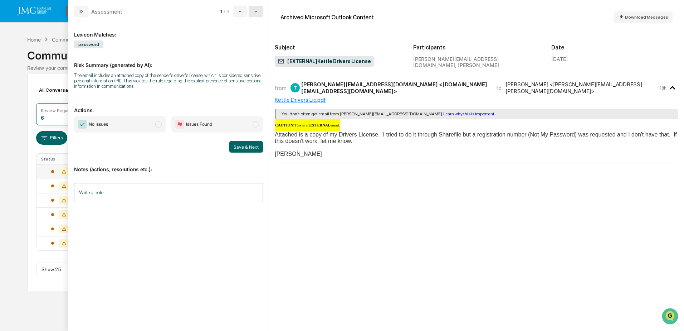
click at [261, 12] on button "modal" at bounding box center [256, 11] width 14 height 11
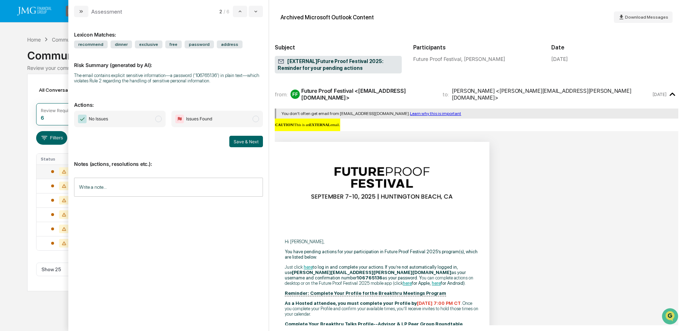
click at [144, 186] on input "Write a note..." at bounding box center [168, 187] width 189 height 19
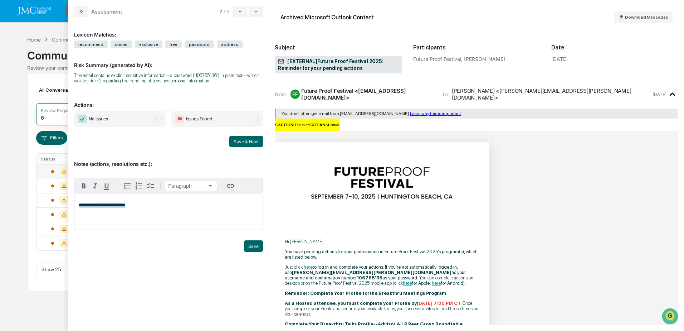
drag, startPoint x: 134, startPoint y: 204, endPoint x: 77, endPoint y: 209, distance: 57.5
click at [75, 209] on div "**********" at bounding box center [168, 212] width 188 height 36
copy span "**********"
click at [151, 210] on div "**********" at bounding box center [168, 212] width 188 height 36
click at [250, 245] on button "Save" at bounding box center [253, 245] width 19 height 11
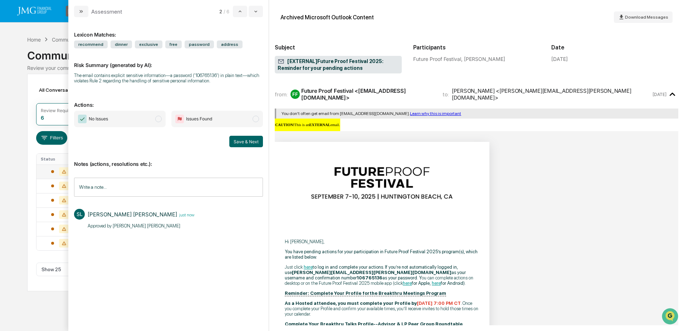
click at [144, 120] on span "No Issues" at bounding box center [120, 119] width 92 height 16
click at [248, 144] on button "Save & Next" at bounding box center [246, 141] width 34 height 11
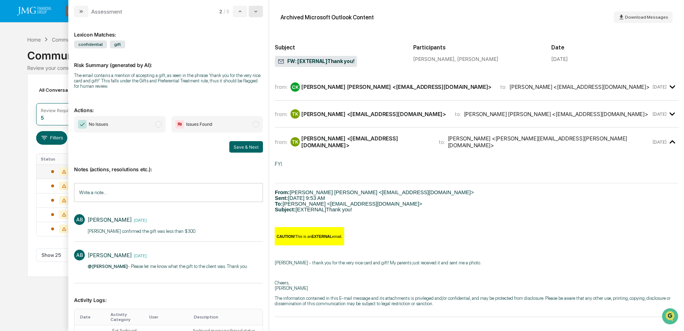
click at [257, 10] on icon "modal" at bounding box center [256, 12] width 6 height 6
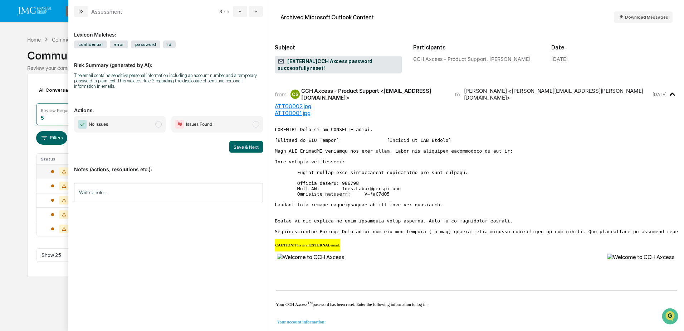
click at [490, 193] on pre "modal" at bounding box center [477, 180] width 404 height 107
click at [114, 188] on input "Write a note..." at bounding box center [168, 192] width 189 height 19
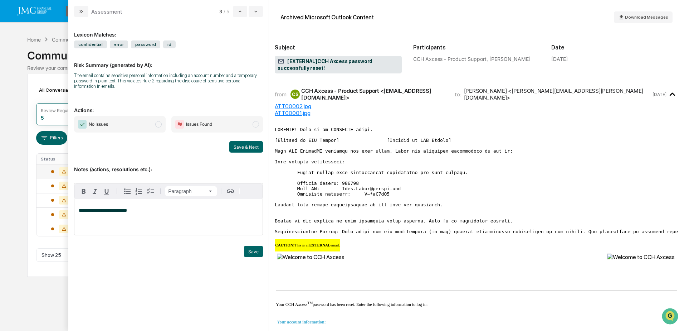
click at [244, 249] on div "Save" at bounding box center [168, 251] width 189 height 11
click at [248, 248] on button "Save" at bounding box center [253, 251] width 19 height 11
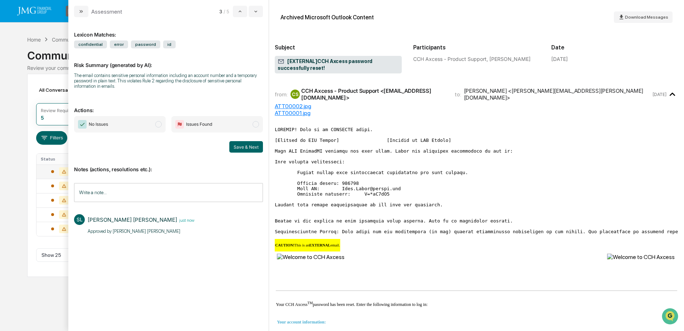
click at [160, 125] on span "modal" at bounding box center [158, 124] width 6 height 6
click at [244, 150] on button "Save & Next" at bounding box center [246, 146] width 34 height 11
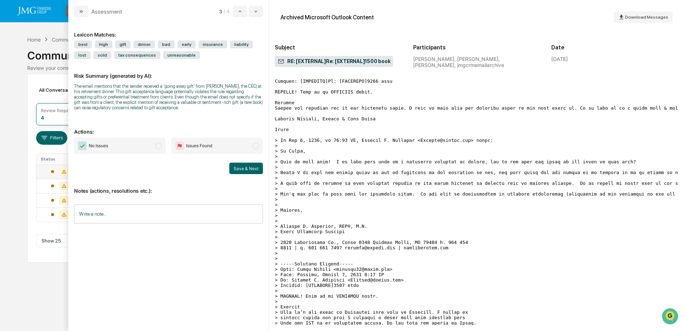
scroll to position [358, 0]
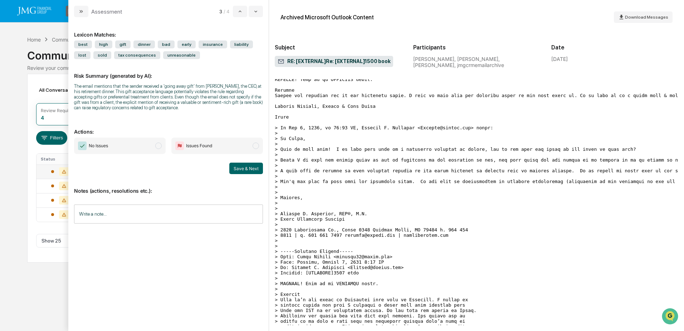
click at [472, 225] on pre "modal" at bounding box center [477, 170] width 404 height 467
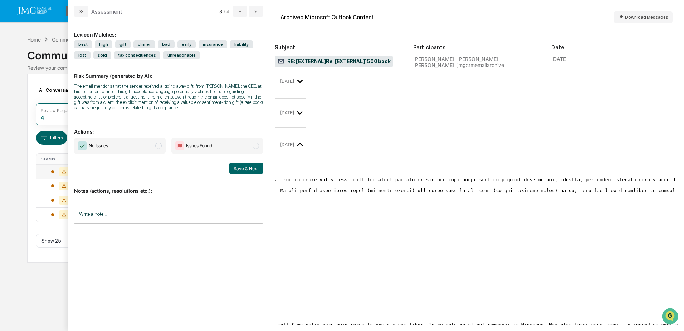
scroll to position [129, 0]
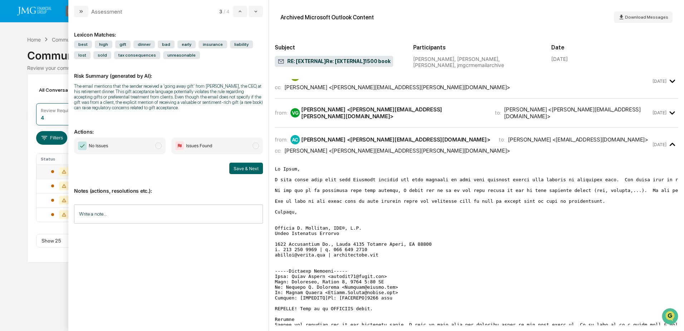
click at [124, 210] on input "Write a note..." at bounding box center [168, 213] width 189 height 19
click at [254, 267] on button "Save" at bounding box center [253, 272] width 19 height 11
click at [154, 144] on span "No Issues" at bounding box center [120, 145] width 92 height 16
click at [248, 166] on button "Save & Next" at bounding box center [246, 167] width 34 height 11
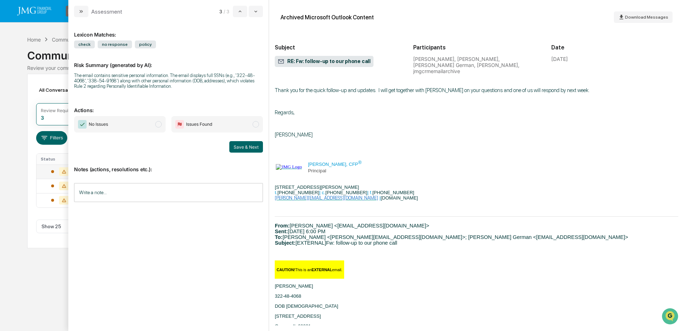
scroll to position [36, 0]
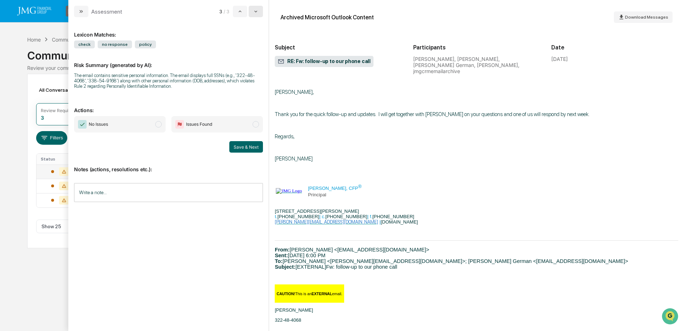
click at [255, 13] on icon "modal" at bounding box center [256, 12] width 6 height 6
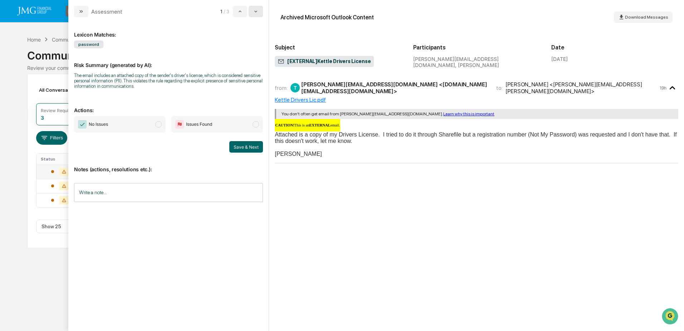
click at [260, 10] on button "modal" at bounding box center [256, 11] width 14 height 11
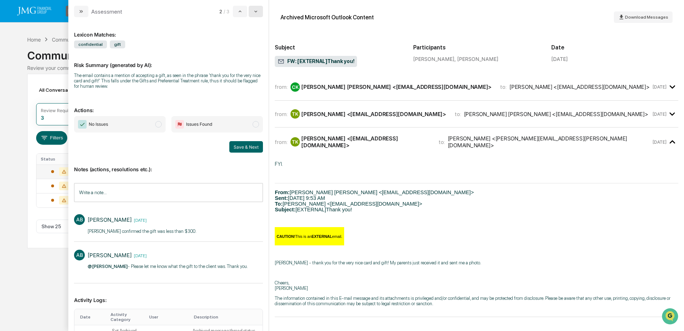
click at [255, 13] on icon "modal" at bounding box center [256, 12] width 6 height 6
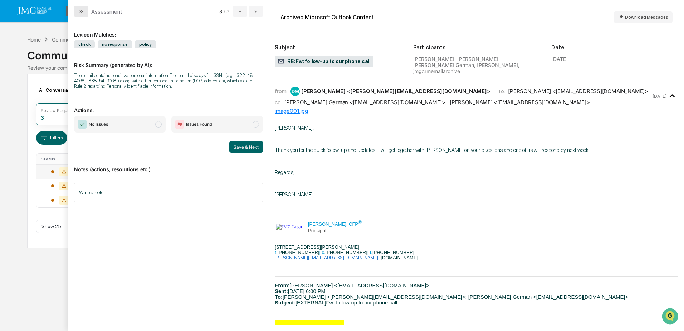
click at [79, 13] on icon "modal" at bounding box center [81, 12] width 6 height 6
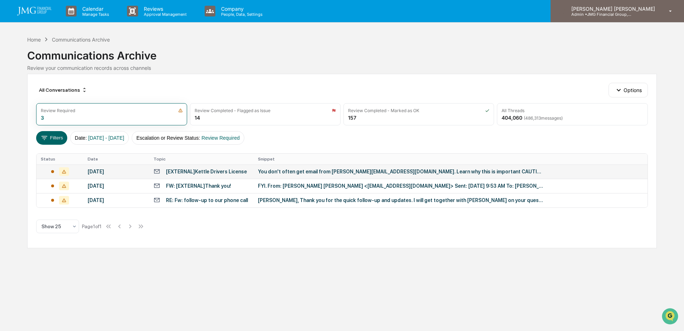
click at [645, 20] on div "[PERSON_NAME] [PERSON_NAME] Admin • JMG Financial Group, Ltd." at bounding box center [618, 11] width 134 height 22
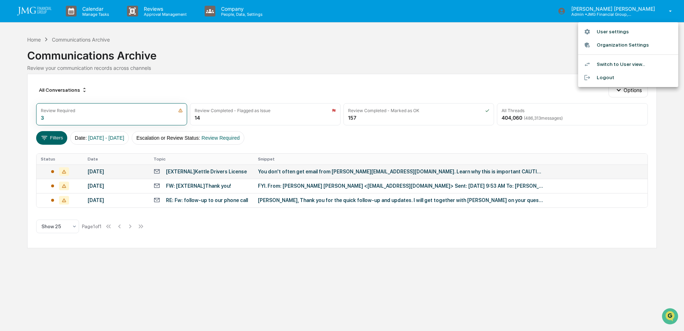
drag, startPoint x: 617, startPoint y: 76, endPoint x: 594, endPoint y: 79, distance: 22.8
click at [617, 76] on li "Logout" at bounding box center [628, 77] width 100 height 13
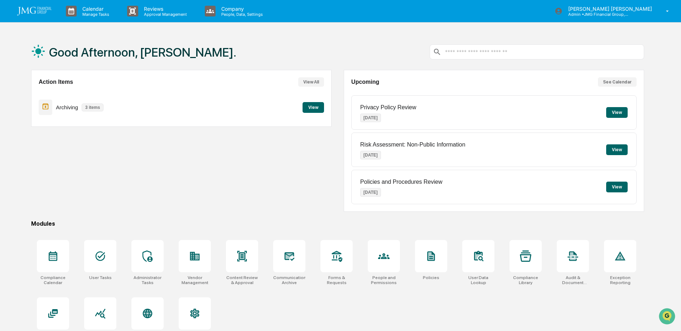
scroll to position [34, 0]
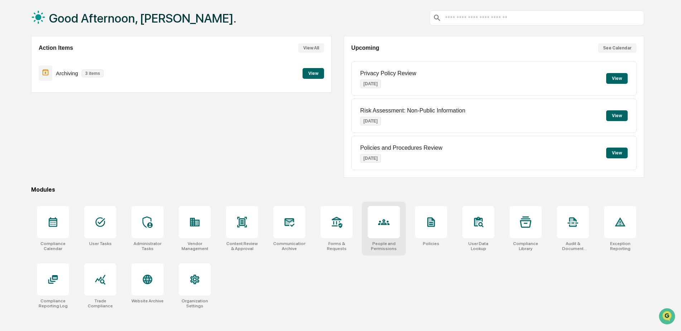
click at [375, 223] on div at bounding box center [384, 222] width 32 height 32
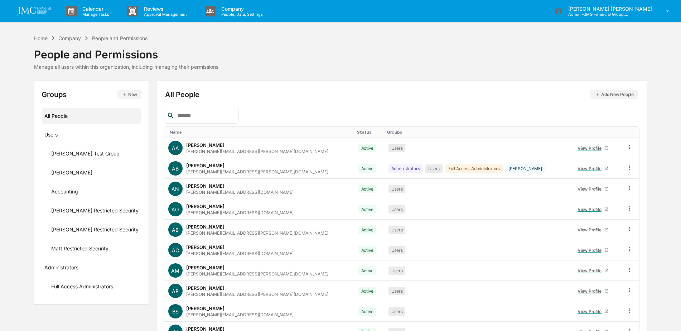
click at [217, 116] on input "text" at bounding box center [205, 115] width 61 height 9
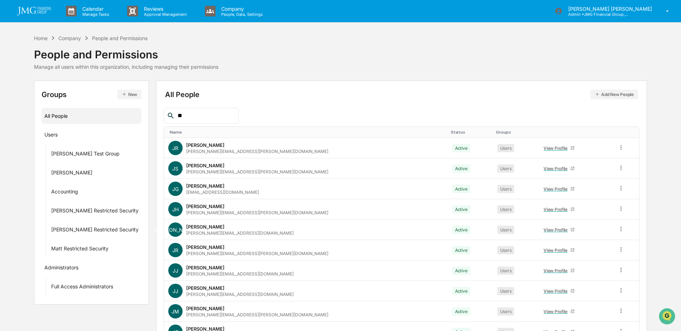
type input "***"
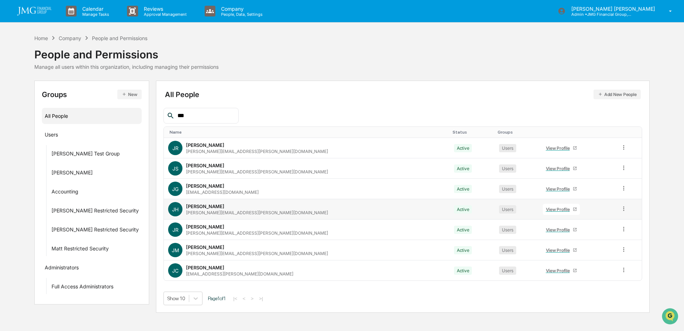
click at [546, 208] on div "View Profile" at bounding box center [559, 209] width 27 height 5
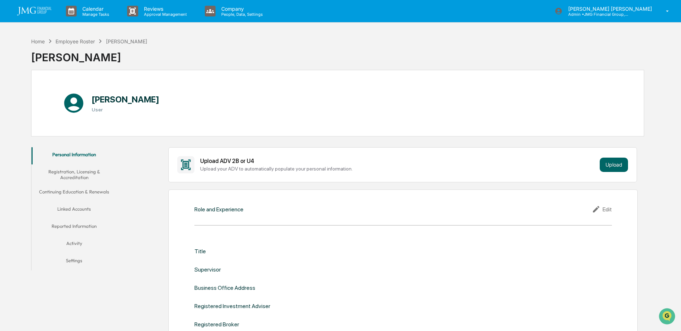
click at [85, 210] on button "Linked Accounts" at bounding box center [74, 210] width 86 height 17
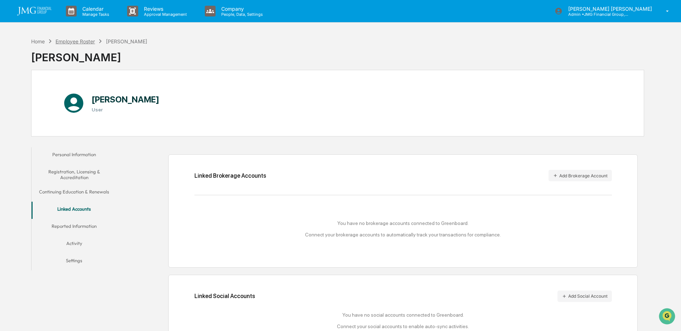
click at [91, 41] on div "Employee Roster" at bounding box center [74, 41] width 39 height 6
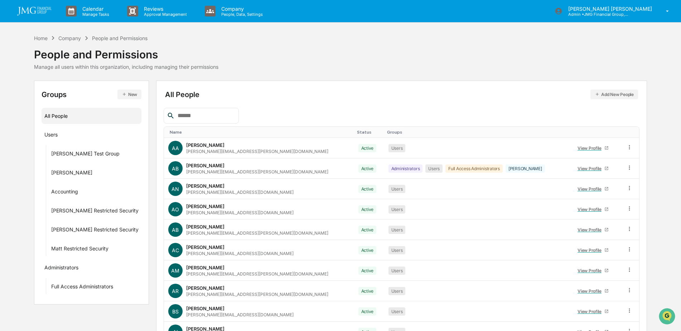
click at [233, 117] on input "text" at bounding box center [205, 115] width 61 height 9
type input "*****"
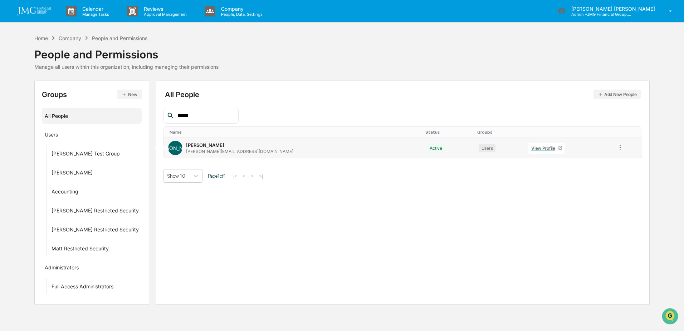
click at [532, 150] on div "View Profile" at bounding box center [545, 147] width 27 height 5
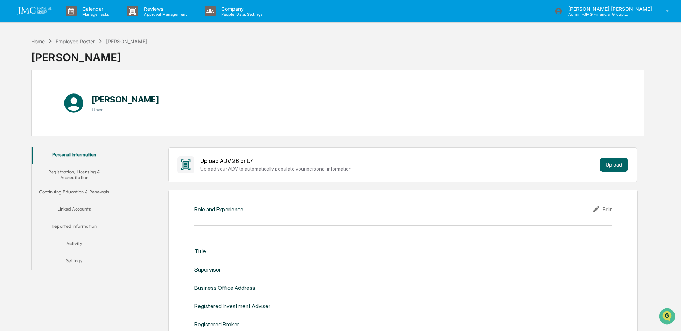
click at [86, 209] on button "Linked Accounts" at bounding box center [74, 210] width 86 height 17
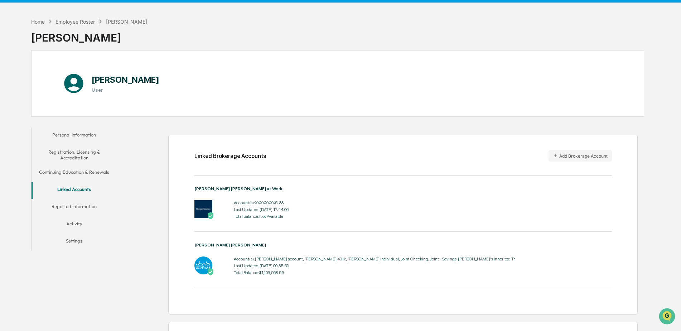
scroll to position [19, 0]
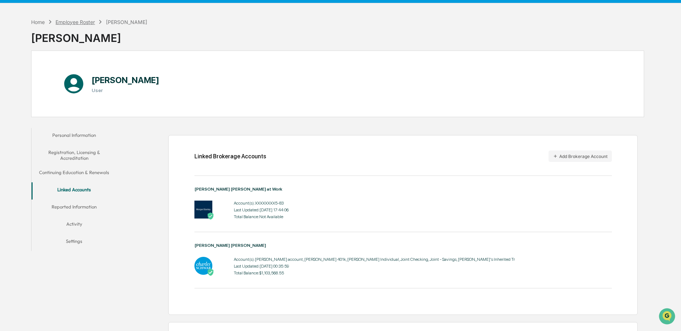
click at [78, 22] on div "Employee Roster" at bounding box center [74, 22] width 39 height 6
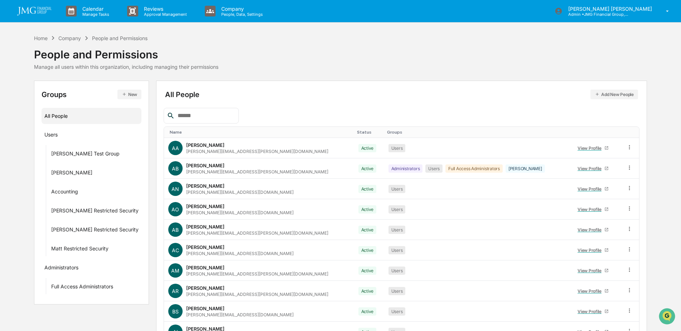
click at [213, 115] on input "text" at bounding box center [205, 115] width 61 height 9
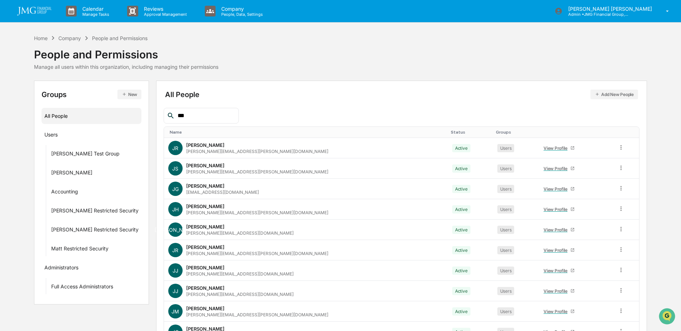
type input "****"
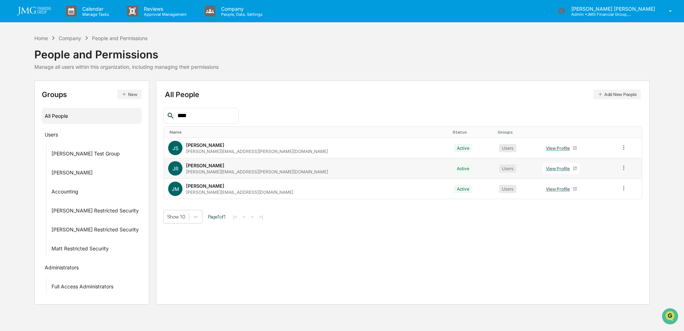
click at [546, 170] on div "View Profile" at bounding box center [559, 168] width 27 height 5
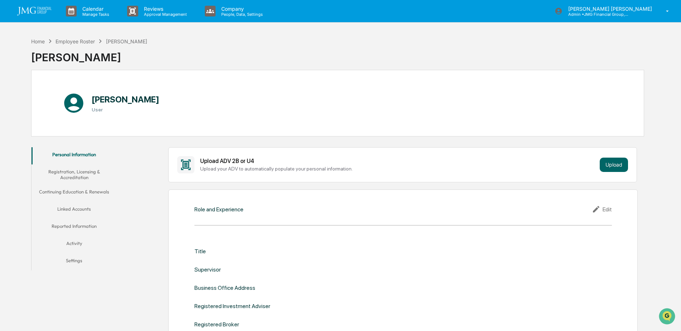
click at [79, 208] on button "Linked Accounts" at bounding box center [74, 210] width 86 height 17
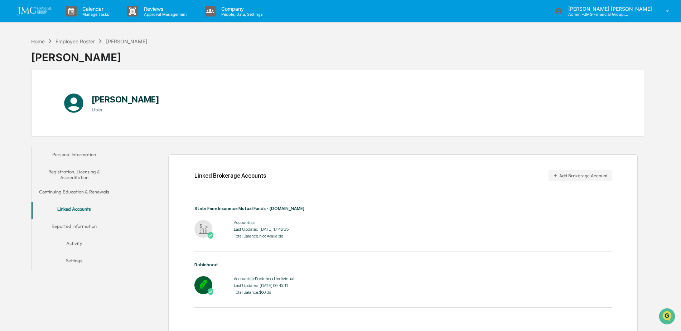
click at [83, 43] on div "Employee Roster" at bounding box center [74, 41] width 39 height 6
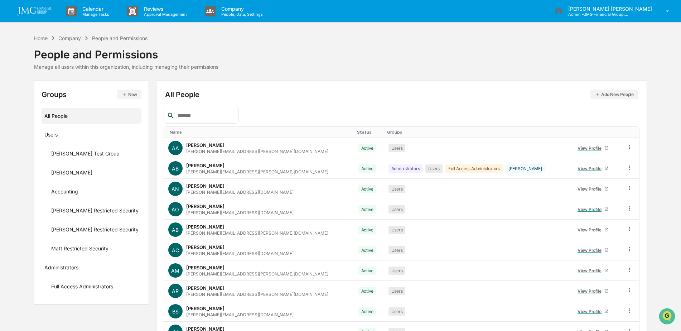
click at [214, 118] on input "text" at bounding box center [205, 115] width 61 height 9
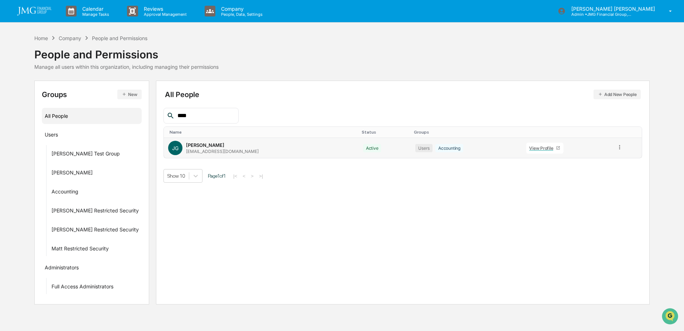
type input "****"
click at [529, 146] on div "View Profile" at bounding box center [542, 147] width 27 height 5
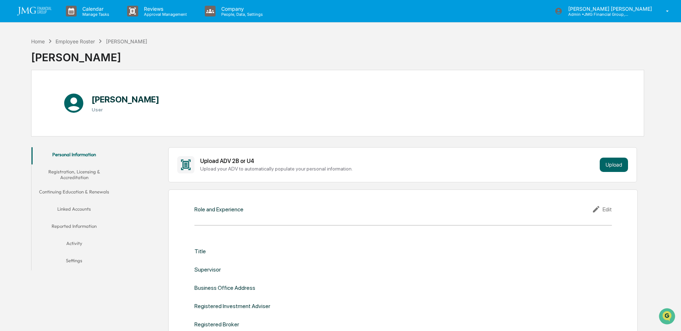
click at [84, 205] on button "Linked Accounts" at bounding box center [74, 210] width 86 height 17
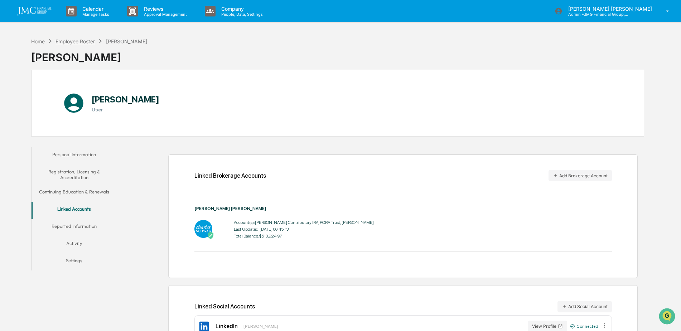
click at [85, 42] on div "Employee Roster" at bounding box center [74, 41] width 39 height 6
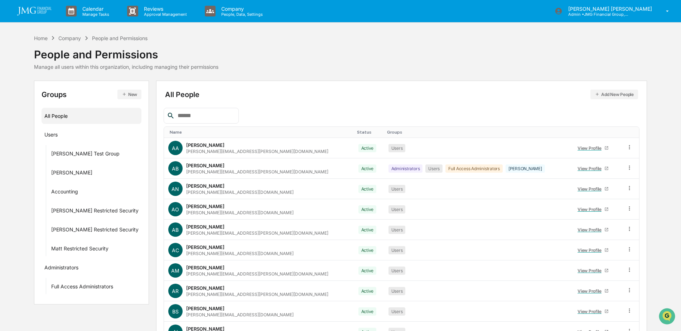
click at [207, 118] on input "text" at bounding box center [205, 115] width 61 height 9
type input "****"
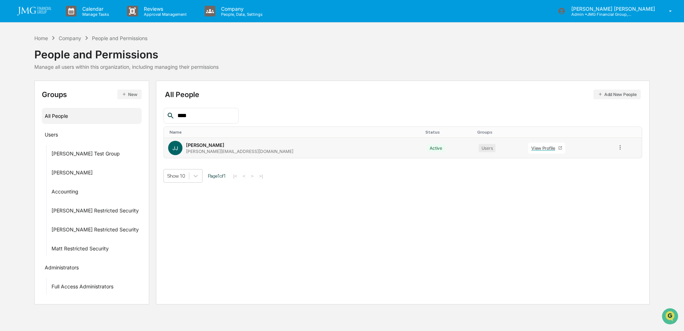
click at [532, 149] on div "View Profile" at bounding box center [545, 147] width 27 height 5
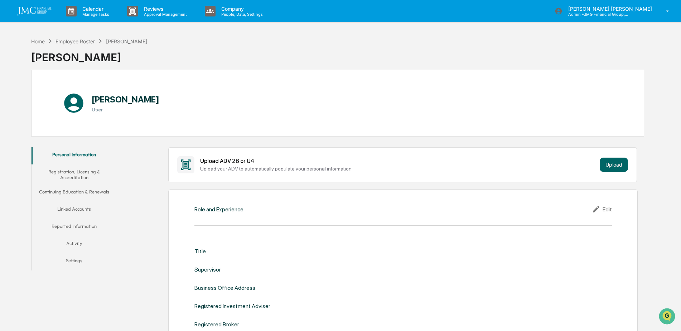
click at [87, 211] on button "Linked Accounts" at bounding box center [74, 210] width 86 height 17
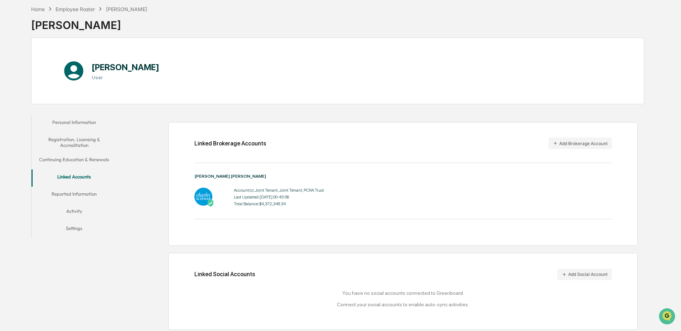
scroll to position [35, 0]
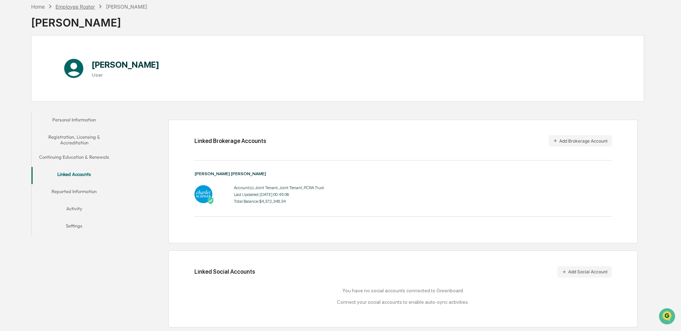
click at [81, 8] on div "Employee Roster" at bounding box center [74, 7] width 39 height 6
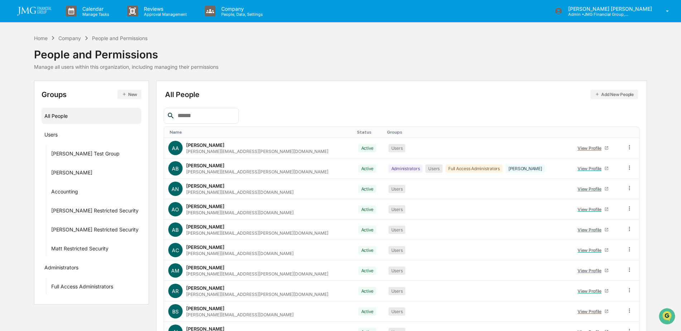
click at [193, 113] on input "text" at bounding box center [205, 115] width 61 height 9
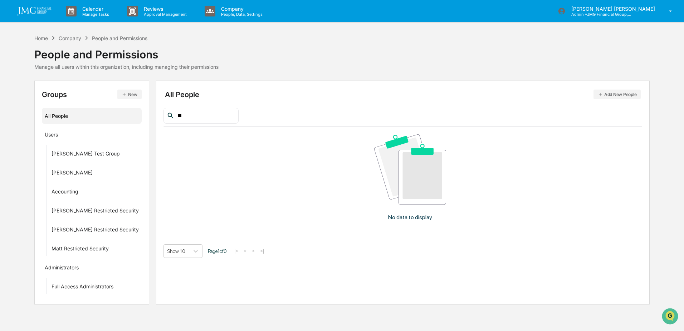
type input "*"
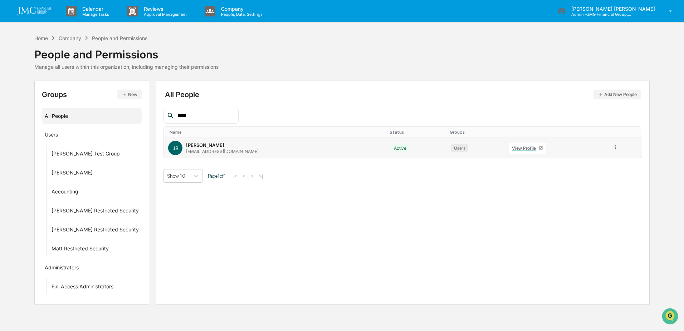
type input "****"
click at [512, 147] on div "View Profile" at bounding box center [525, 147] width 27 height 5
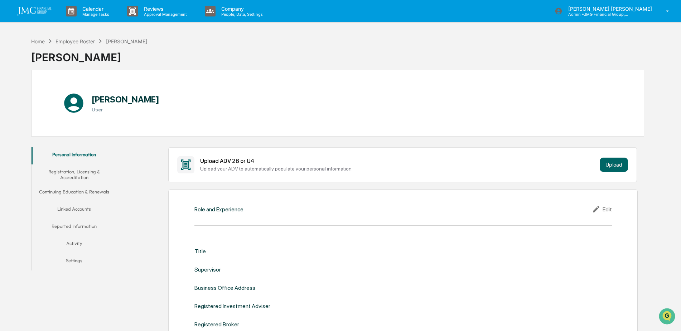
click at [77, 207] on button "Linked Accounts" at bounding box center [74, 210] width 86 height 17
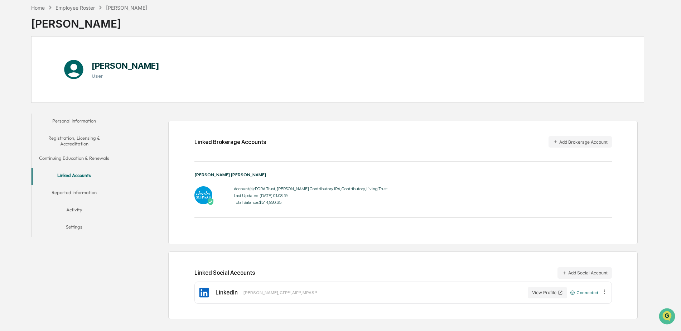
scroll to position [34, 0]
click at [76, 5] on div "Employee Roster" at bounding box center [74, 7] width 39 height 6
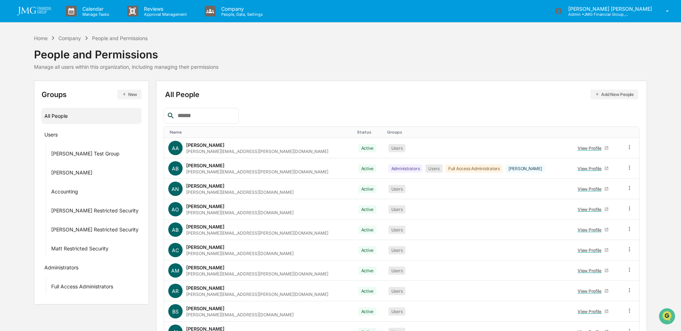
click at [223, 110] on div at bounding box center [201, 116] width 75 height 16
click at [222, 111] on input "text" at bounding box center [205, 115] width 61 height 9
type input "***"
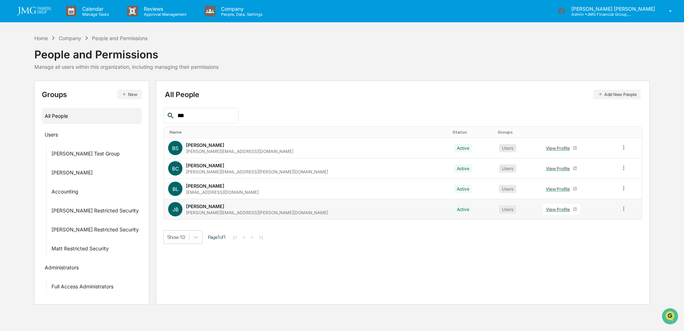
click at [546, 208] on div "View Profile" at bounding box center [559, 209] width 27 height 5
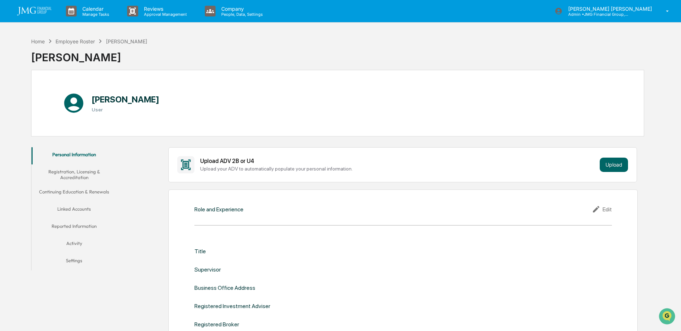
click at [75, 206] on button "Linked Accounts" at bounding box center [74, 210] width 86 height 17
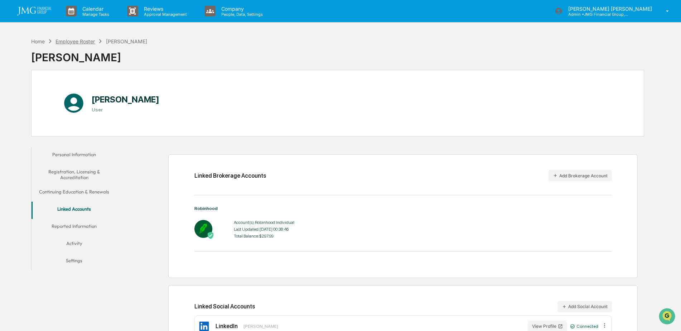
click at [80, 40] on div "Employee Roster" at bounding box center [74, 41] width 39 height 6
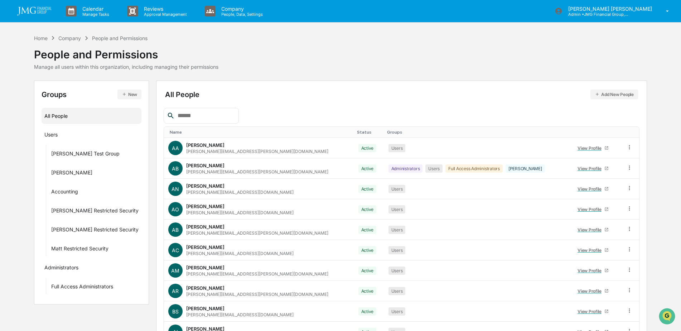
click at [203, 120] on input "text" at bounding box center [205, 115] width 61 height 9
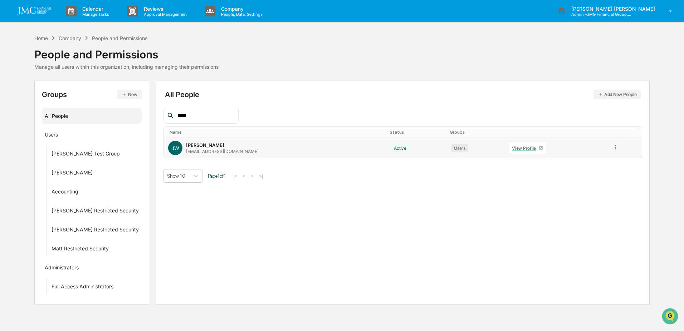
type input "****"
click at [512, 150] on div "View Profile" at bounding box center [525, 147] width 27 height 5
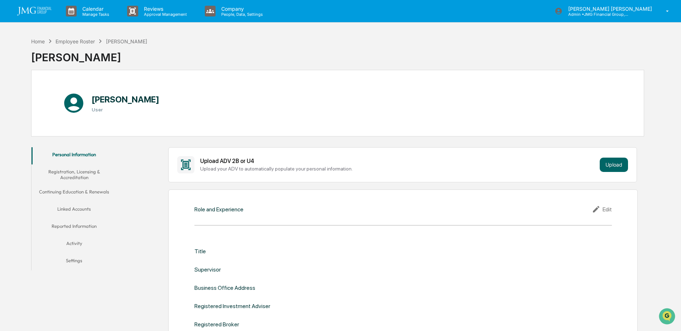
click at [76, 210] on button "Linked Accounts" at bounding box center [74, 210] width 86 height 17
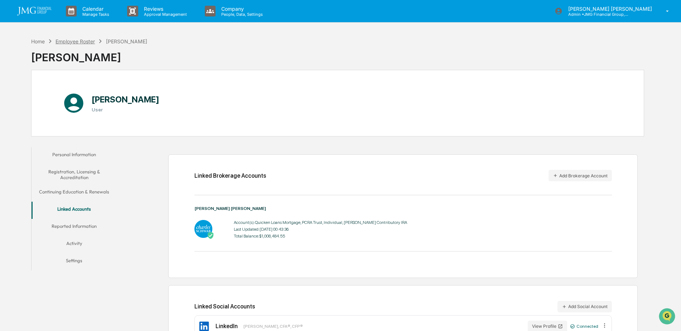
click at [87, 43] on div "Employee Roster" at bounding box center [74, 41] width 39 height 6
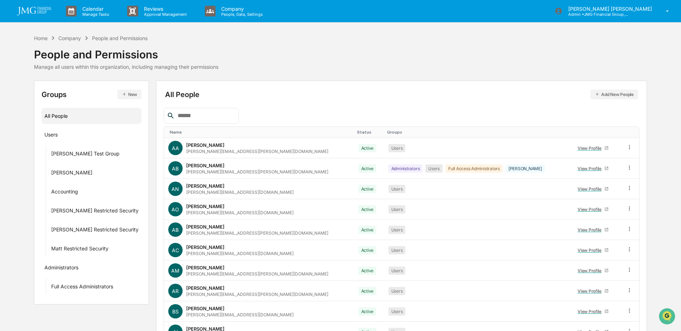
click at [227, 111] on input "text" at bounding box center [205, 115] width 61 height 9
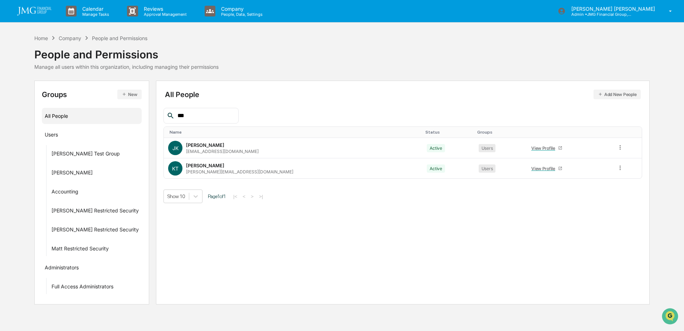
type input "***"
click at [532, 146] on div "View Profile" at bounding box center [545, 147] width 27 height 5
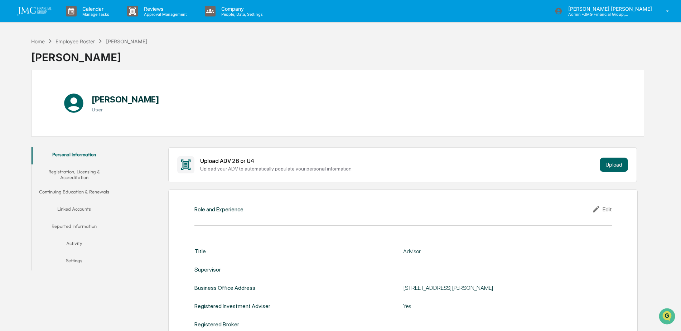
click at [71, 207] on button "Linked Accounts" at bounding box center [74, 210] width 86 height 17
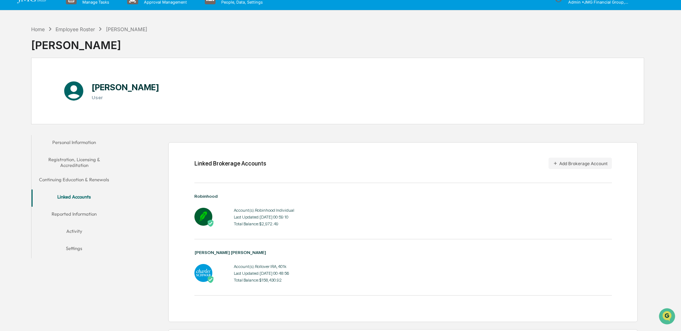
scroll to position [10, 0]
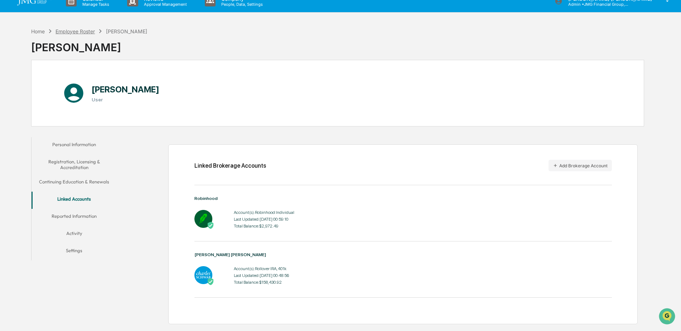
click at [81, 29] on div "Employee Roster" at bounding box center [74, 31] width 39 height 6
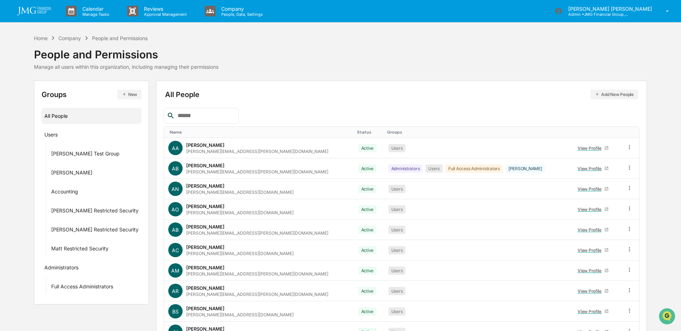
click at [189, 117] on input "text" at bounding box center [205, 115] width 61 height 9
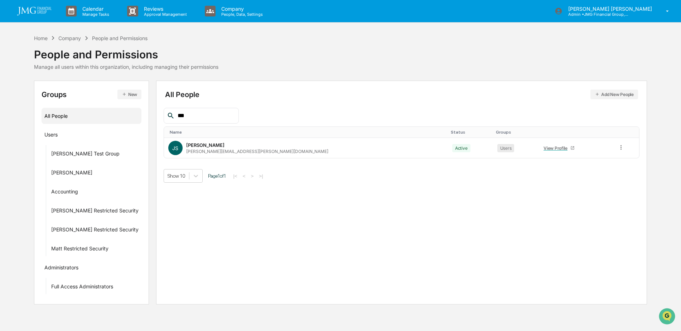
type input "****"
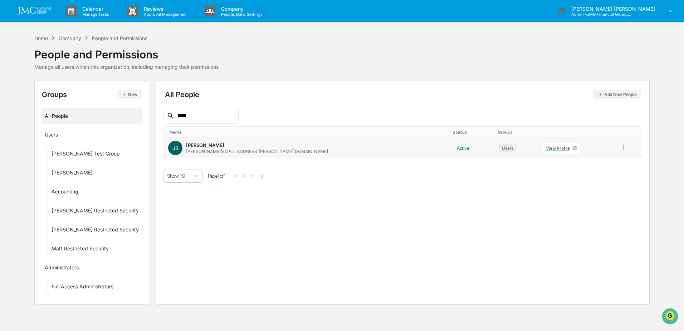
click at [546, 147] on div "View Profile" at bounding box center [559, 147] width 27 height 5
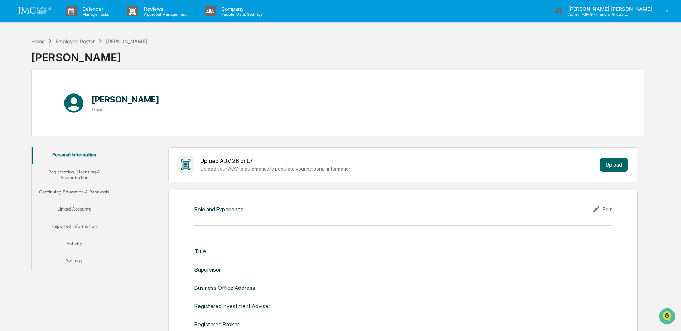
click at [81, 209] on button "Linked Accounts" at bounding box center [74, 210] width 86 height 17
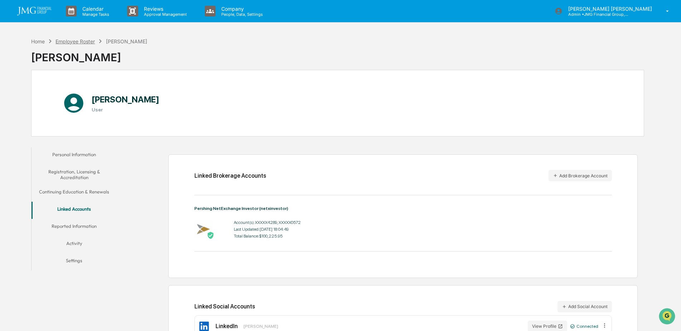
click at [78, 42] on div "Employee Roster" at bounding box center [74, 41] width 39 height 6
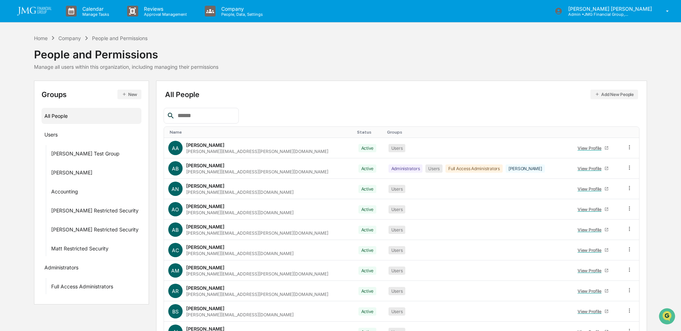
click at [223, 118] on input "text" at bounding box center [205, 115] width 61 height 9
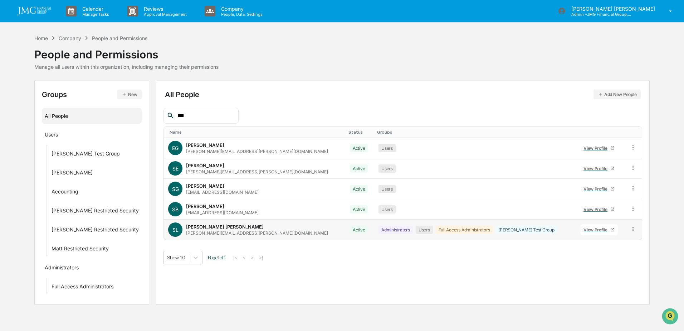
type input "***"
click at [581, 233] on link "View Profile" at bounding box center [599, 229] width 37 height 11
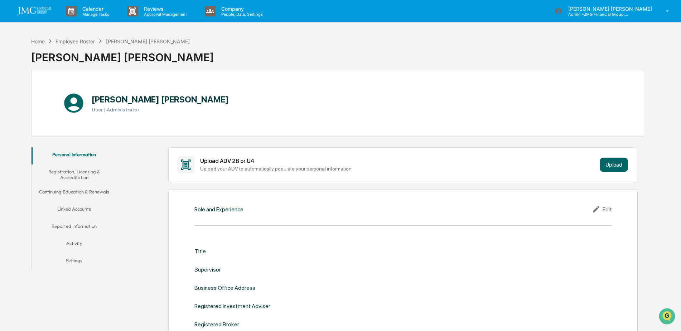
click at [92, 209] on button "Linked Accounts" at bounding box center [74, 210] width 86 height 17
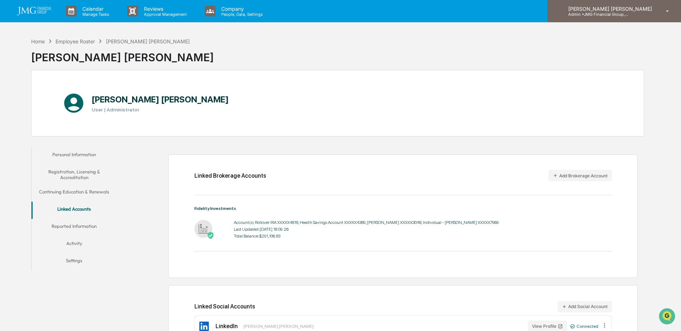
click at [645, 19] on div "[PERSON_NAME] [PERSON_NAME] Admin • JMG Financial Group, Ltd." at bounding box center [614, 11] width 134 height 22
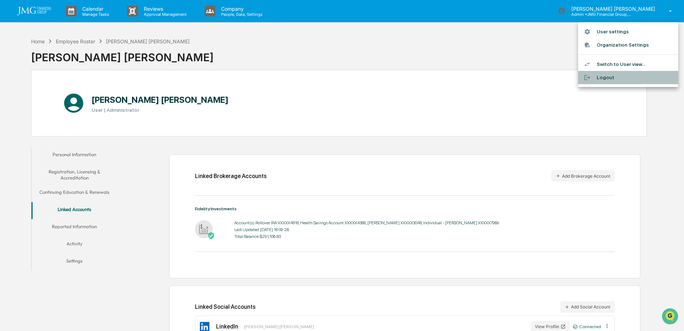
click at [614, 76] on li "Logout" at bounding box center [628, 77] width 100 height 13
